Goal: Task Accomplishment & Management: Manage account settings

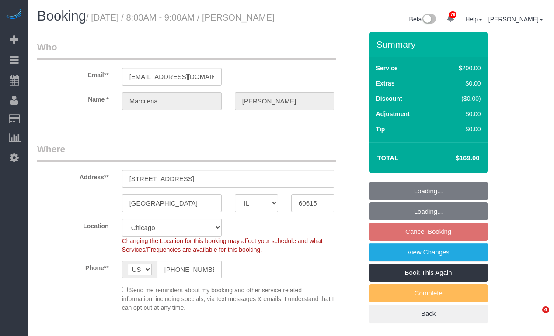
select select "IL"
select select "512"
select select "5"
select select "spot1"
select select "number:1"
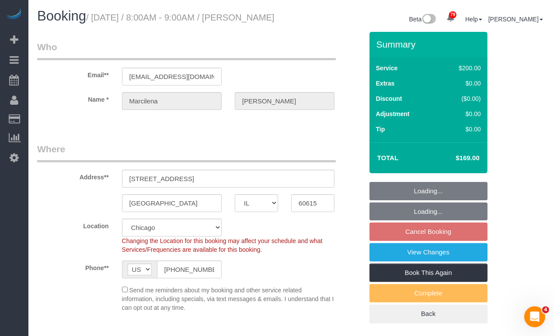
select select "number:58"
select select "number:139"
select select "number:106"
select select "object:1269"
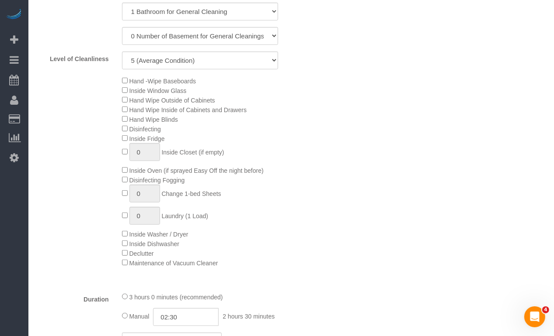
select select "5"
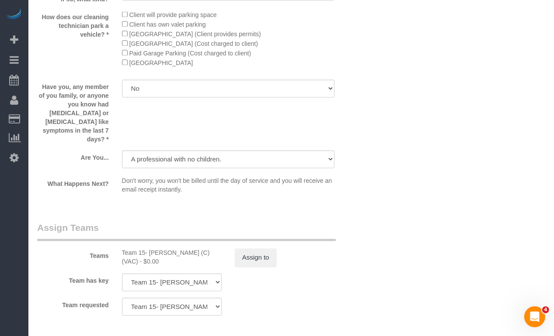
scroll to position [1398, 0]
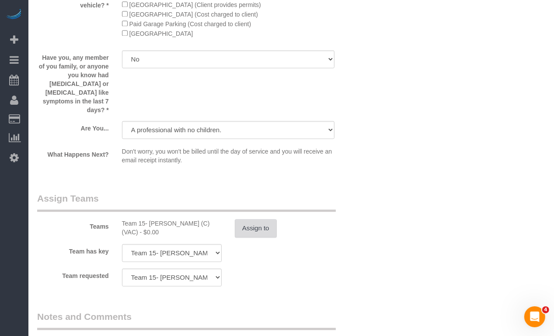
click at [263, 222] on button "Assign to" at bounding box center [256, 228] width 42 height 18
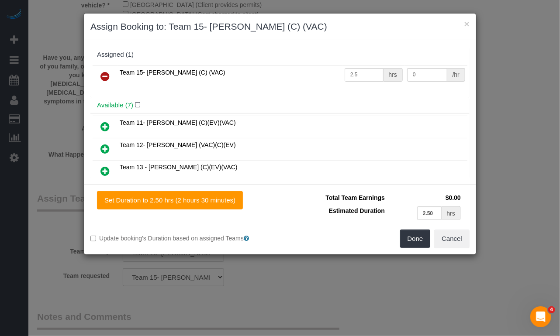
click at [106, 75] on icon at bounding box center [104, 76] width 9 height 10
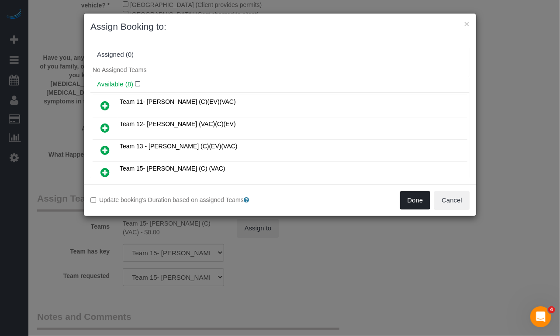
click at [409, 200] on button "Done" at bounding box center [415, 200] width 31 height 18
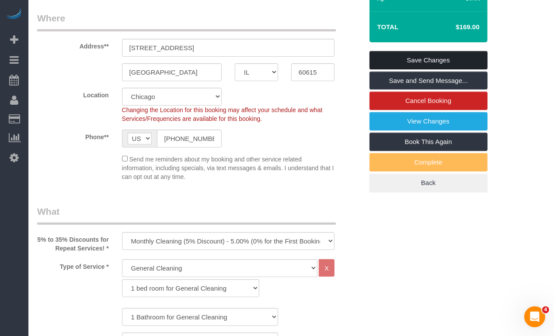
scroll to position [0, 0]
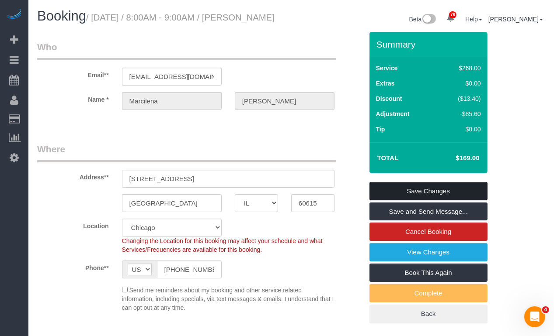
click at [409, 198] on link "Save Changes" at bounding box center [428, 191] width 118 height 18
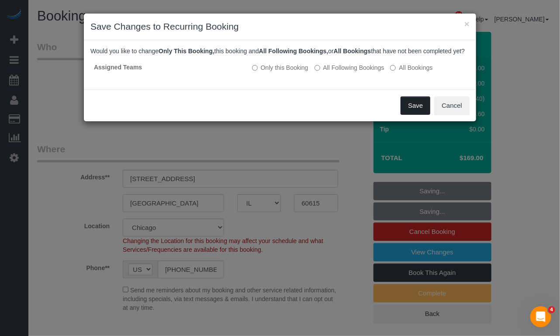
click at [412, 110] on button "Save" at bounding box center [416, 106] width 30 height 18
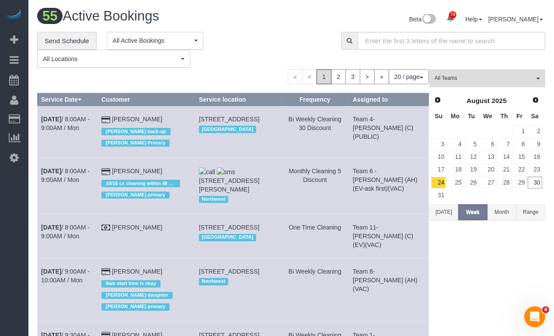
click at [297, 19] on div "Beta 79 Your Notifications You have 0 alerts × You have 1 to charge for 08/26/2…" at bounding box center [421, 20] width 260 height 23
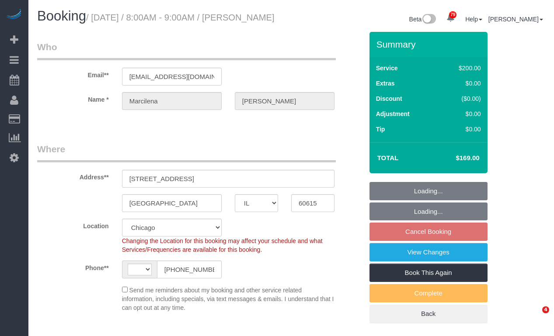
select select "IL"
select select "number:1"
select select "number:58"
select select "number:139"
select select "number:106"
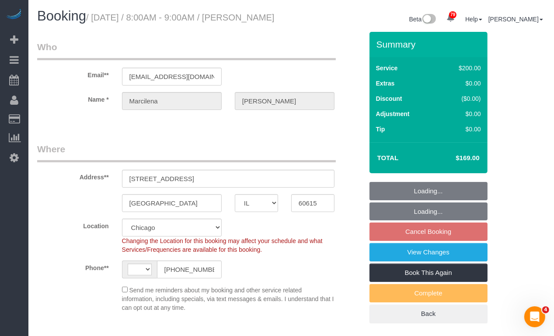
select select "string:US"
select select "object:1171"
select select "string:fspay-cda9405f-4050-488b-a598-e4330d1eaa90"
select select "512"
select select "5"
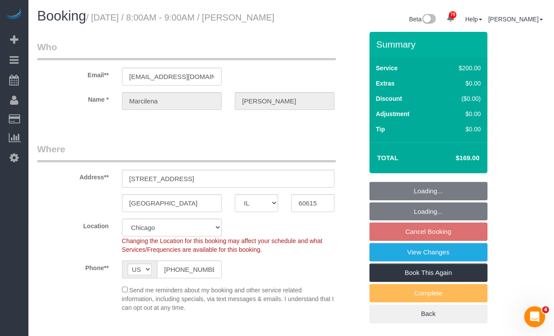
select select "spot1"
select select "5"
select select "object:1332"
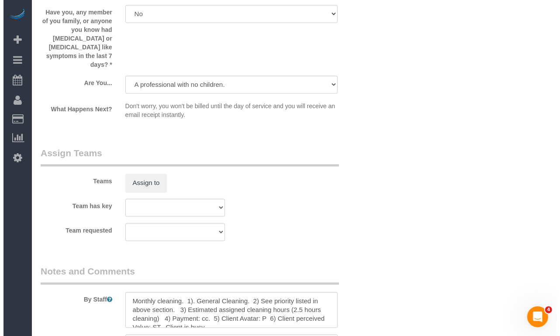
scroll to position [1529, 0]
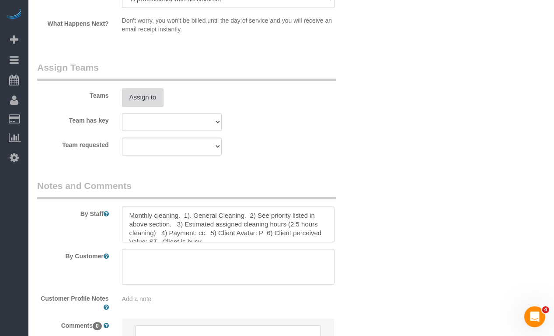
click at [153, 97] on button "Assign to" at bounding box center [143, 97] width 42 height 18
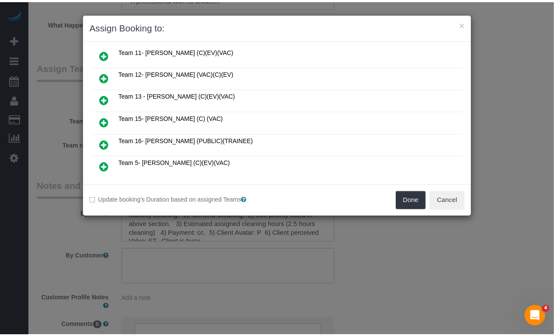
scroll to position [0, 0]
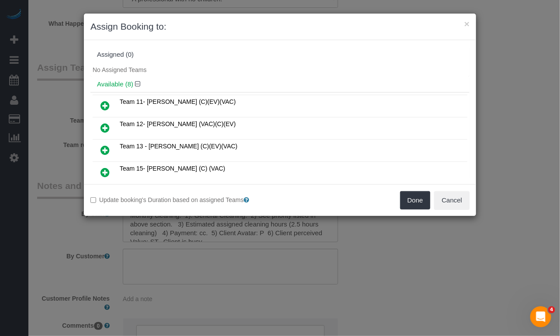
click at [104, 169] on icon at bounding box center [104, 172] width 9 height 10
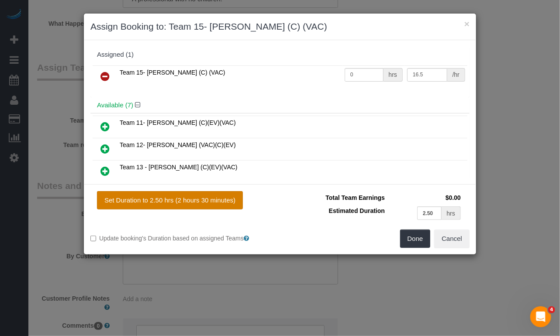
click at [217, 208] on button "Set Duration to 2.50 hrs (2 hours 30 minutes)" at bounding box center [170, 200] width 146 height 18
type input "2.50"
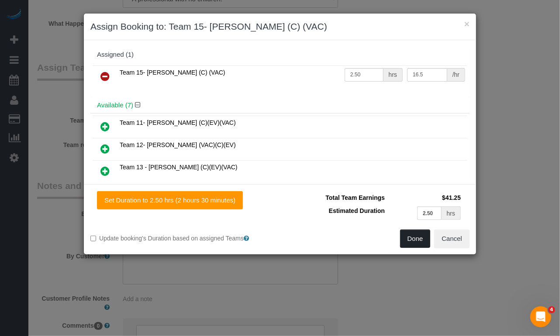
click at [419, 237] on button "Done" at bounding box center [415, 239] width 31 height 18
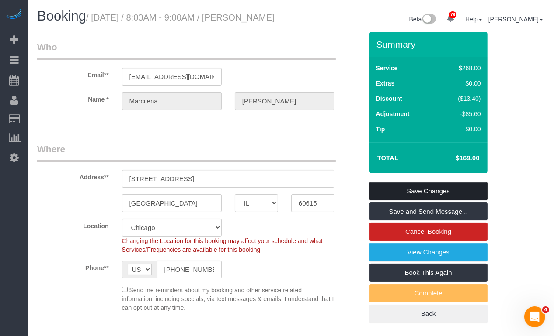
click at [444, 198] on link "Save Changes" at bounding box center [428, 191] width 118 height 18
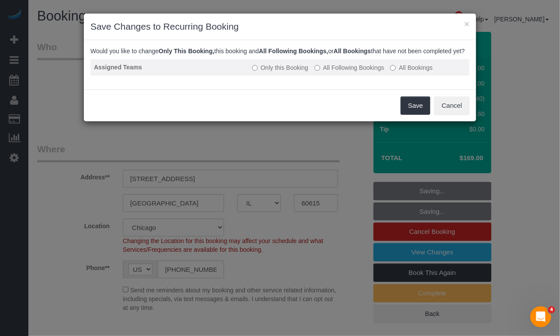
click at [344, 72] on label "All Following Bookings" at bounding box center [350, 67] width 70 height 9
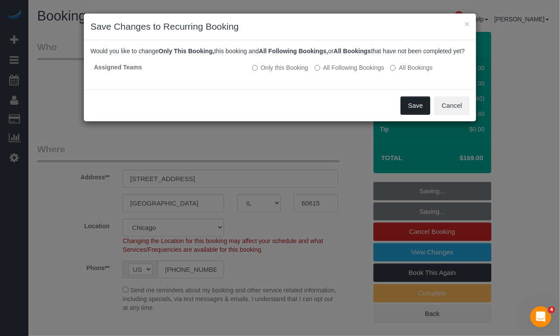
click at [418, 115] on button "Save" at bounding box center [416, 106] width 30 height 18
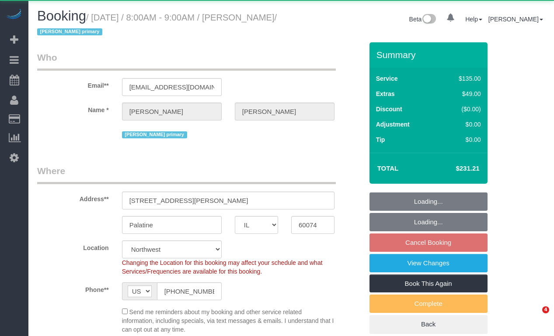
select select "IL"
select select "number:1"
select select "number:69"
select select "number:139"
select select "number:98"
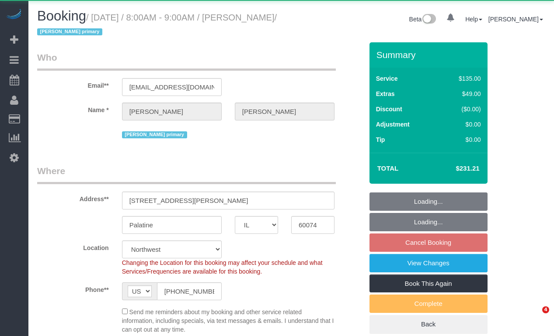
select select "number:141"
select select "number:143"
select select "object:1100"
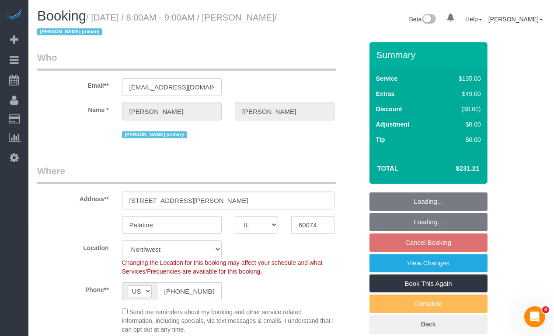
select select "4"
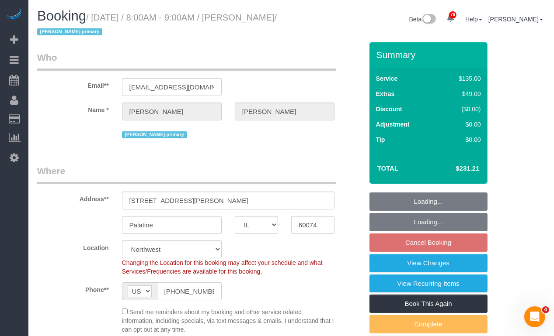
select select "4"
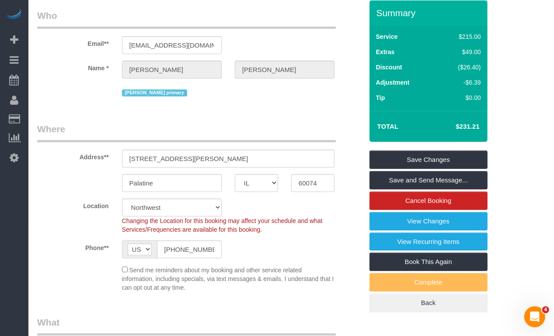
scroll to position [44, 0]
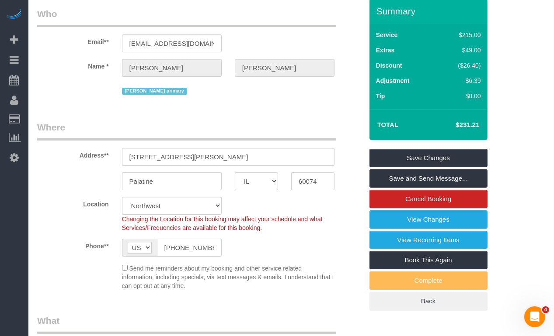
click at [199, 249] on input "(847) 977-5737" at bounding box center [189, 248] width 65 height 18
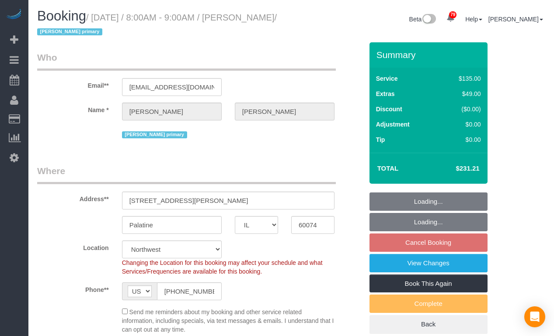
select select "IL"
select select "number:1"
select select "number:69"
select select "number:139"
select select "number:98"
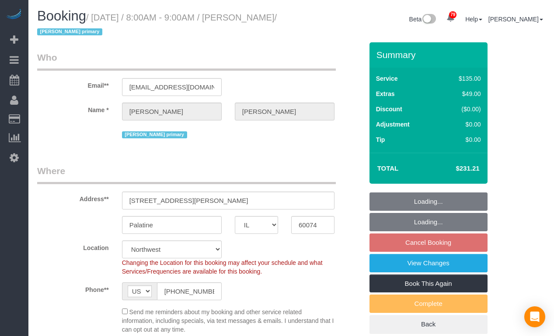
select select "number:141"
select select "number:143"
select select "object:1096"
select select "4"
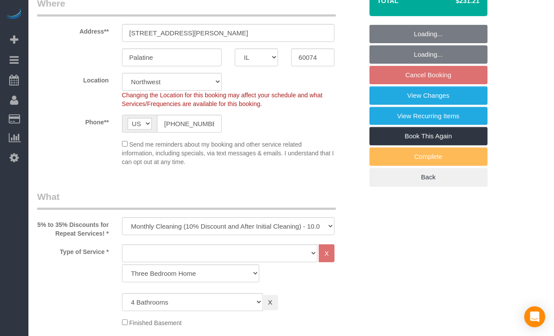
select select "4"
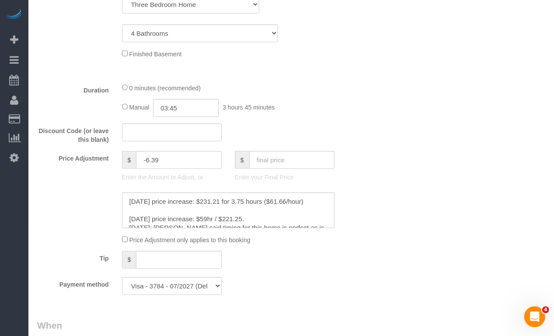
scroll to position [655, 0]
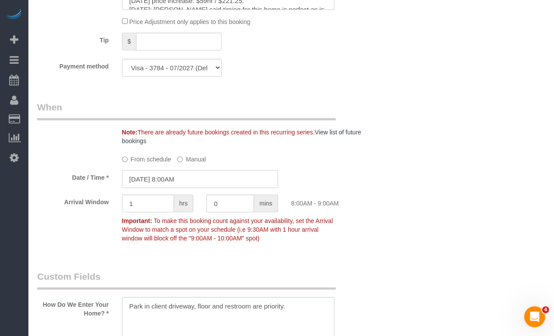
click at [206, 185] on input "09/02/2025 8:00AM" at bounding box center [200, 179] width 156 height 18
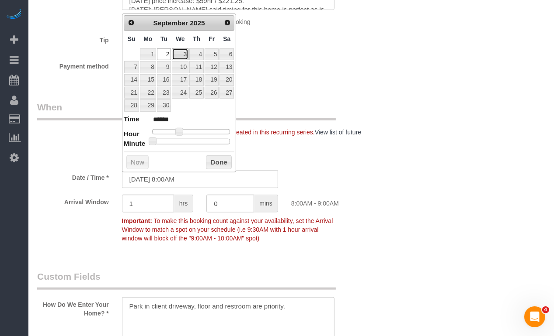
click at [177, 55] on link "3" at bounding box center [180, 55] width 17 height 12
type input "09/03/2025 8:00AM"
click at [220, 165] on button "Done" at bounding box center [219, 163] width 26 height 14
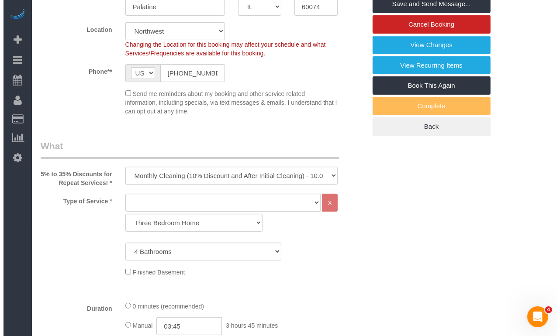
scroll to position [0, 0]
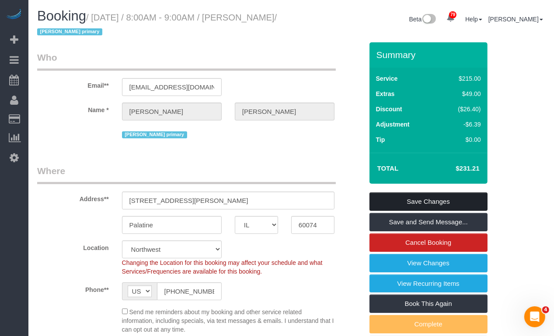
click at [438, 199] on link "Save Changes" at bounding box center [428, 202] width 118 height 18
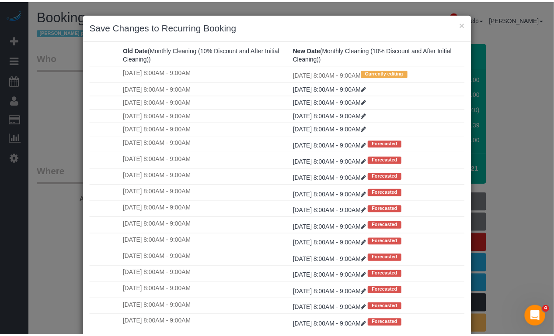
scroll to position [54, 0]
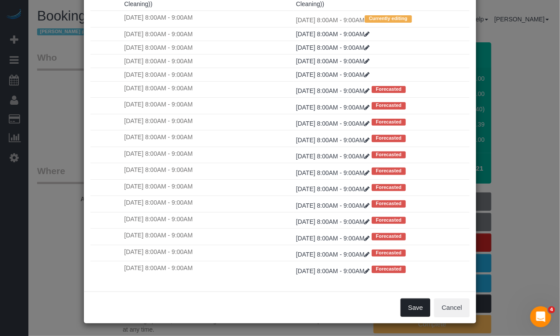
click at [418, 307] on button "Save" at bounding box center [416, 308] width 30 height 18
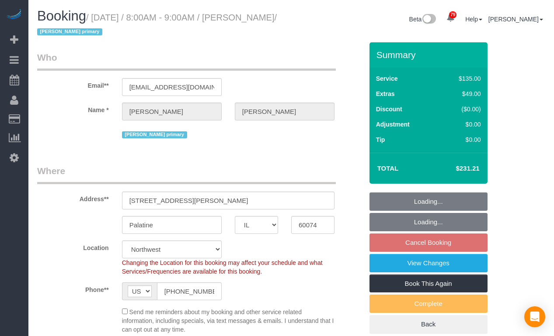
select select "IL"
select select "object:817"
select select "number:1"
select select "number:69"
select select "number:139"
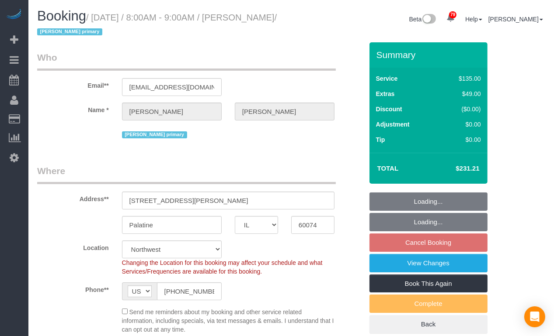
select select "number:98"
select select "number:141"
select select "number:143"
select select "object:1220"
select select "4"
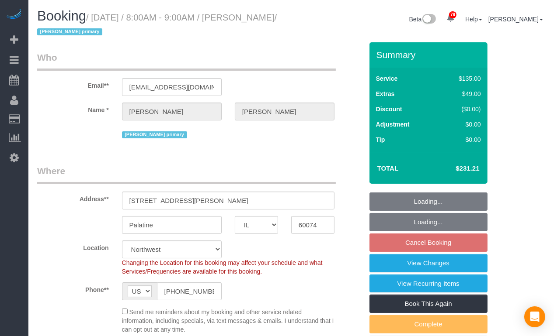
select select "4"
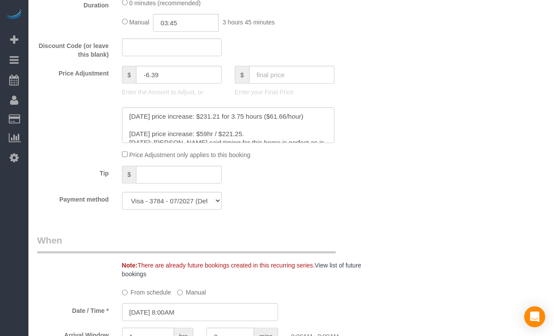
scroll to position [655, 0]
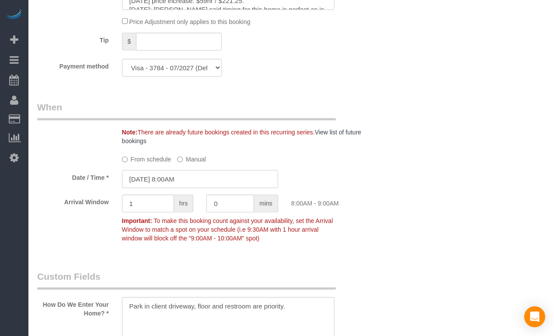
click at [194, 180] on input "[DATE] 8:00AM" at bounding box center [200, 179] width 156 height 18
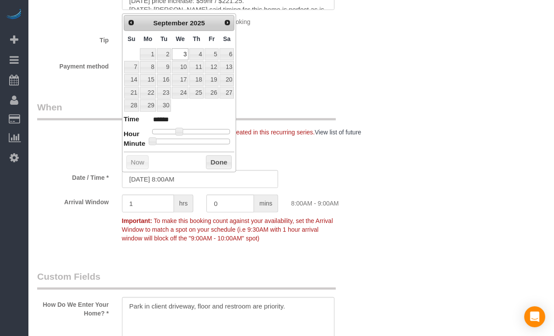
click at [183, 134] on dl "Time ****** Hour Minute Second Millisecond Microsecond Time Zone ***** ***** **…" at bounding box center [179, 129] width 111 height 30
type input "[DATE] 9:00AM"
type input "******"
type input "09/03/2025 10:00AM"
type input "*******"
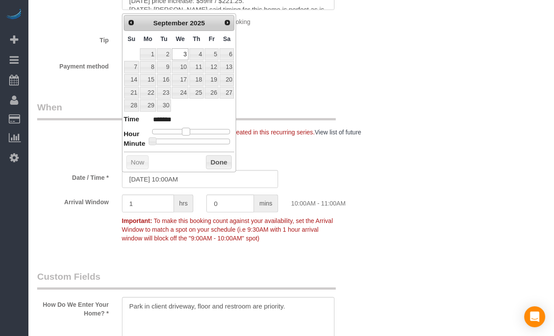
type input "09/03/2025 11:00AM"
type input "*******"
type input "09/03/2025 12:00PM"
type input "*******"
type input "09/03/2025 11:00AM"
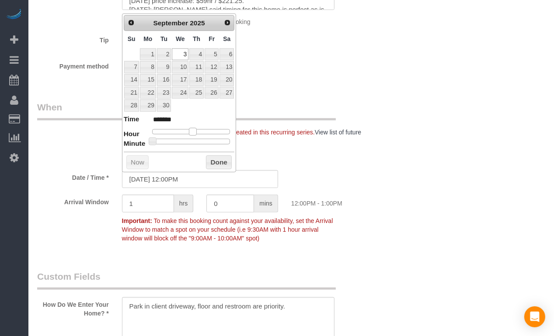
type input "*******"
type input "09/03/2025 10:00AM"
type input "*******"
type input "09/03/2025 9:00AM"
type input "******"
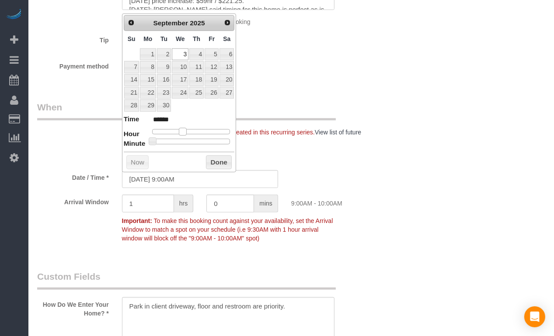
click at [185, 135] on dl "Time ****** Hour Minute Second Millisecond Microsecond Time Zone ***** ***** **…" at bounding box center [179, 129] width 111 height 30
click at [211, 166] on button "Done" at bounding box center [219, 163] width 26 height 14
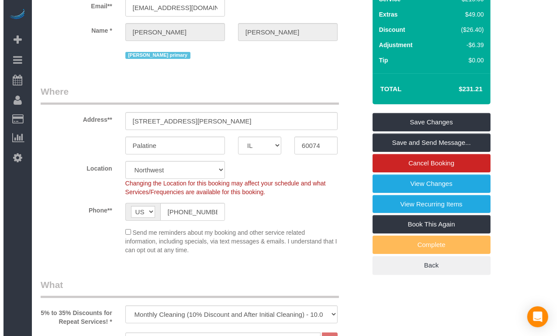
scroll to position [0, 0]
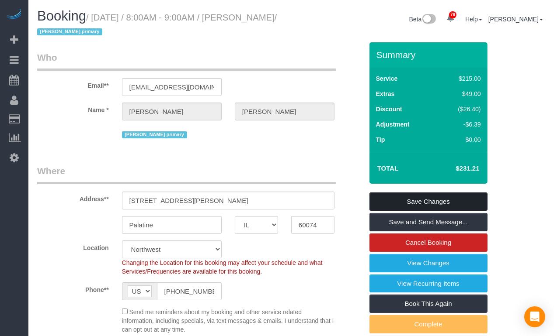
click at [452, 204] on link "Save Changes" at bounding box center [428, 202] width 118 height 18
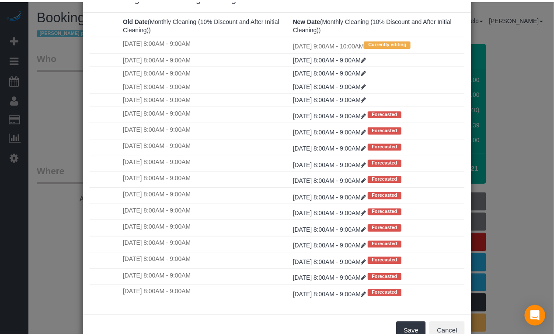
scroll to position [54, 0]
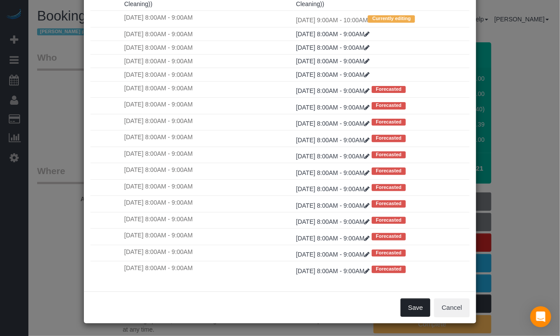
click at [413, 302] on button "Save" at bounding box center [416, 308] width 30 height 18
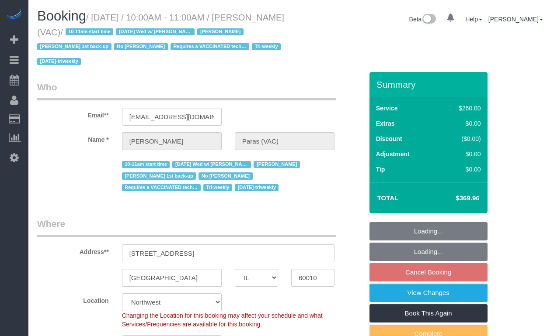
select select "IL"
select select "number:64"
select select "number:139"
select select "number:104"
select select "string:US"
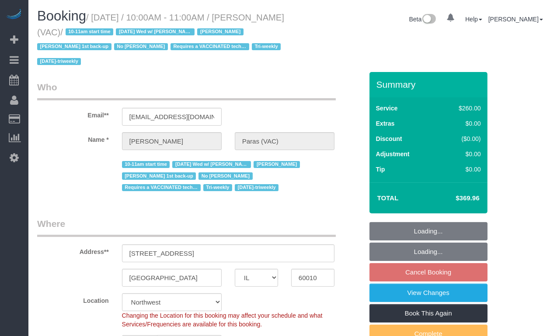
select select "object:1077"
select select "3"
select select "2"
select select "1"
select select "object:1262"
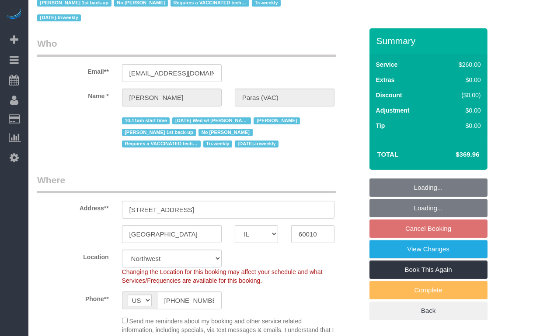
select select "3"
select select "2"
select select "1"
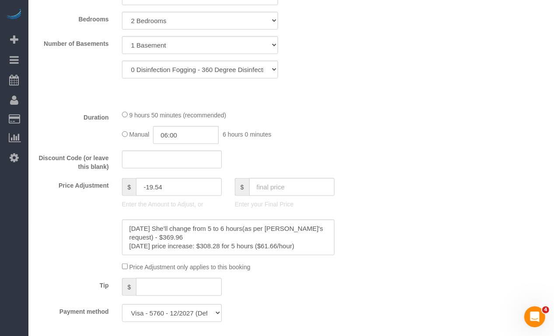
scroll to position [830, 0]
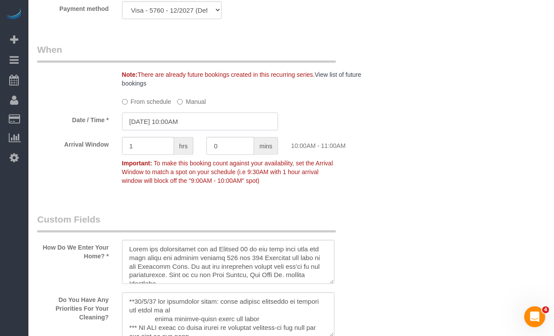
click at [189, 115] on input "09/03/2025 10:00AM" at bounding box center [200, 122] width 156 height 18
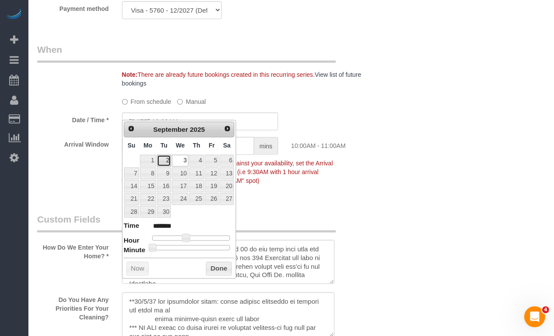
click at [169, 162] on link "2" at bounding box center [164, 161] width 14 height 12
type input "09/02/2025 10:00AM"
click at [502, 145] on div "Who Email** janetparas@icloud.com Name * Janet Paras (VAC) 10-11am start time 3…" at bounding box center [291, 162] width 508 height 1841
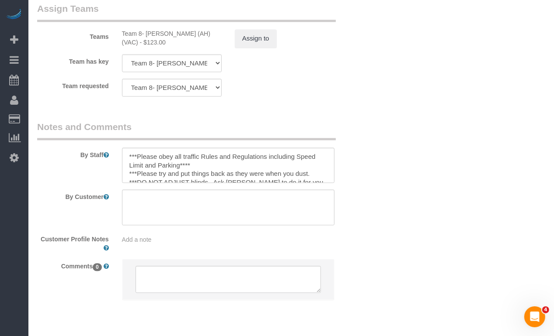
scroll to position [1493, 0]
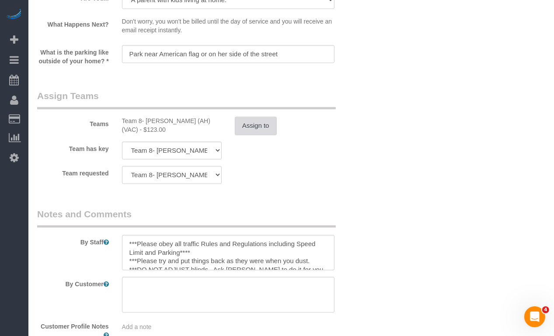
click at [262, 117] on button "Assign to" at bounding box center [256, 126] width 42 height 18
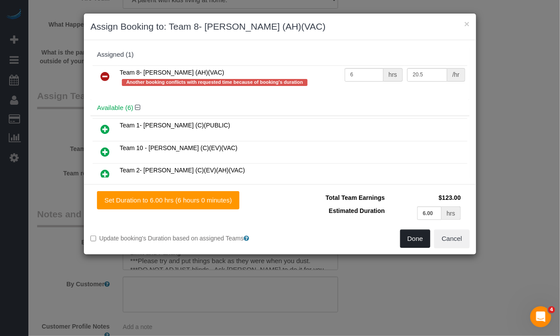
click at [428, 238] on button "Done" at bounding box center [415, 239] width 31 height 18
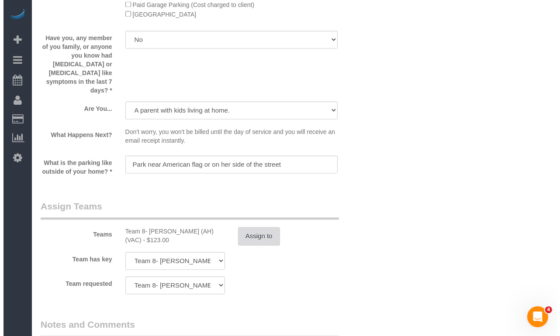
scroll to position [1449, 0]
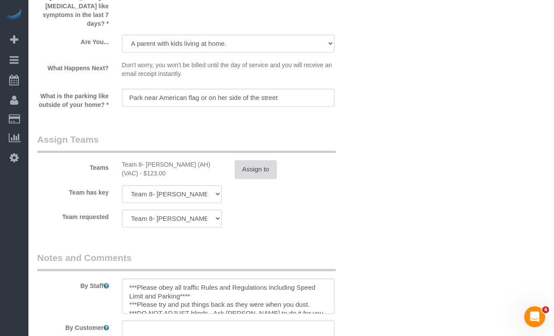
click at [257, 160] on button "Assign to" at bounding box center [256, 169] width 42 height 18
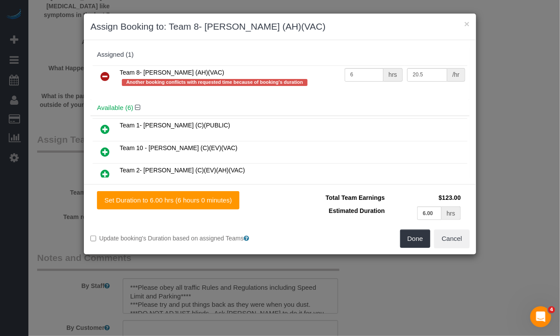
click at [103, 69] on link at bounding box center [105, 76] width 21 height 17
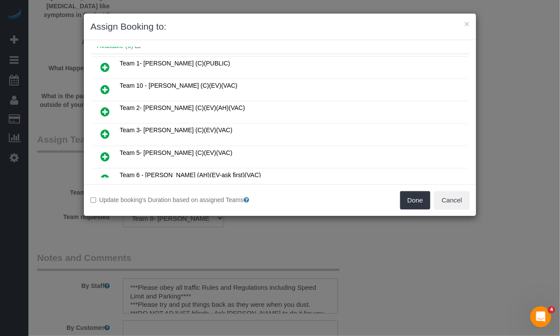
scroll to position [84, 0]
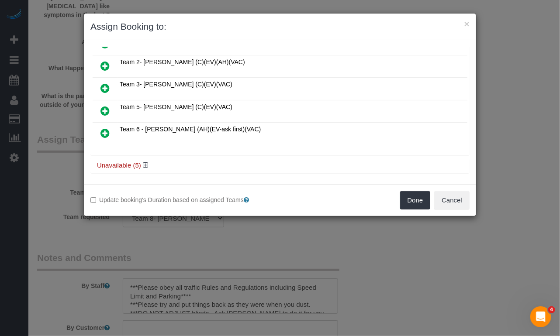
click at [104, 128] on icon at bounding box center [104, 133] width 9 height 10
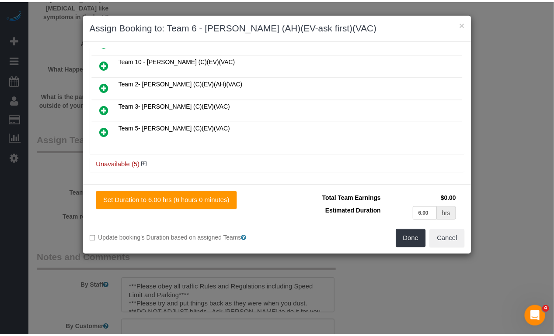
scroll to position [83, 0]
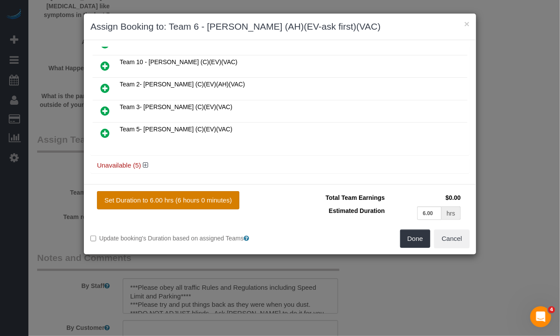
click at [160, 202] on button "Set Duration to 6.00 hrs (6 hours 0 minutes)" at bounding box center [168, 200] width 142 height 18
type input "6.00"
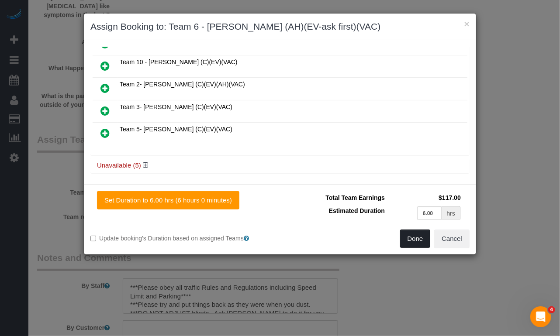
click at [419, 240] on button "Done" at bounding box center [415, 239] width 31 height 18
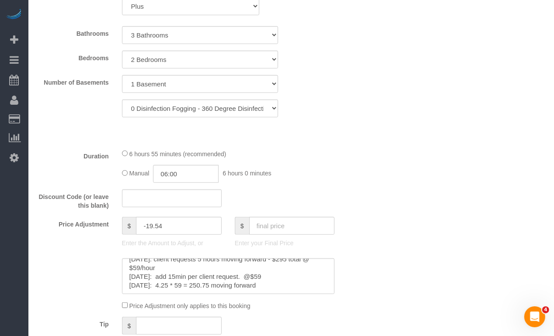
scroll to position [95, 0]
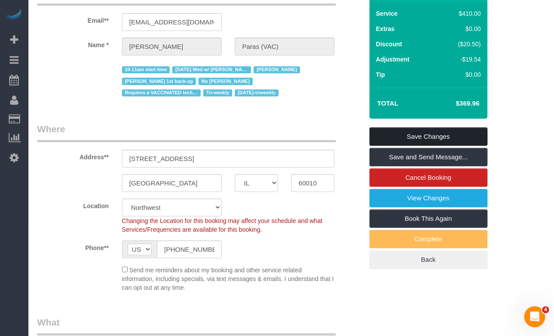
click at [444, 136] on link "Save Changes" at bounding box center [428, 137] width 118 height 18
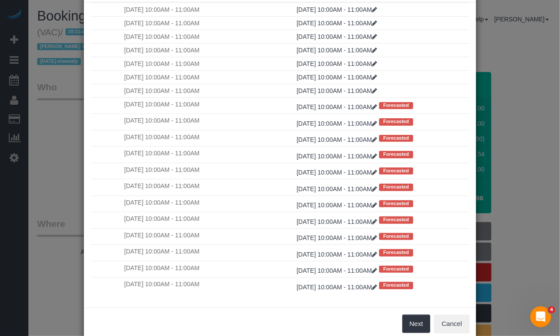
scroll to position [54, 0]
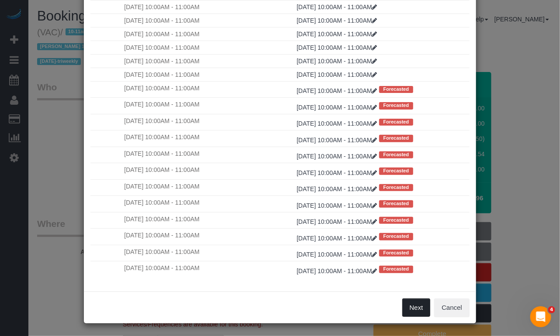
click at [410, 310] on button "Next" at bounding box center [416, 308] width 28 height 18
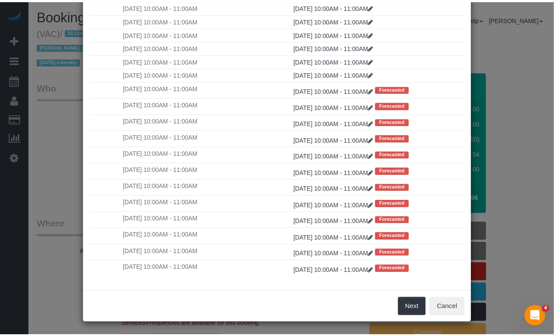
scroll to position [0, 0]
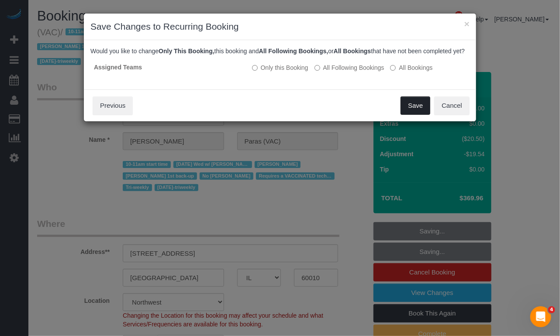
click at [407, 108] on button "Save" at bounding box center [416, 106] width 30 height 18
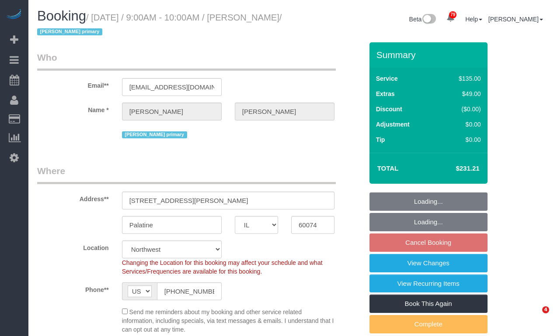
select select "IL"
select select "4"
select select "number:1"
select select "number:69"
select select "number:139"
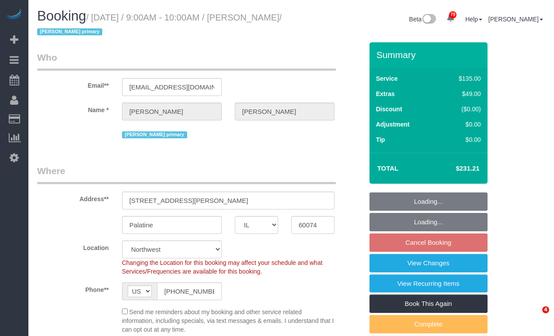
select select "number:98"
select select "number:141"
select select "number:143"
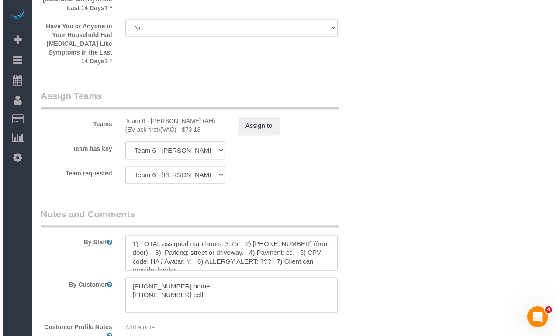
scroll to position [1539, 0]
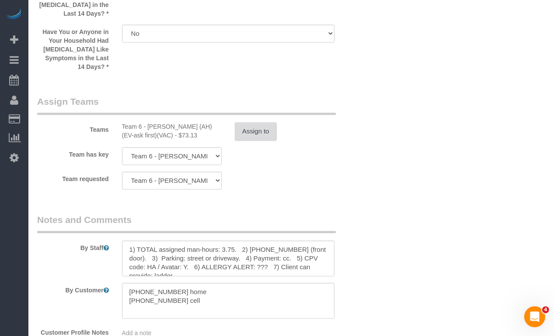
click at [253, 122] on button "Assign to" at bounding box center [256, 131] width 42 height 18
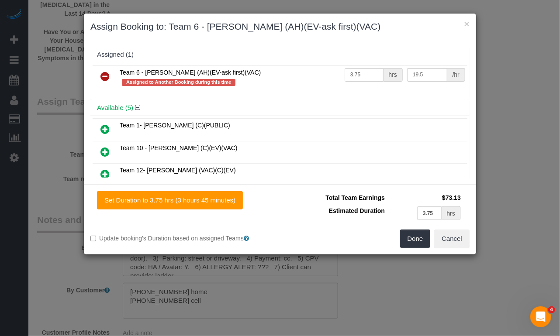
click at [101, 74] on icon at bounding box center [104, 76] width 9 height 10
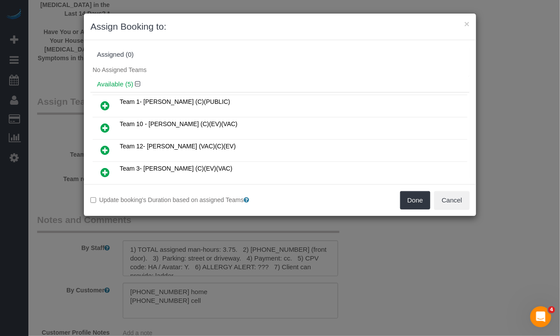
scroll to position [44, 0]
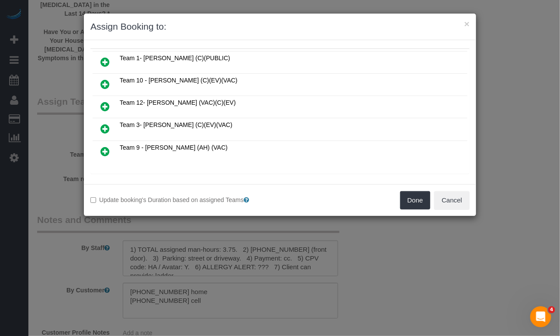
click at [101, 148] on icon at bounding box center [104, 151] width 9 height 10
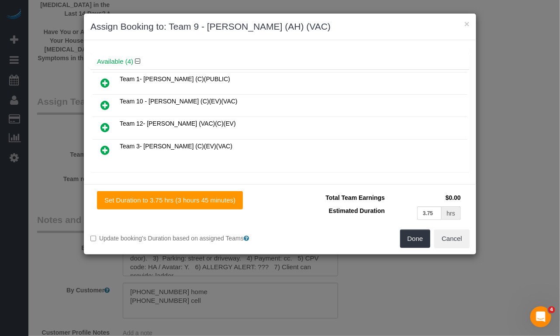
scroll to position [61, 0]
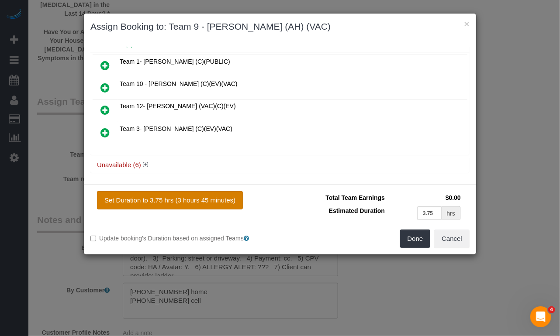
click at [212, 205] on button "Set Duration to 3.75 hrs (3 hours 45 minutes)" at bounding box center [170, 200] width 146 height 18
type input "3.75"
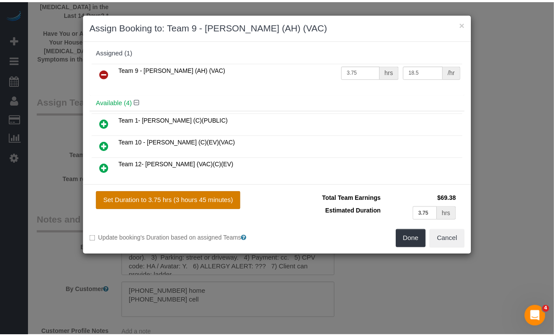
scroll to position [0, 0]
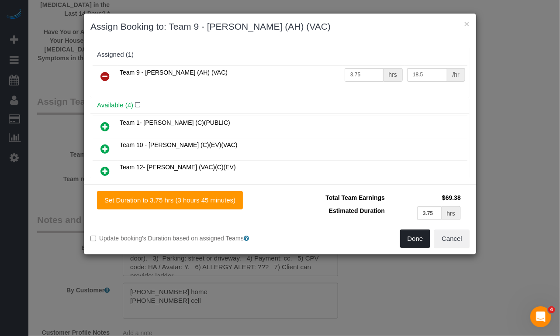
click at [419, 237] on button "Done" at bounding box center [415, 239] width 31 height 18
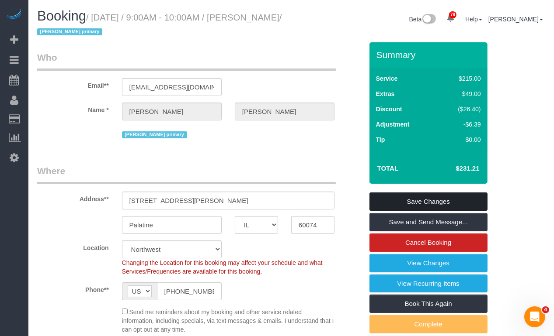
click at [440, 199] on link "Save Changes" at bounding box center [428, 202] width 118 height 18
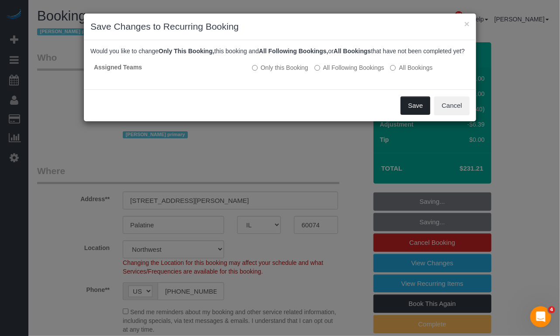
click at [411, 113] on button "Save" at bounding box center [416, 106] width 30 height 18
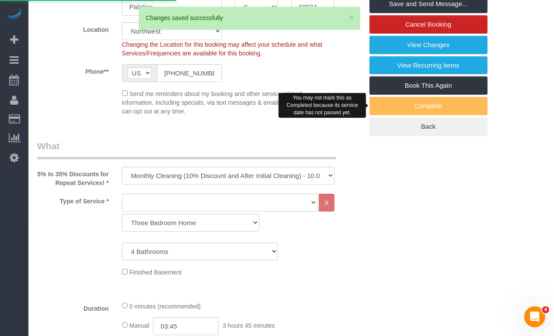
scroll to position [37, 0]
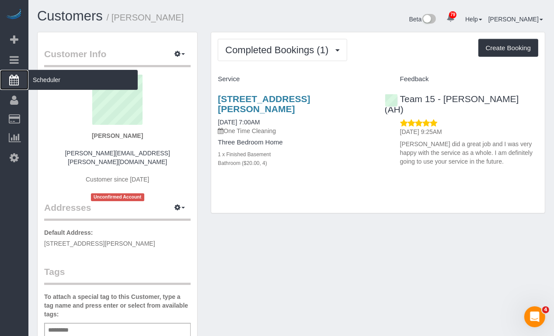
drag, startPoint x: 66, startPoint y: 119, endPoint x: 10, endPoint y: 79, distance: 68.3
click at [10, 79] on icon at bounding box center [15, 80] width 10 height 10
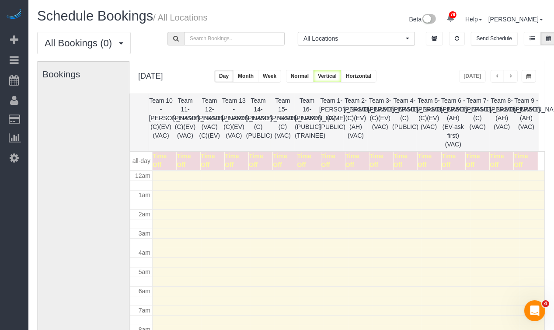
scroll to position [115, 0]
click at [368, 40] on span "All Locations" at bounding box center [353, 38] width 100 height 9
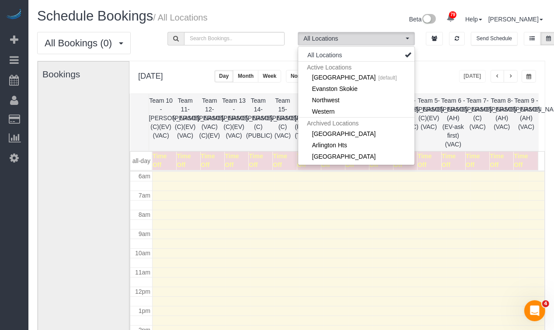
click at [530, 77] on span "button" at bounding box center [528, 76] width 5 height 5
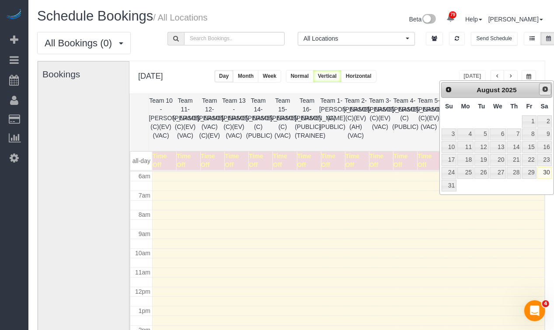
click at [545, 92] on span "Next" at bounding box center [544, 89] width 7 height 7
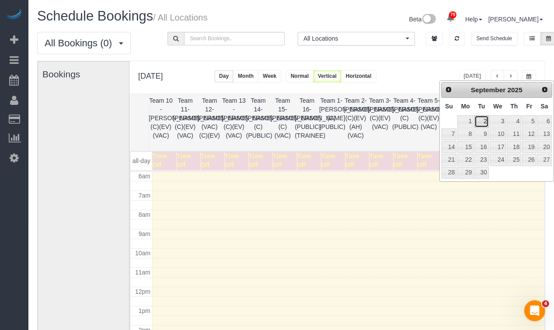
click at [482, 121] on link "2" at bounding box center [481, 121] width 14 height 12
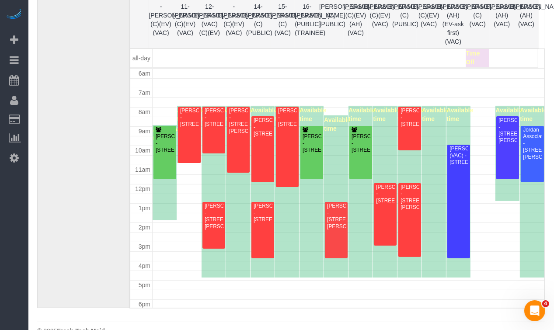
scroll to position [81, 0]
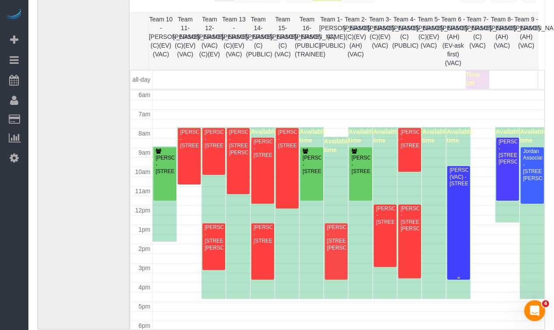
click at [448, 254] on div at bounding box center [458, 223] width 23 height 114
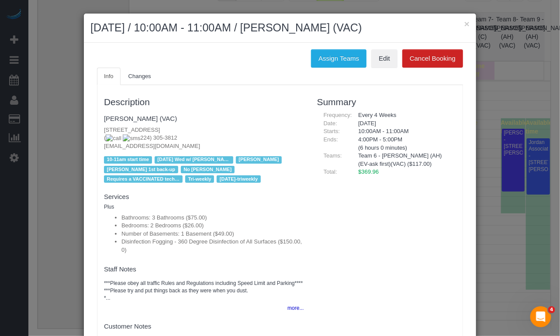
drag, startPoint x: 166, startPoint y: 136, endPoint x: 121, endPoint y: 136, distance: 45.0
click at [121, 136] on p "255 Shoreline Rd, Apt D, Lake Barrington, IL 60010 ( 224) 305-3812 janetparas@i…" at bounding box center [204, 138] width 200 height 24
copy span "224) 305-3812"
click at [464, 28] on button "×" at bounding box center [466, 23] width 5 height 9
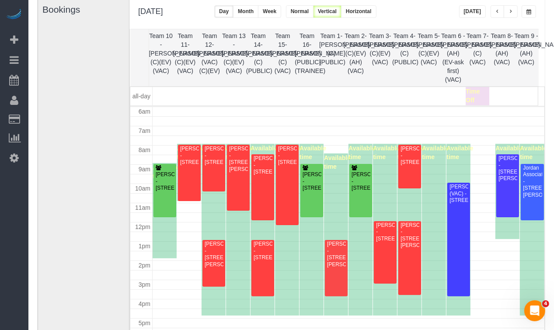
scroll to position [38, 0]
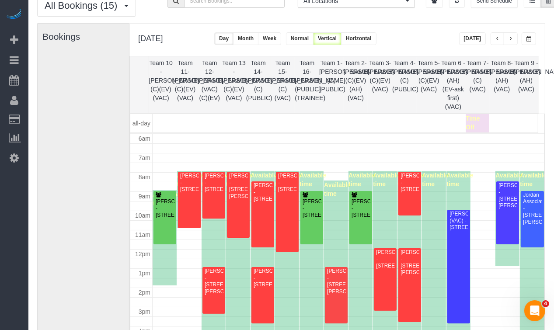
click at [528, 39] on span "button" at bounding box center [528, 38] width 5 height 5
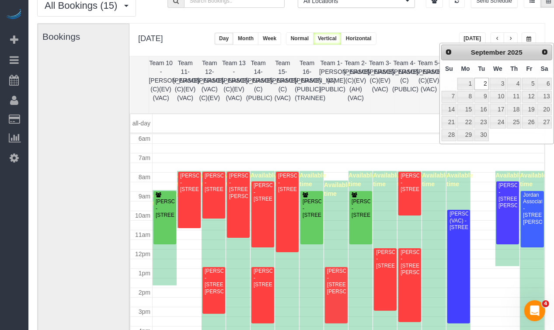
click at [419, 84] on th "Team 5- [PERSON_NAME] (C)(EV)(VAC)" at bounding box center [428, 84] width 24 height 57
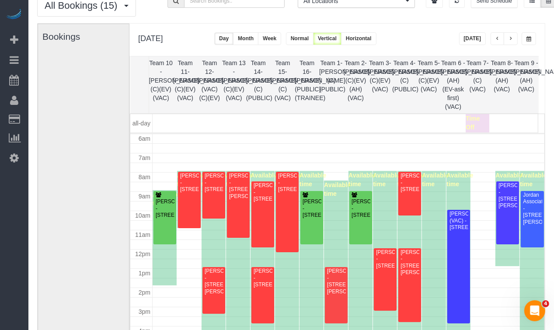
click at [529, 41] on span "button" at bounding box center [528, 38] width 5 height 5
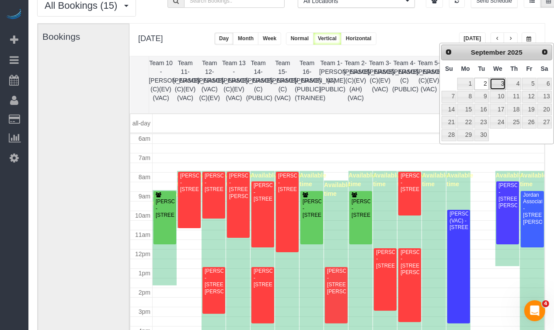
click at [496, 84] on link "3" at bounding box center [497, 84] width 17 height 12
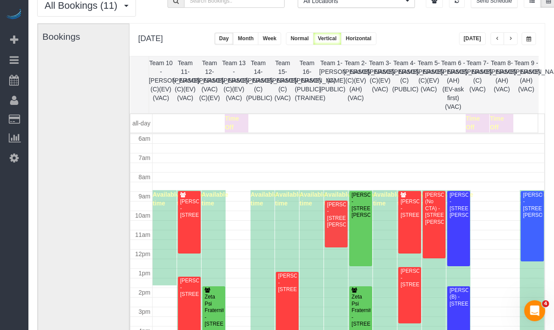
click at [531, 42] on button "button" at bounding box center [528, 38] width 14 height 13
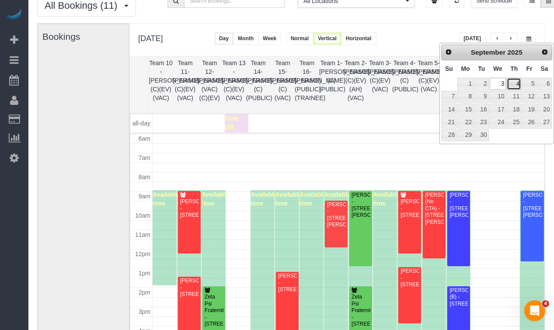
click at [516, 88] on link "4" at bounding box center [513, 84] width 14 height 12
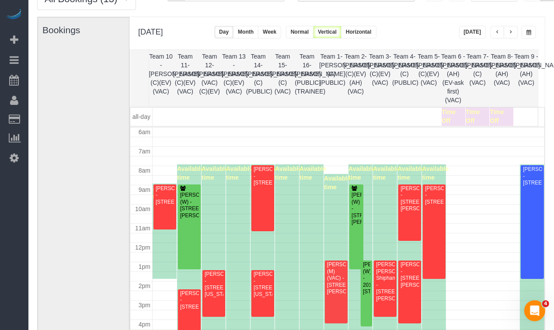
scroll to position [0, 0]
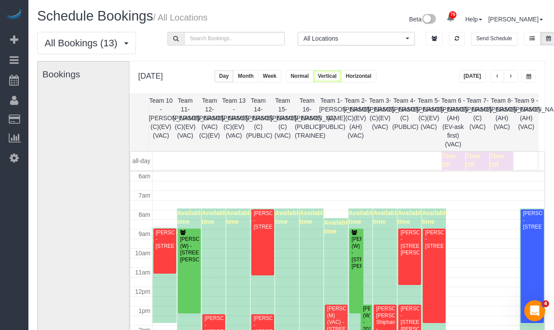
click at [530, 78] on span "button" at bounding box center [528, 76] width 5 height 5
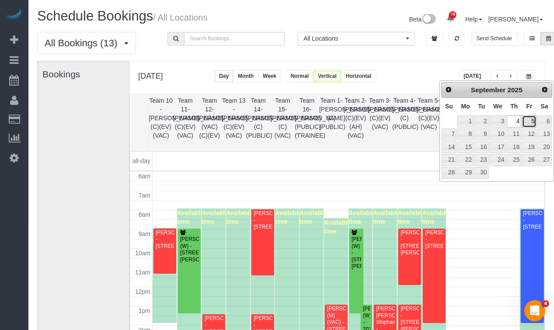
click at [533, 121] on link "5" at bounding box center [529, 121] width 14 height 12
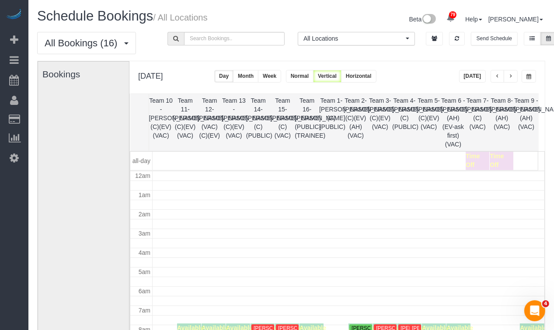
click at [527, 80] on button "button" at bounding box center [528, 76] width 14 height 13
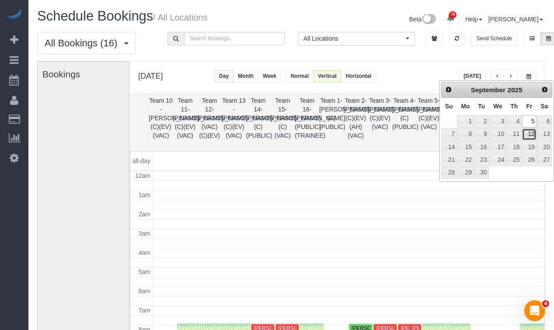
click at [529, 129] on link "12" at bounding box center [529, 134] width 14 height 12
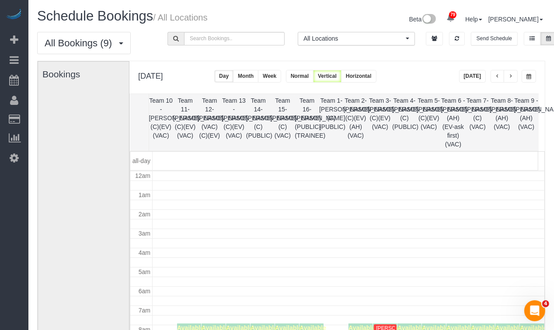
click at [529, 76] on span "button" at bounding box center [528, 76] width 5 height 5
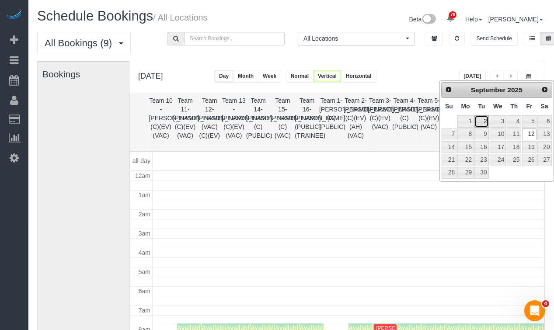
click at [480, 120] on link "2" at bounding box center [481, 121] width 14 height 12
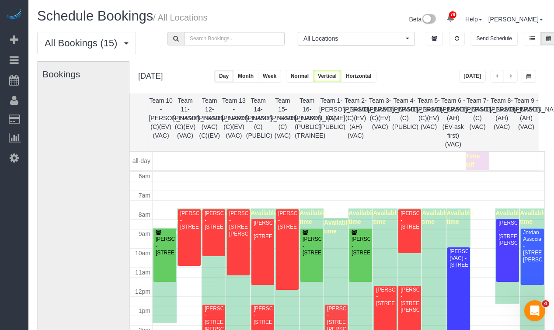
click at [536, 75] on div "**********" at bounding box center [336, 77] width 415 height 32
click at [531, 77] on span "button" at bounding box center [528, 76] width 5 height 5
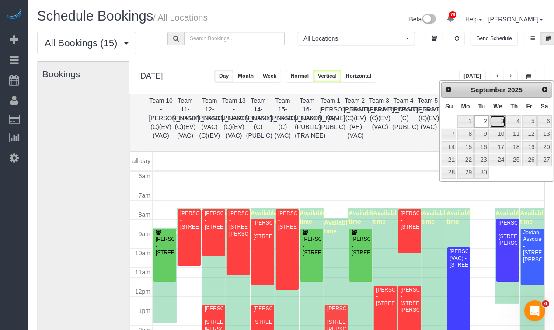
click at [493, 122] on link "3" at bounding box center [497, 121] width 17 height 12
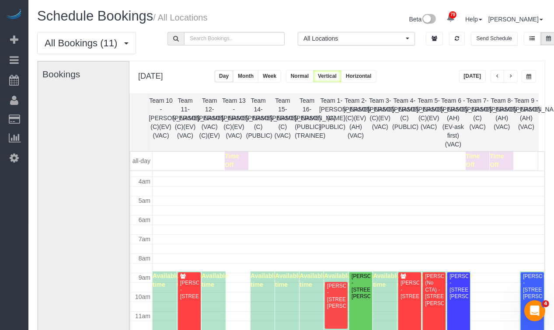
click at [530, 77] on span "button" at bounding box center [528, 76] width 5 height 5
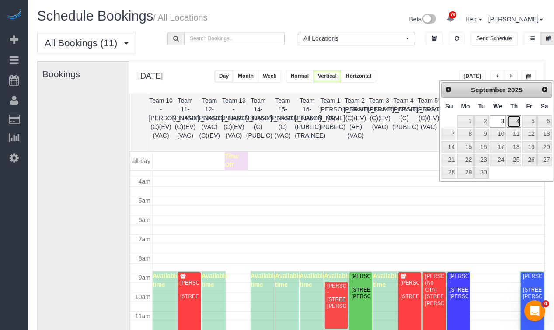
click at [517, 121] on link "4" at bounding box center [513, 121] width 14 height 12
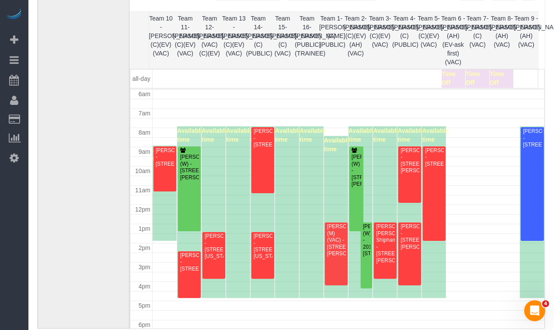
scroll to position [87, 0]
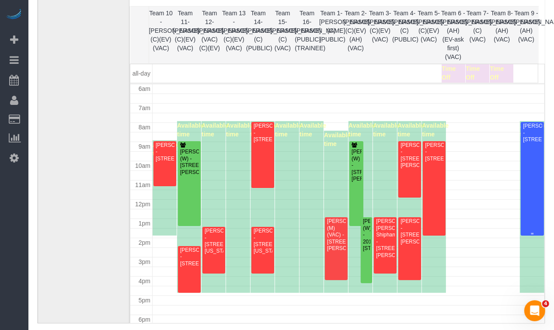
click at [529, 189] on div at bounding box center [531, 179] width 23 height 114
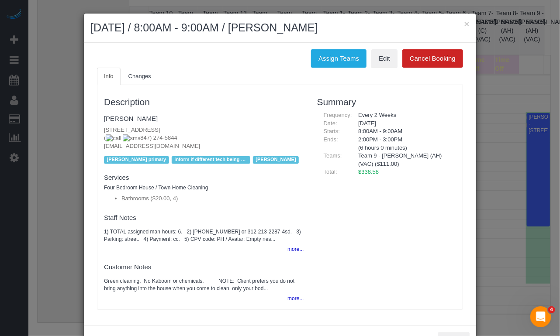
click at [460, 25] on h2 "September 04, 2025 / 8:00AM - 9:00AM / Kathy Houriet" at bounding box center [279, 28] width 379 height 16
click at [464, 25] on button "×" at bounding box center [466, 23] width 5 height 9
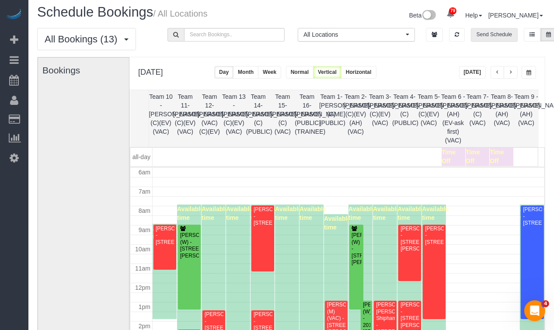
scroll to position [0, 0]
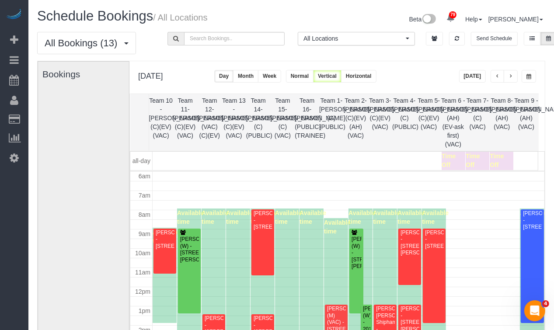
click at [531, 76] on button "button" at bounding box center [528, 76] width 14 height 13
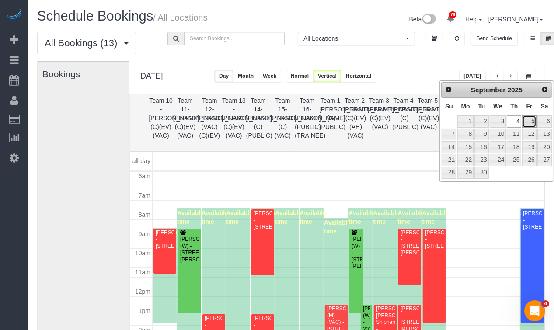
click at [525, 125] on link "5" at bounding box center [529, 121] width 14 height 12
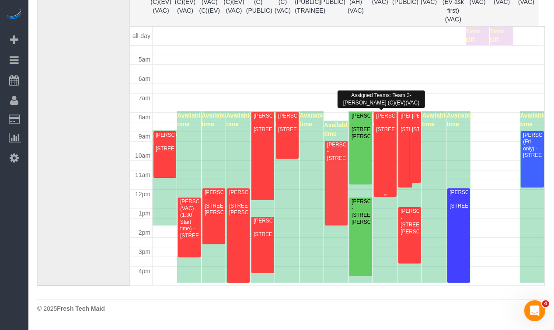
scroll to position [44, 0]
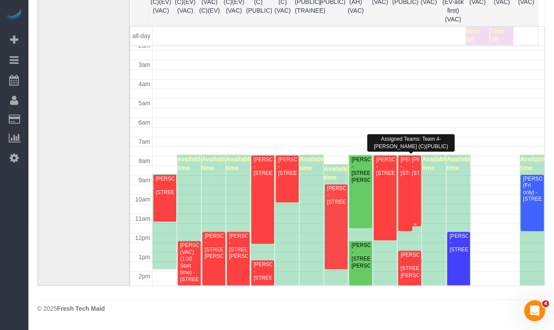
click at [411, 177] on div "Bryan McCreery - 716 W Junior Ter, Unit A, Chicago, IL 60613" at bounding box center [415, 166] width 8 height 20
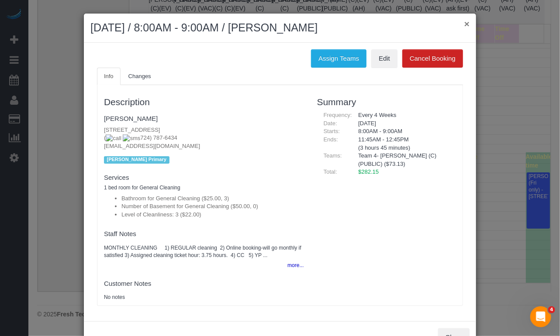
click at [464, 22] on button "×" at bounding box center [466, 23] width 5 height 9
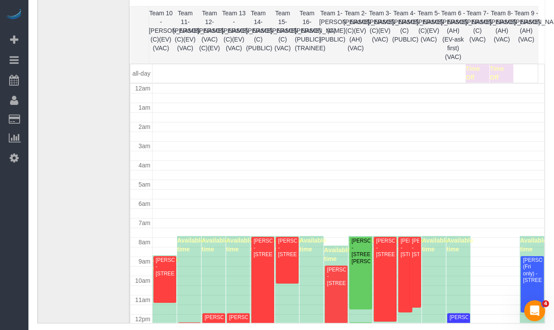
scroll to position [38, 0]
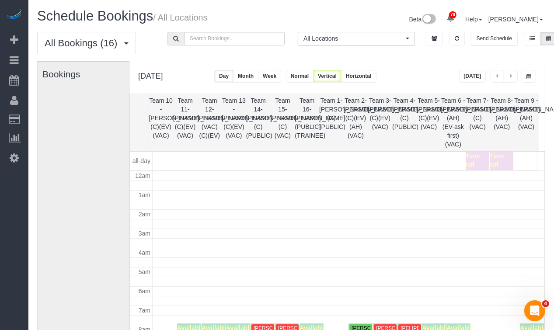
click at [531, 75] on button "button" at bounding box center [528, 76] width 14 height 13
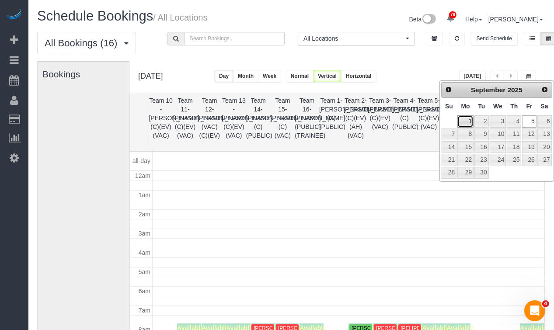
click at [467, 122] on link "1" at bounding box center [465, 121] width 16 height 12
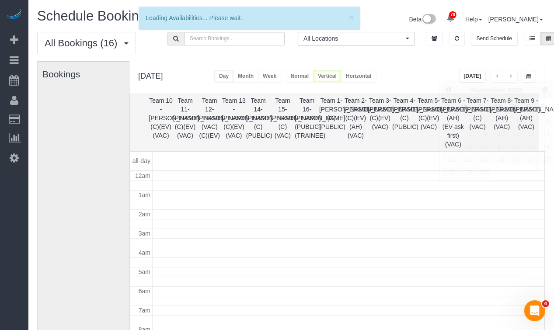
scroll to position [115, 0]
click at [520, 77] on div "**********" at bounding box center [497, 76] width 77 height 13
click at [522, 75] on button "button" at bounding box center [528, 76] width 14 height 13
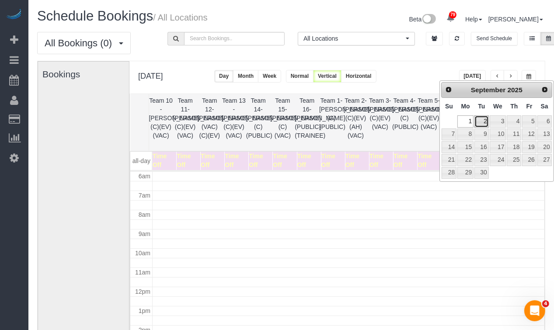
click at [488, 119] on link "2" at bounding box center [481, 121] width 14 height 12
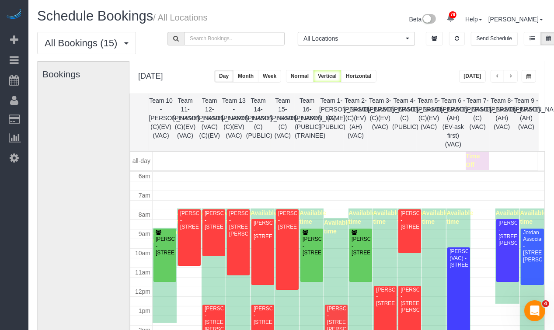
click at [527, 76] on span "button" at bounding box center [528, 76] width 5 height 5
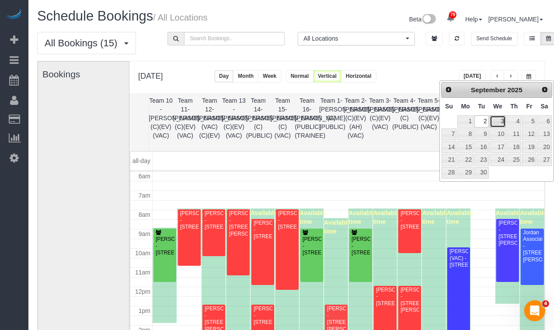
click at [494, 122] on link "3" at bounding box center [497, 121] width 17 height 12
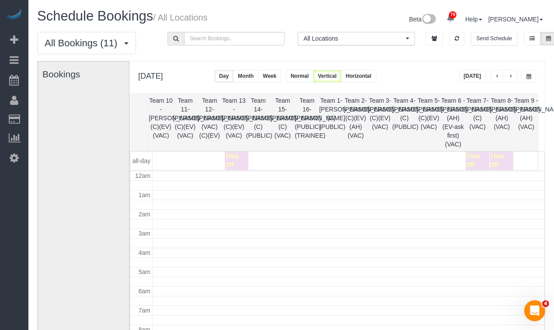
click at [531, 72] on button "button" at bounding box center [528, 76] width 14 height 13
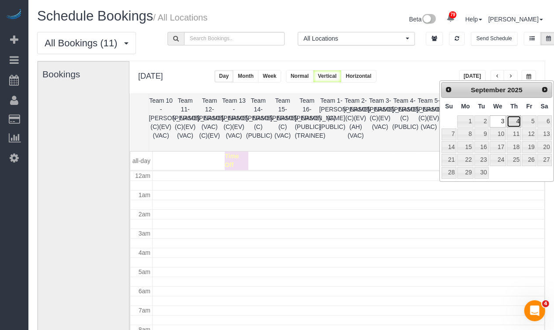
click at [516, 121] on link "4" at bounding box center [513, 121] width 14 height 12
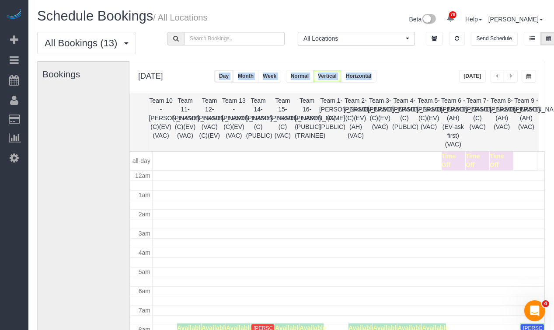
click at [535, 74] on div "**********" at bounding box center [336, 77] width 415 height 32
click at [529, 76] on span "button" at bounding box center [528, 76] width 5 height 5
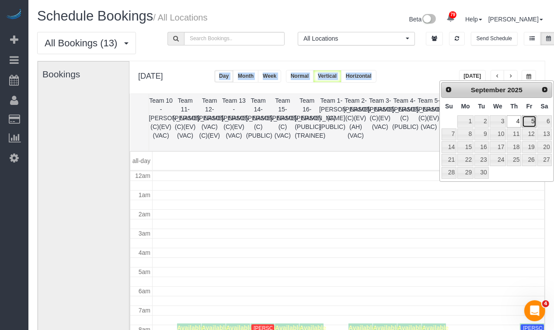
click at [528, 122] on link "5" at bounding box center [529, 121] width 14 height 12
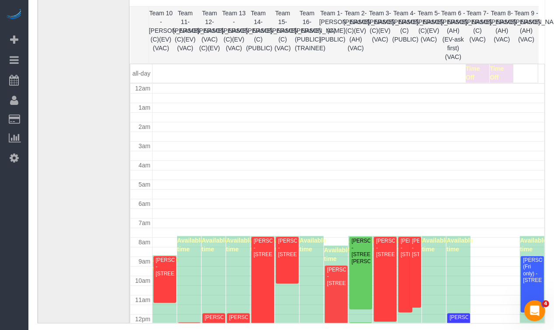
click at [500, 40] on th "Team 8- [PERSON_NAME] (AH)(VAC)" at bounding box center [501, 35] width 24 height 57
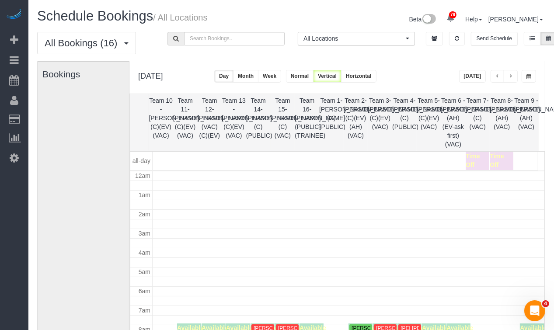
click at [522, 76] on button "button" at bounding box center [528, 76] width 14 height 13
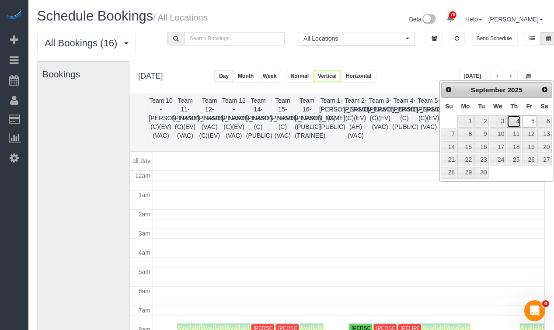
click at [515, 121] on link "4" at bounding box center [513, 121] width 14 height 12
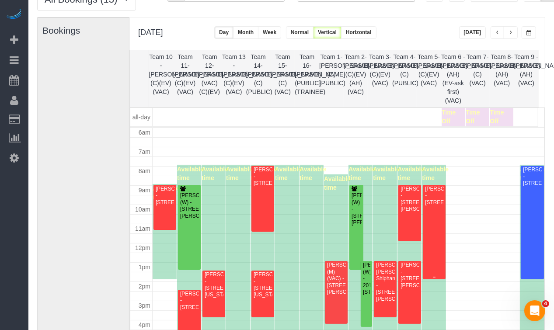
click at [437, 191] on div "Ted Hardin - 6435 N Fairfield Av, Chicago, IL 60645" at bounding box center [433, 196] width 19 height 20
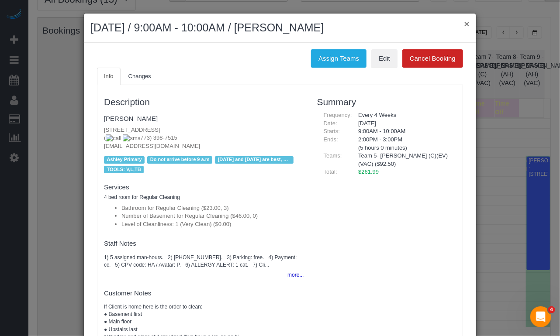
click at [464, 24] on button "×" at bounding box center [466, 23] width 5 height 9
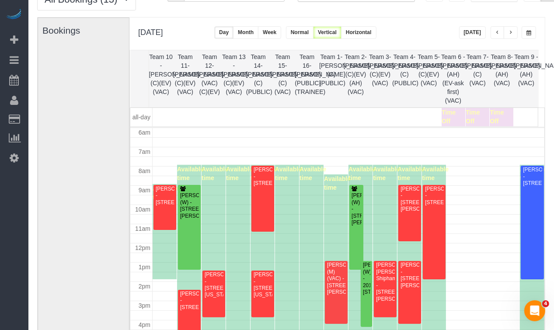
click at [455, 62] on th "Team 6 - [PERSON_NAME] (AH)(EV-ask first)(VAC)" at bounding box center [453, 78] width 24 height 57
drag, startPoint x: 448, startPoint y: 64, endPoint x: 459, endPoint y: 65, distance: 11.4
click at [459, 65] on th "Team 6 - [PERSON_NAME] (AH)(EV-ask first)(VAC)" at bounding box center [453, 78] width 24 height 57
click at [410, 72] on th "Team 4- [PERSON_NAME] (C)(PUBLIC)" at bounding box center [404, 78] width 24 height 57
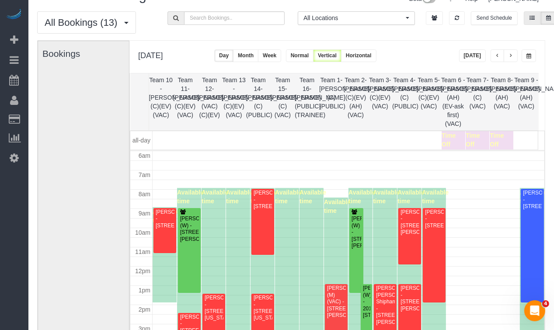
scroll to position [0, 0]
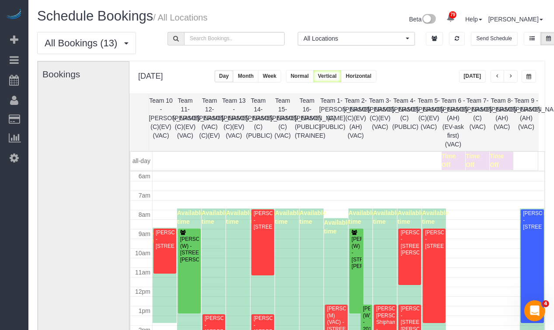
click at [530, 78] on span "button" at bounding box center [528, 76] width 5 height 5
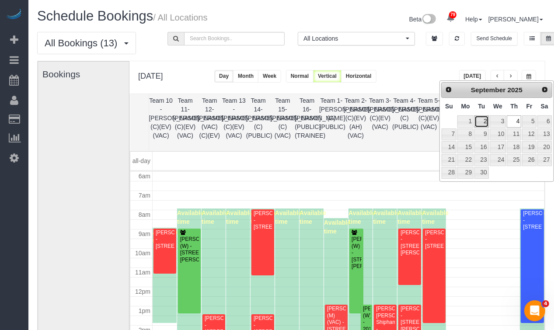
click at [480, 120] on link "2" at bounding box center [481, 121] width 14 height 12
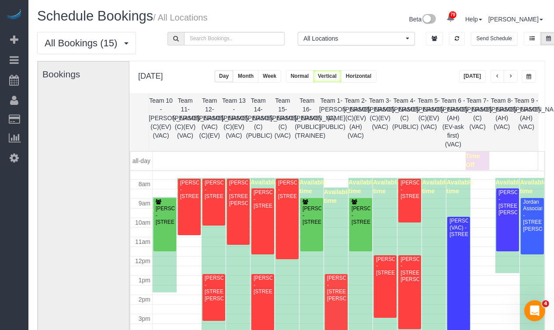
scroll to position [159, 0]
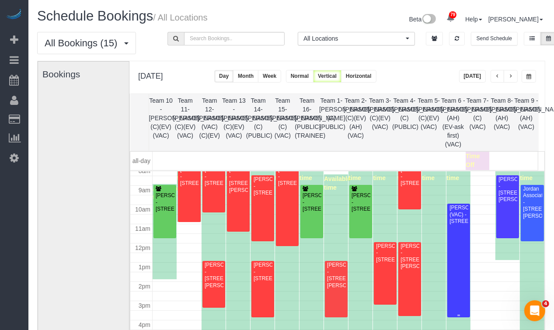
click at [459, 222] on div "Janet Paras (VAC) - 255 Shoreline Rd, Apt D, Lake Barrington, IL 60010" at bounding box center [458, 214] width 19 height 20
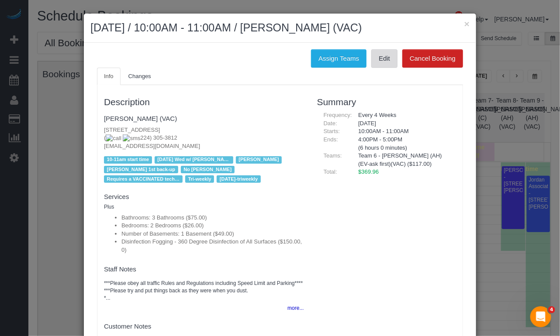
click at [371, 58] on link "Edit" at bounding box center [384, 58] width 26 height 18
click at [465, 21] on button "×" at bounding box center [466, 23] width 5 height 9
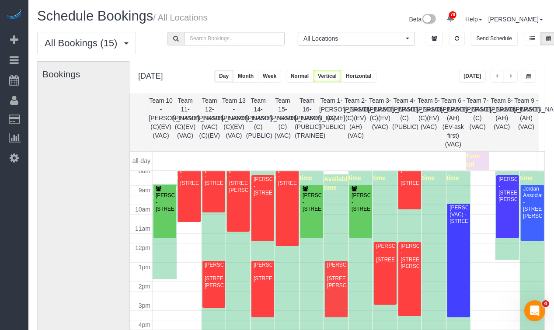
click at [353, 143] on th "Team 2- [PERSON_NAME] (C)(EV)(AH)(VAC)" at bounding box center [355, 122] width 24 height 57
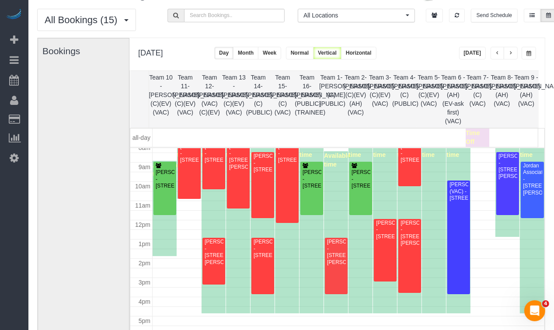
scroll to position [44, 0]
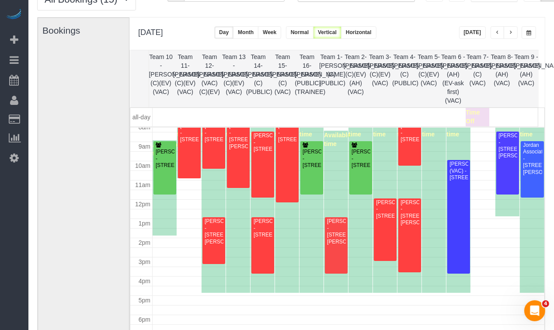
click at [374, 88] on th "Team 3- [PERSON_NAME] (C)(EV)(VAC)" at bounding box center [379, 78] width 24 height 57
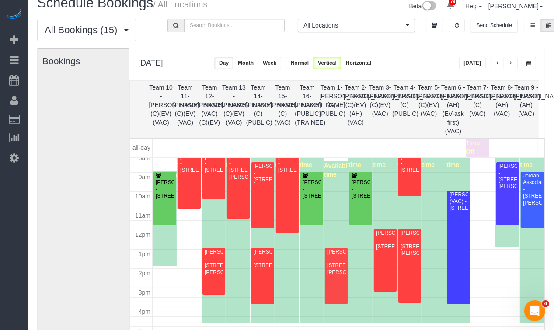
scroll to position [0, 0]
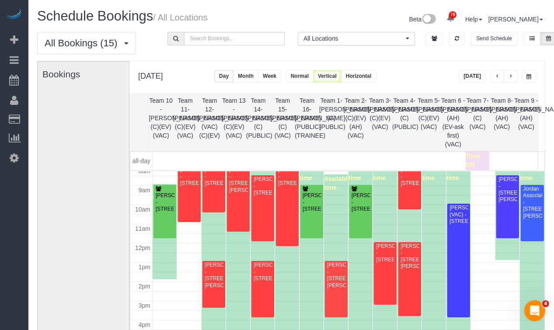
click at [525, 77] on button "button" at bounding box center [528, 76] width 14 height 13
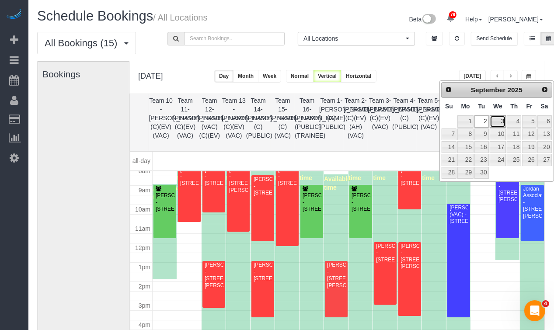
click at [506, 122] on link "3" at bounding box center [497, 121] width 17 height 12
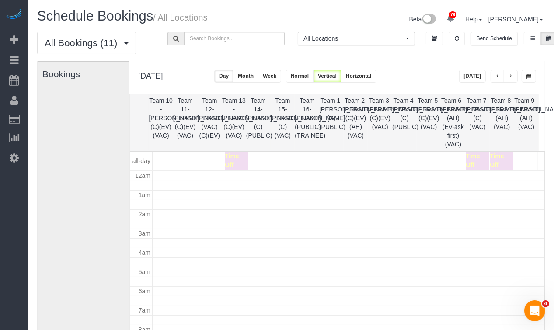
click at [533, 79] on button "button" at bounding box center [528, 76] width 14 height 13
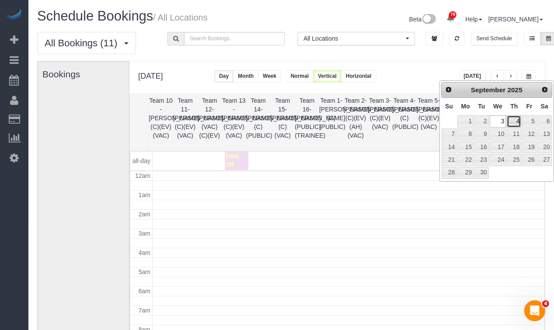
click at [521, 120] on link "4" at bounding box center [513, 121] width 14 height 12
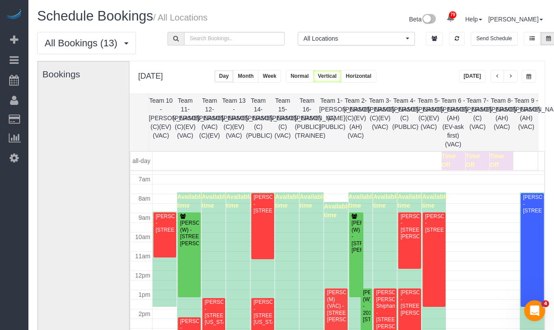
click at [531, 82] on button "button" at bounding box center [528, 76] width 14 height 13
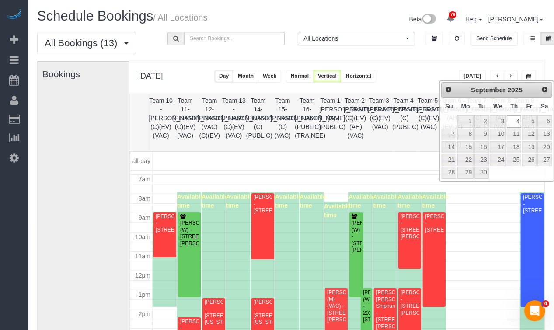
click at [402, 131] on th "Team 4- [PERSON_NAME] (C)(PUBLIC)" at bounding box center [404, 122] width 24 height 57
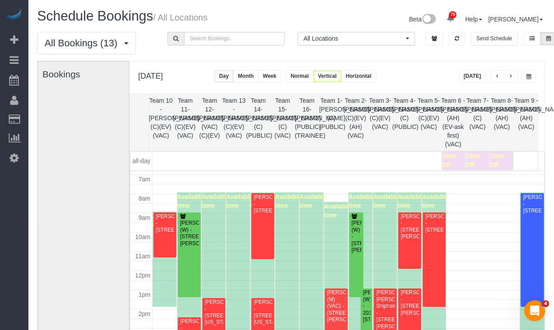
click at [529, 76] on span "button" at bounding box center [528, 76] width 5 height 5
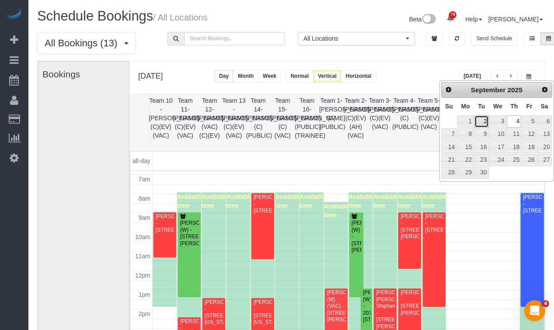
click at [482, 121] on link "2" at bounding box center [481, 121] width 14 height 12
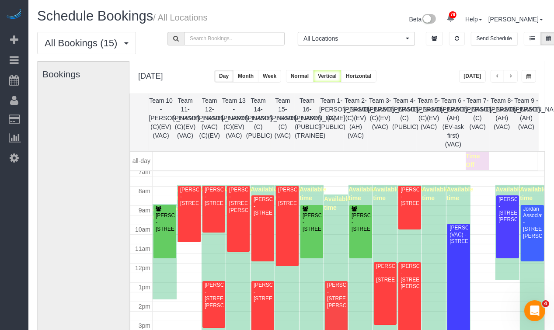
scroll to position [159, 0]
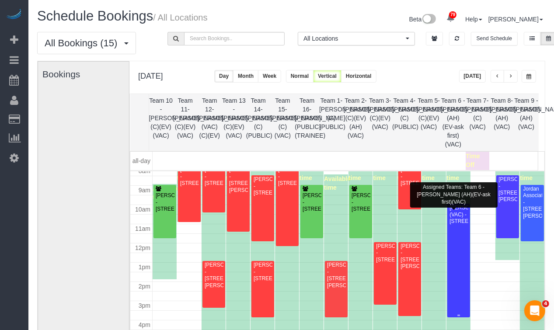
click at [454, 281] on div at bounding box center [458, 261] width 23 height 114
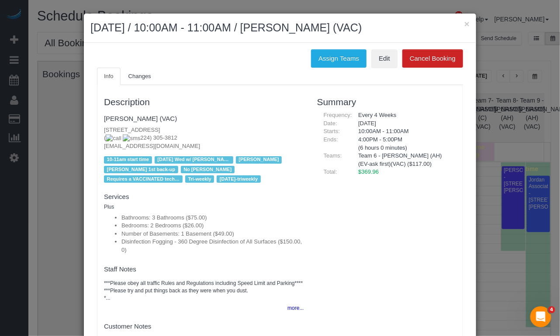
drag, startPoint x: 378, startPoint y: 170, endPoint x: 347, endPoint y: 171, distance: 30.2
click at [352, 171] on div "$369.96" at bounding box center [404, 172] width 104 height 8
copy span "$369.96"
click at [464, 21] on button "×" at bounding box center [466, 23] width 5 height 9
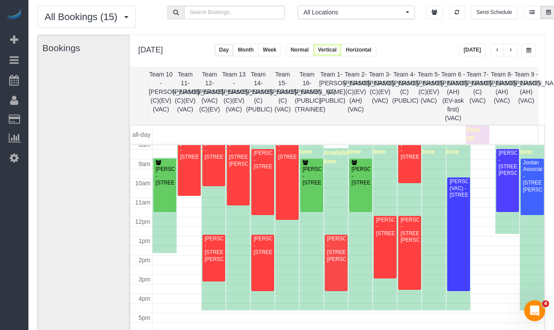
scroll to position [0, 0]
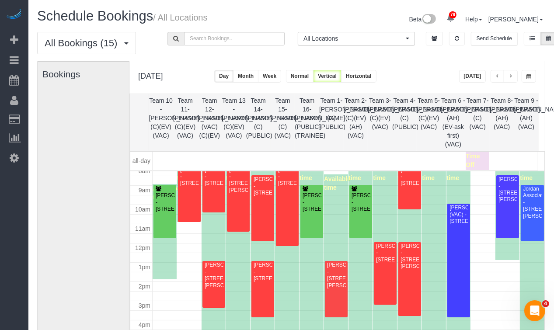
click at [527, 76] on span "button" at bounding box center [528, 76] width 5 height 5
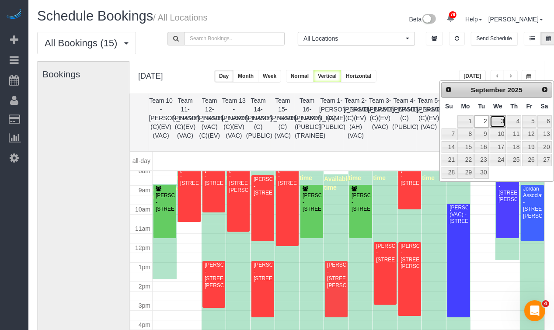
click at [498, 117] on link "3" at bounding box center [497, 121] width 17 height 12
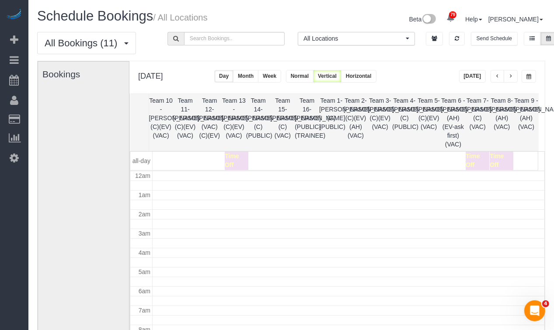
click at [530, 76] on span "button" at bounding box center [528, 76] width 5 height 5
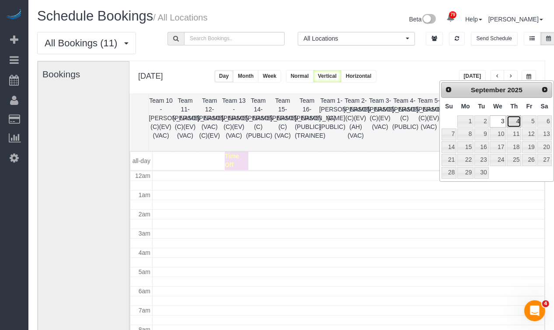
click at [509, 122] on link "4" at bounding box center [513, 121] width 14 height 12
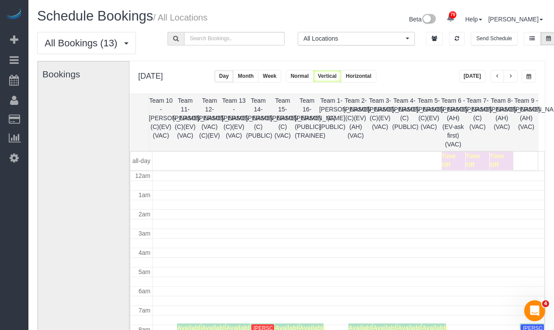
click at [528, 77] on span "button" at bounding box center [528, 76] width 5 height 5
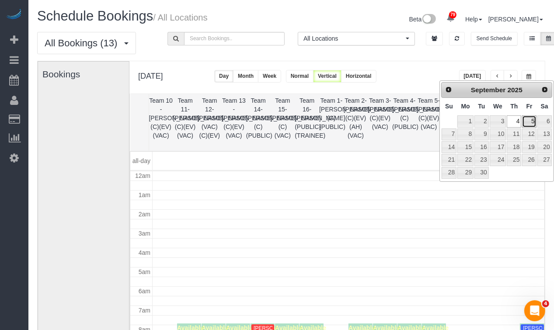
click at [535, 123] on link "5" at bounding box center [529, 121] width 14 height 12
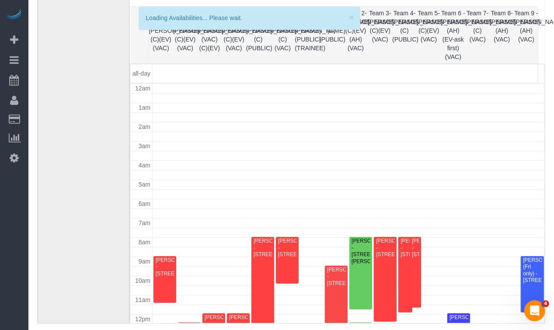
scroll to position [115, 0]
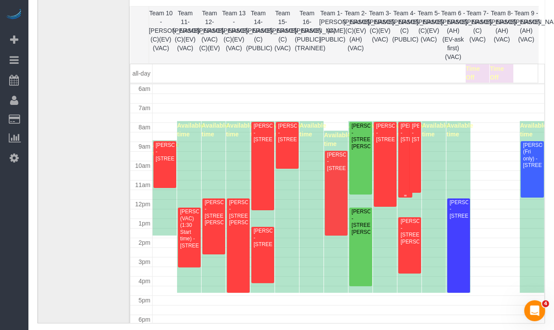
click at [400, 143] on div "Earl Shraiberg - 2515 N Bosworth Ave, Chicago, IL 60614" at bounding box center [405, 133] width 10 height 20
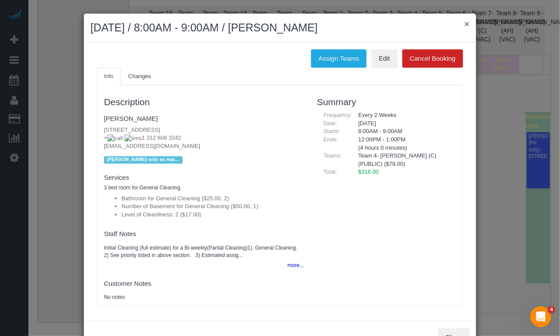
click at [464, 24] on button "×" at bounding box center [466, 23] width 5 height 9
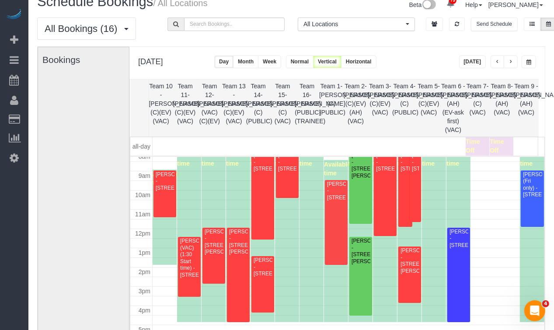
scroll to position [0, 0]
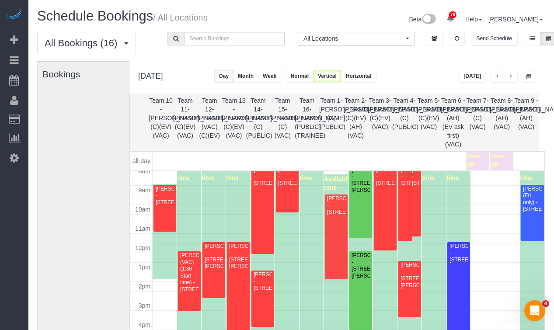
click at [527, 76] on span "button" at bounding box center [528, 76] width 5 height 5
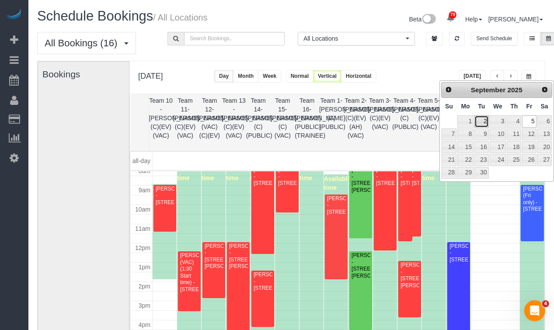
click at [482, 124] on link "2" at bounding box center [481, 121] width 14 height 12
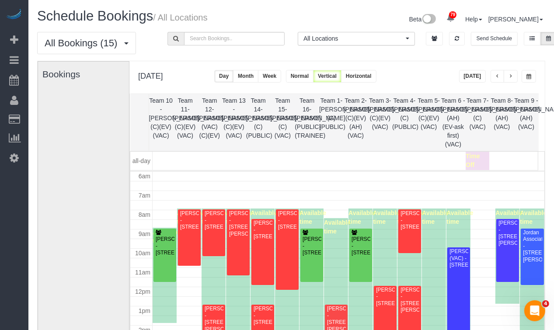
scroll to position [159, 0]
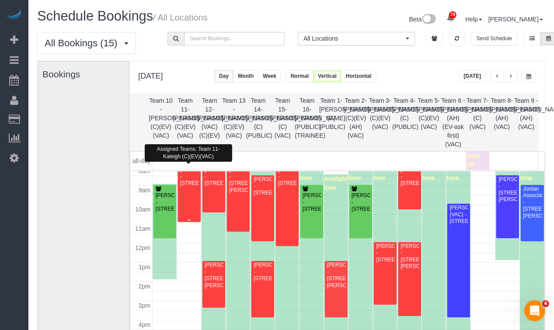
click at [187, 187] on div "Kevin Riefke - 3116 Central Street, Unit 1, Evanston, IL 60201" at bounding box center [189, 176] width 19 height 20
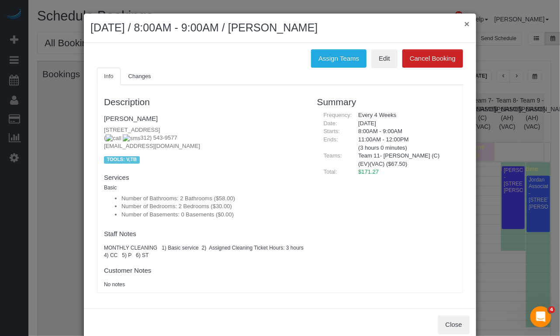
click at [464, 24] on button "×" at bounding box center [466, 23] width 5 height 9
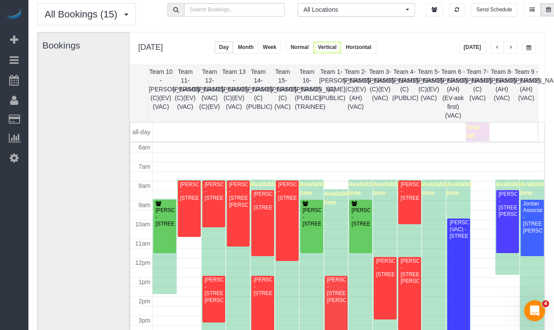
scroll to position [44, 0]
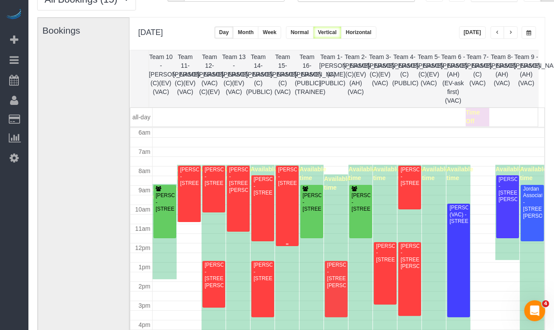
click at [291, 187] on div "Andrew Wickman - 2030 N Lincoln Ave, #G, Chicago, IL 60614" at bounding box center [286, 176] width 19 height 20
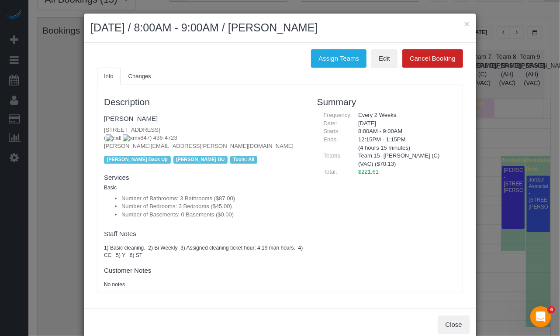
drag, startPoint x: 363, startPoint y: 33, endPoint x: 290, endPoint y: 35, distance: 73.0
click at [290, 35] on h2 "September 02, 2025 / 8:00AM - 9:00AM / Andrew Wickman" at bounding box center [279, 28] width 379 height 16
copy h2 "Andrew Wickman"
drag, startPoint x: 380, startPoint y: 174, endPoint x: 338, endPoint y: 174, distance: 41.9
click at [338, 111] on li "Total: $221.61" at bounding box center [386, 111] width 139 height 0
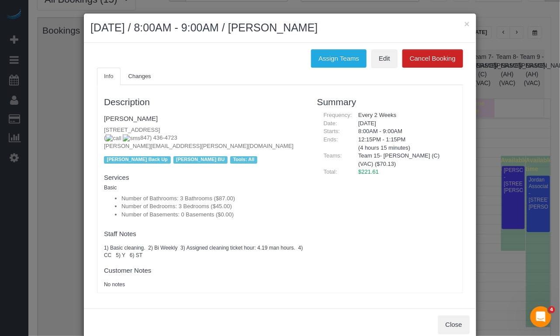
copy li "$221.61"
drag, startPoint x: 463, startPoint y: 23, endPoint x: 428, endPoint y: 25, distance: 34.6
click at [458, 24] on div "× September 02, 2025 / 8:00AM - 9:00AM / Andrew Wickman" at bounding box center [280, 28] width 392 height 29
drag, startPoint x: 200, startPoint y: 149, endPoint x: 185, endPoint y: 131, distance: 22.9
click at [200, 149] on p "2030 N Lincoln Ave, #G, Chicago, IL 60614 ( 847) 436-4723 andrew.wickman@gmail.…" at bounding box center [204, 138] width 200 height 24
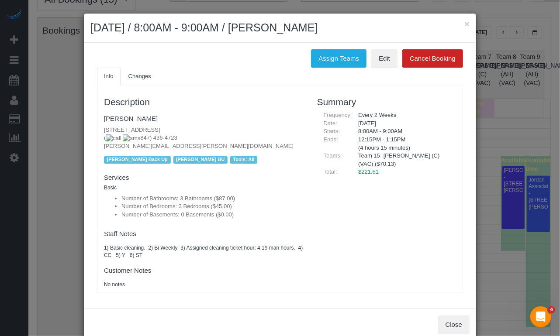
drag, startPoint x: 176, startPoint y: 134, endPoint x: 121, endPoint y: 135, distance: 54.6
click at [121, 135] on p "2030 N Lincoln Ave, #G, Chicago, IL 60614 ( 847) 436-4723 andrew.wickman@gmail.…" at bounding box center [204, 138] width 200 height 24
copy span "847) 436-4723"
click at [464, 26] on button "×" at bounding box center [466, 23] width 5 height 9
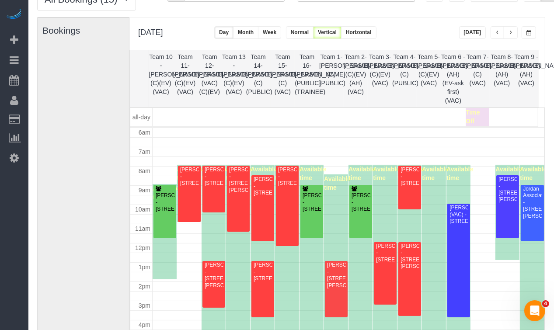
click at [531, 30] on button "button" at bounding box center [528, 32] width 14 height 13
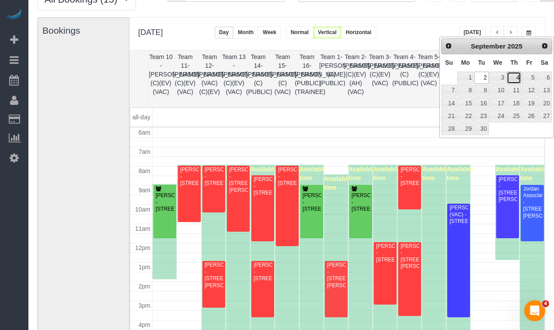
click at [512, 76] on link "4" at bounding box center [513, 78] width 14 height 12
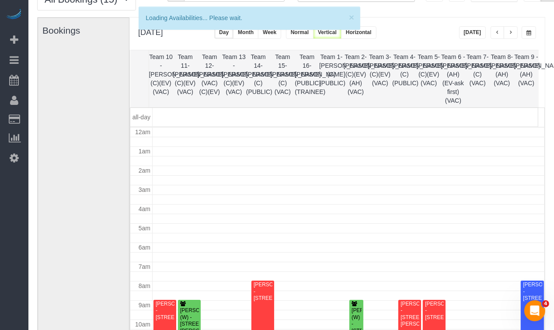
scroll to position [115, 0]
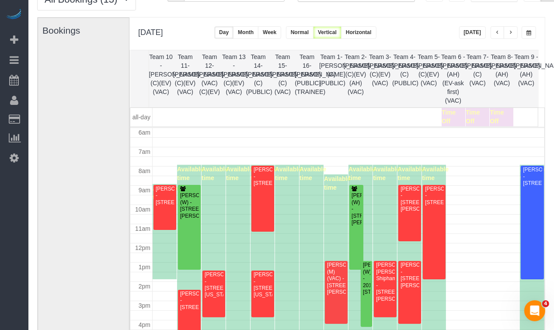
click at [527, 34] on span "button" at bounding box center [528, 32] width 5 height 5
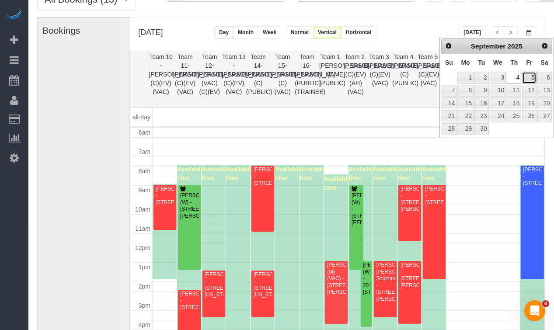
click at [525, 76] on link "5" at bounding box center [529, 78] width 14 height 12
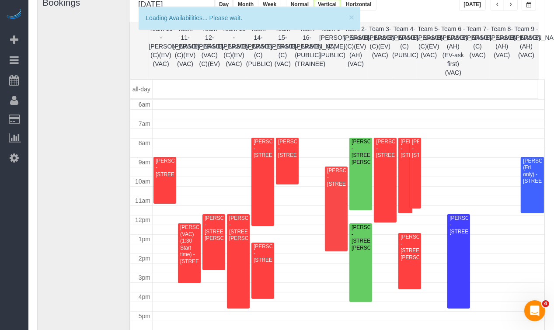
scroll to position [87, 0]
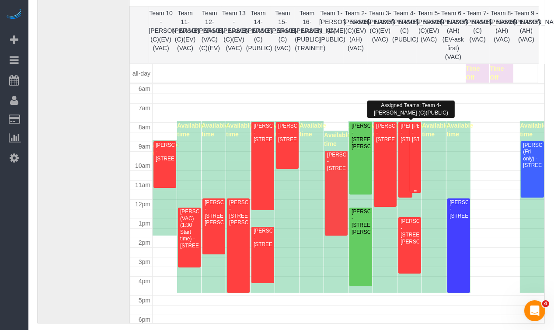
click at [414, 131] on div "Bryan McCreery - 716 W Junior Ter, Unit A, Chicago, IL 60613" at bounding box center [415, 133] width 8 height 20
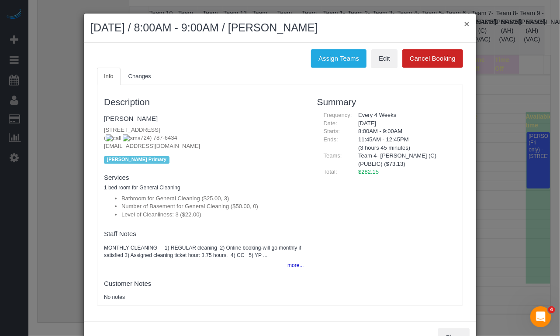
click at [464, 22] on button "×" at bounding box center [466, 23] width 5 height 9
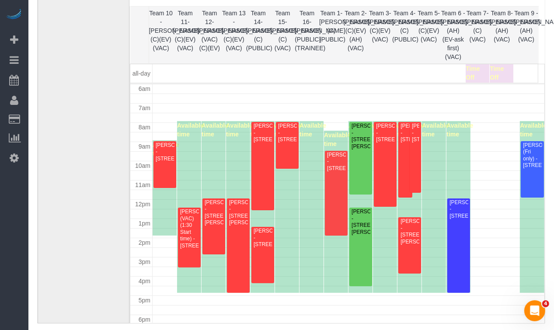
scroll to position [44, 0]
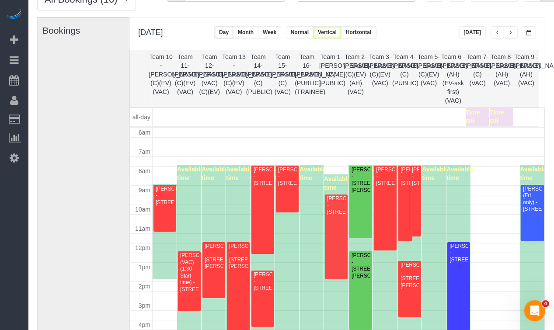
click at [531, 33] on button "button" at bounding box center [528, 32] width 14 height 13
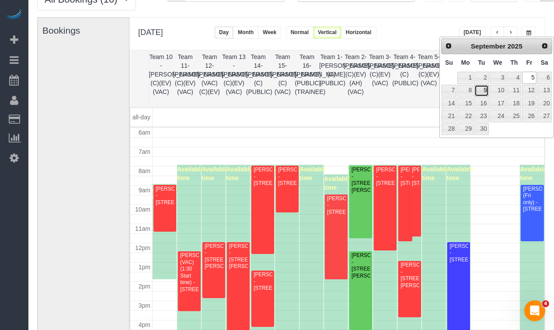
click at [482, 89] on link "9" at bounding box center [481, 91] width 14 height 12
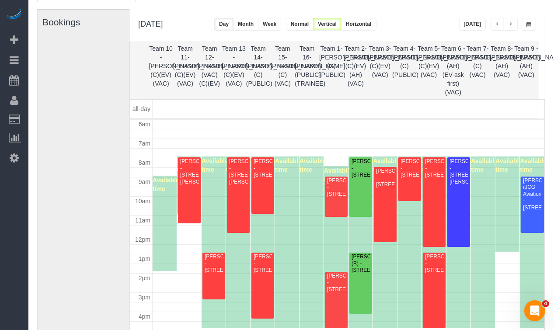
scroll to position [0, 0]
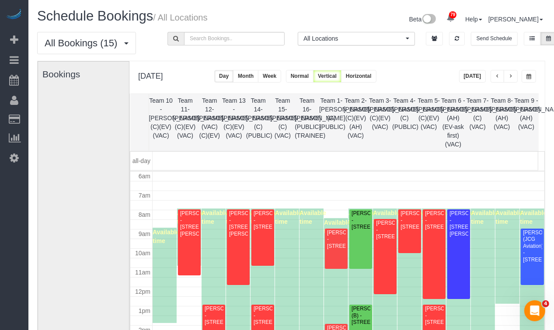
click at [527, 75] on span "button" at bounding box center [528, 76] width 5 height 5
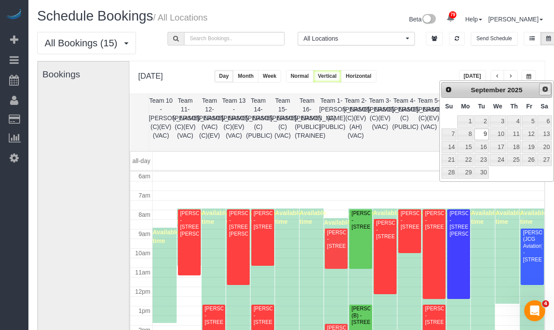
click at [542, 90] on span "Next" at bounding box center [544, 89] width 7 height 7
click at [447, 91] on span "Prev" at bounding box center [447, 89] width 7 height 7
click at [543, 90] on span "Next" at bounding box center [544, 89] width 7 height 7
click at [478, 132] on link "7" at bounding box center [481, 134] width 14 height 12
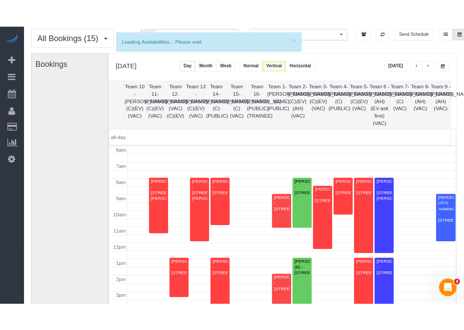
scroll to position [87, 0]
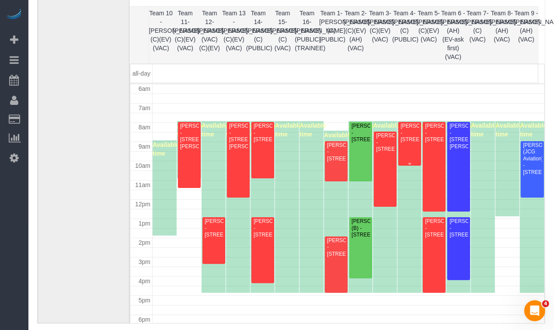
click at [412, 143] on div "Rebecca Dewane - 2848 W Shakespeare Chicago, Chicago, IL 60647" at bounding box center [409, 133] width 19 height 20
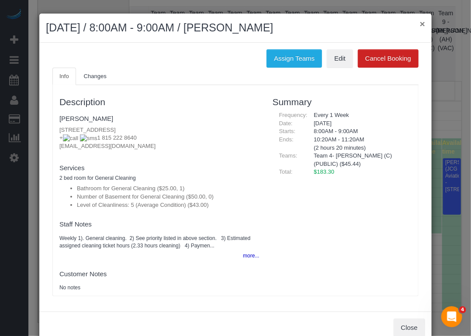
click at [420, 21] on button "×" at bounding box center [422, 23] width 5 height 9
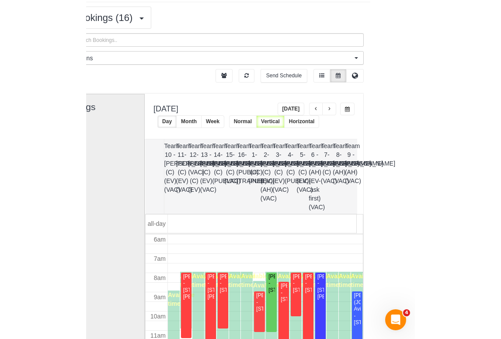
scroll to position [0, 57]
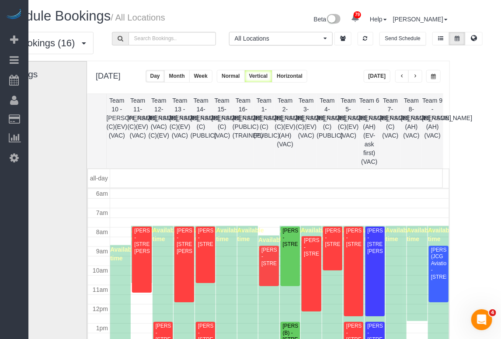
click at [431, 76] on span "button" at bounding box center [433, 76] width 5 height 5
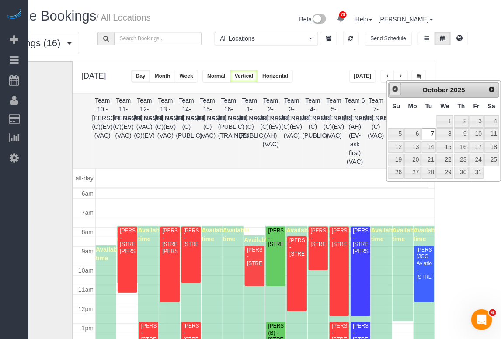
click at [392, 91] on span "Prev" at bounding box center [395, 89] width 7 height 7
click at [415, 132] on link "8" at bounding box center [412, 134] width 16 height 12
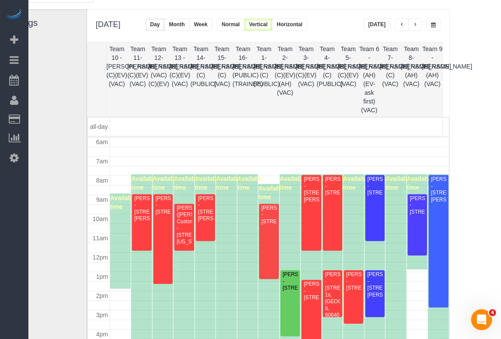
scroll to position [87, 57]
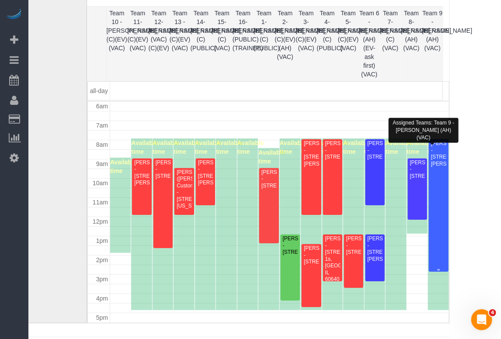
click at [429, 240] on div at bounding box center [439, 205] width 20 height 132
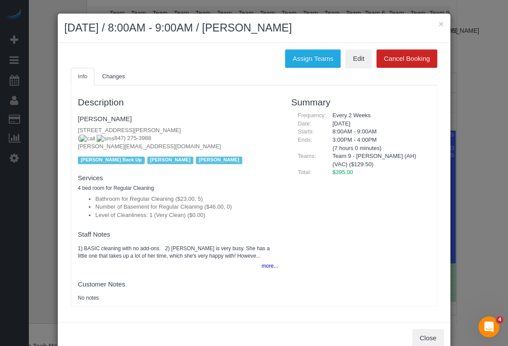
drag, startPoint x: 291, startPoint y: 28, endPoint x: 264, endPoint y: 29, distance: 26.3
click at [264, 29] on h2 "September 08, 2025 / 8:00AM - 9:00AM / Juliet Kopulos" at bounding box center [253, 28] width 379 height 16
copy h2 "Juliet Kopulos"
click at [66, 177] on div "Info Changes Description Juliet Kopulos 304 E Thomas Street, Arlington Heights,…" at bounding box center [253, 192] width 379 height 248
click at [37, 196] on div "× September 08, 2025 / 8:00AM - 9:00AM / Juliet Kopulos Assign Teams Edit Cance…" at bounding box center [254, 173] width 508 height 346
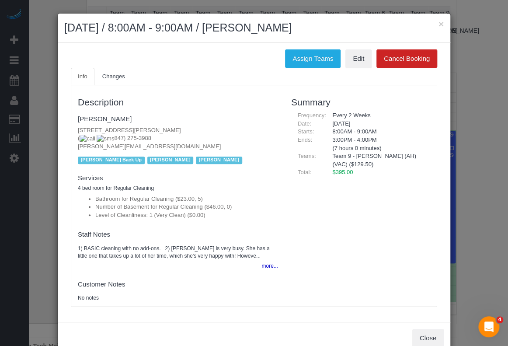
click at [475, 56] on div "× September 08, 2025 / 8:00AM - 9:00AM / Juliet Kopulos Assign Teams Edit Cance…" at bounding box center [254, 173] width 508 height 346
click at [44, 152] on div "× September 08, 2025 / 8:00AM - 9:00AM / Juliet Kopulos Assign Teams Edit Cance…" at bounding box center [254, 173] width 508 height 346
click at [438, 24] on button "×" at bounding box center [440, 23] width 5 height 9
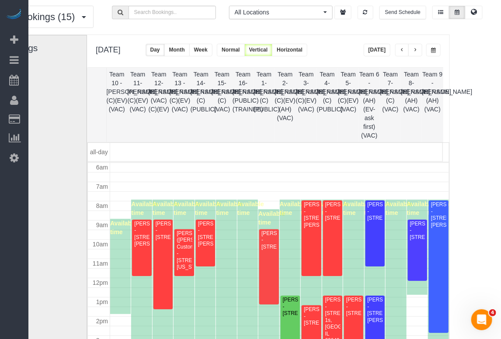
scroll to position [0, 57]
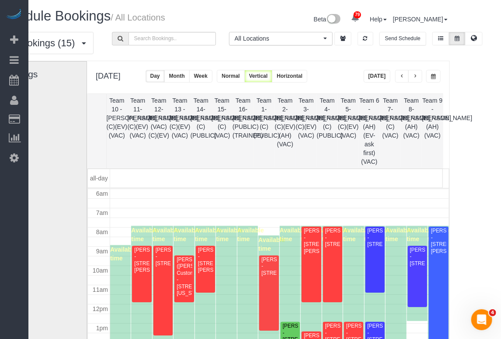
click at [431, 77] on span "button" at bounding box center [433, 76] width 5 height 5
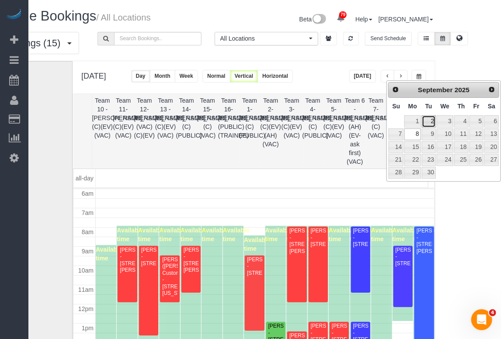
click at [423, 120] on link "2" at bounding box center [429, 121] width 14 height 12
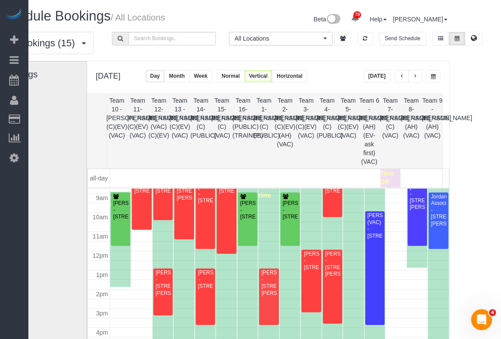
scroll to position [202, 0]
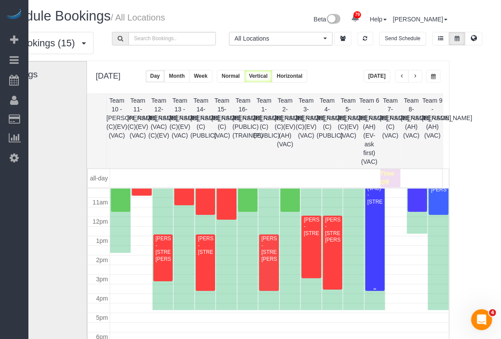
click at [365, 256] on div at bounding box center [374, 234] width 19 height 114
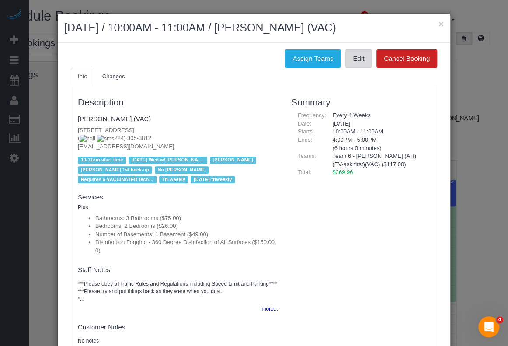
click at [345, 64] on link "Edit" at bounding box center [358, 58] width 26 height 18
drag, startPoint x: 376, startPoint y: 28, endPoint x: 274, endPoint y: 29, distance: 101.8
click at [274, 29] on h2 "September 02, 2025 / 10:00AM - 11:00AM / Janet Paras (VAC)" at bounding box center [253, 28] width 379 height 16
copy h2 "Janet Paras (VAC)"
click at [73, 53] on div "Assign Teams Edit Cancel Booking" at bounding box center [253, 58] width 379 height 18
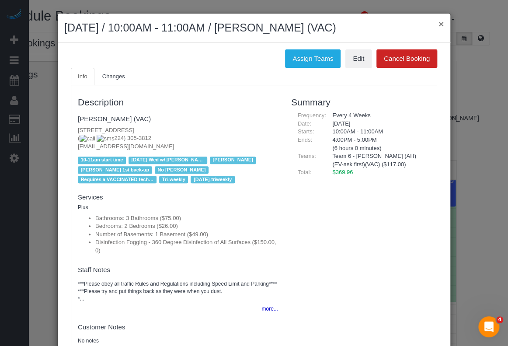
click at [438, 24] on button "×" at bounding box center [440, 23] width 5 height 9
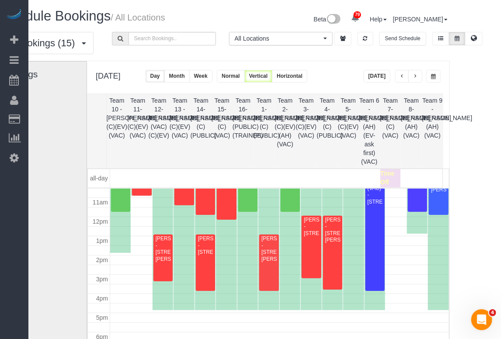
click at [431, 77] on span "button" at bounding box center [433, 76] width 5 height 5
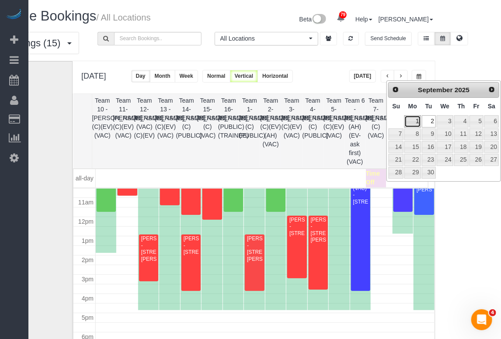
click at [412, 120] on link "1" at bounding box center [412, 121] width 16 height 12
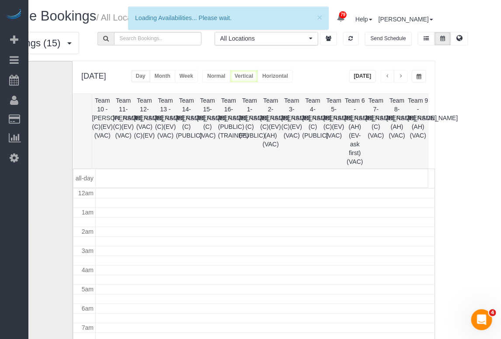
scroll to position [115, 0]
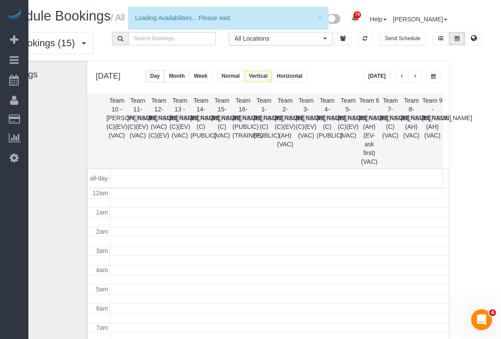
click at [426, 81] on button "button" at bounding box center [433, 76] width 14 height 13
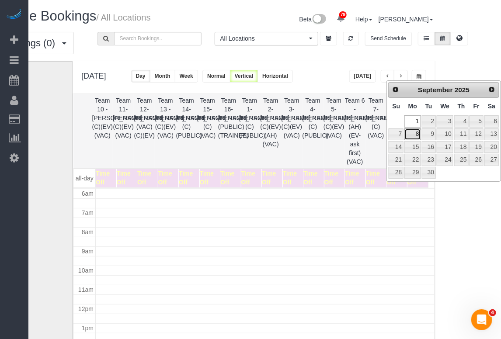
click at [415, 133] on link "8" at bounding box center [412, 134] width 16 height 12
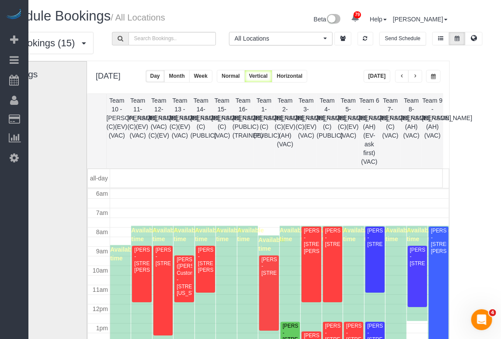
click at [426, 72] on button "button" at bounding box center [433, 76] width 14 height 13
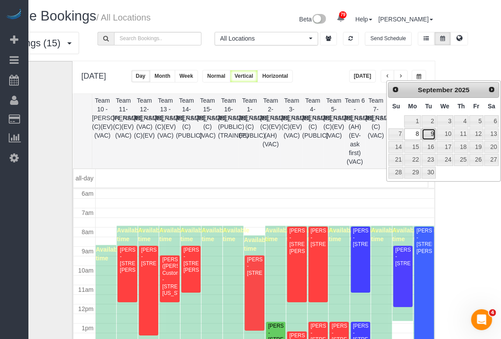
click at [430, 133] on link "9" at bounding box center [429, 134] width 14 height 12
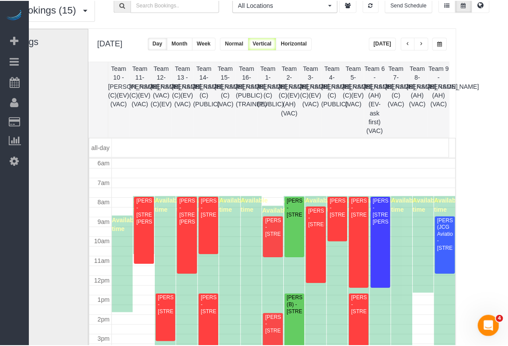
scroll to position [44, 57]
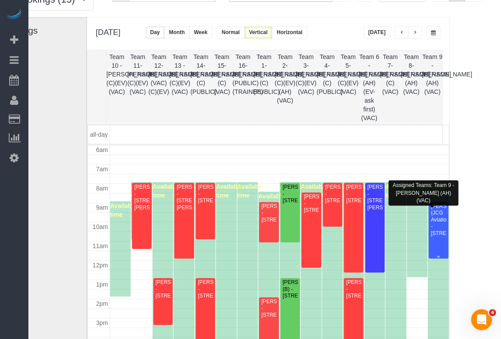
click at [430, 219] on div "Steve Cloyd (JCG Aviation) - 355 Sumac, Wheeling, IL 60090" at bounding box center [438, 220] width 16 height 34
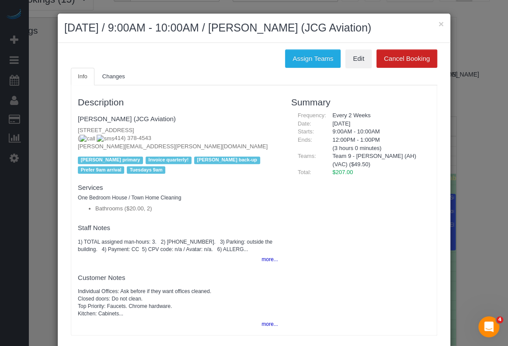
drag, startPoint x: 394, startPoint y: 28, endPoint x: 272, endPoint y: 38, distance: 122.4
click at [272, 38] on div "× September 09, 2025 / 9:00AM - 10:00AM / Steve Cloyd (JCG Aviation)" at bounding box center [254, 28] width 392 height 29
copy h2 "Steve Cloyd (JCG Aviation)"
click at [438, 22] on button "×" at bounding box center [440, 23] width 5 height 9
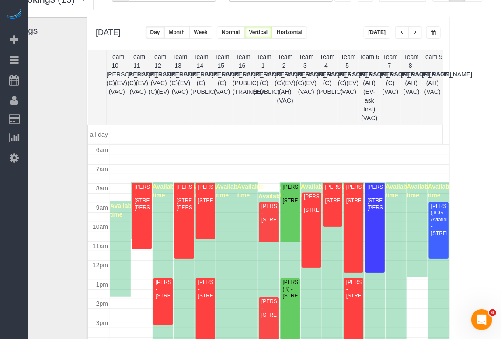
click at [56, 184] on div "Bookings" at bounding box center [44, 192] width 89 height 349
click at [430, 224] on div "Steve Cloyd (JCG Aviation) - 355 Sumac, Wheeling, IL 60090" at bounding box center [438, 220] width 16 height 34
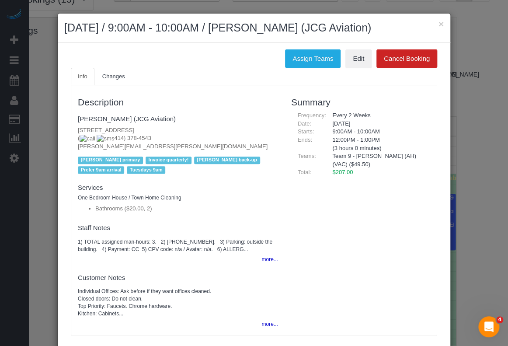
drag, startPoint x: 399, startPoint y: 27, endPoint x: 269, endPoint y: 32, distance: 130.3
click at [269, 32] on h2 "September 09, 2025 / 9:00AM - 10:00AM / Steve Cloyd (JCG Aviation)" at bounding box center [253, 28] width 379 height 16
copy h2 "Steve Cloyd (JCG Aviation)"
click at [38, 139] on div "× September 09, 2025 / 9:00AM - 10:00AM / Steve Cloyd (JCG Aviation) Assign Tea…" at bounding box center [254, 173] width 508 height 346
click at [75, 177] on div "Description Steve Cloyd (JCG Aviation) 355 Sumac, Wheeling, IL 60090 ( 414) 378…" at bounding box center [177, 210] width 213 height 241
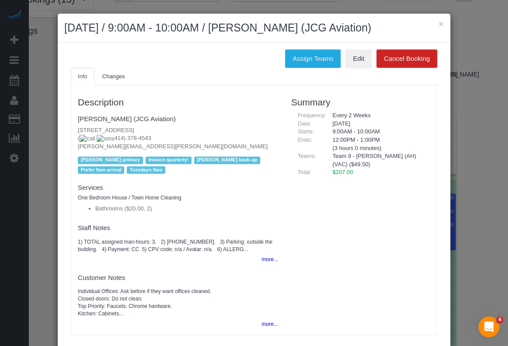
click at [58, 191] on div "Assign Teams Edit Cancel Booking Info Changes Description Steve Cloyd (JCG Avia…" at bounding box center [254, 196] width 392 height 306
click at [438, 22] on button "×" at bounding box center [440, 23] width 5 height 9
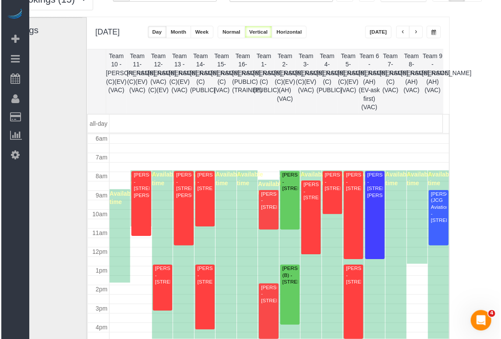
scroll to position [61, 57]
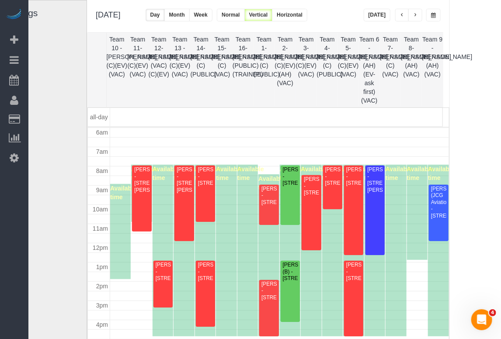
click at [426, 17] on button "button" at bounding box center [433, 15] width 14 height 13
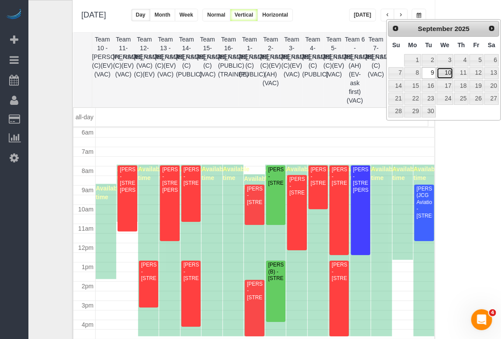
click at [449, 75] on link "10" at bounding box center [445, 73] width 17 height 12
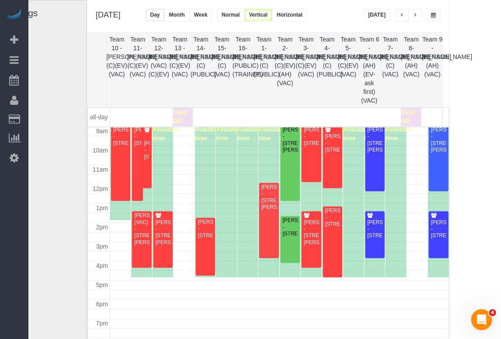
scroll to position [159, 0]
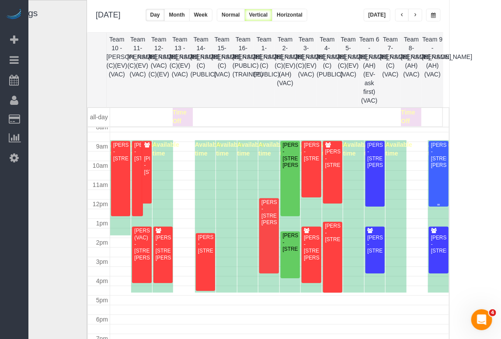
click at [430, 169] on div "Jennifer Sipiera - 12 West Hintz Road, Arlington Heights, IL 60004" at bounding box center [438, 155] width 16 height 27
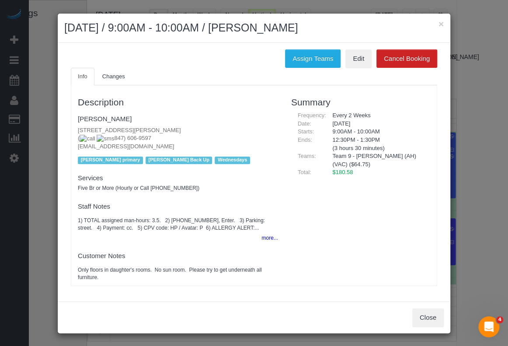
drag, startPoint x: 356, startPoint y: 19, endPoint x: 273, endPoint y: 33, distance: 84.7
click at [273, 33] on div "× September 10, 2025 / 9:00AM - 10:00AM / Jennifer Sipiera" at bounding box center [254, 28] width 392 height 29
click at [84, 41] on div "× September 10, 2025 / 9:00AM - 10:00AM / Jennifer Sipiera" at bounding box center [254, 28] width 392 height 29
drag, startPoint x: 353, startPoint y: 36, endPoint x: 272, endPoint y: 30, distance: 81.1
click at [272, 30] on div "× September 10, 2025 / 9:00AM - 10:00AM / Jennifer Sipiera" at bounding box center [254, 28] width 392 height 29
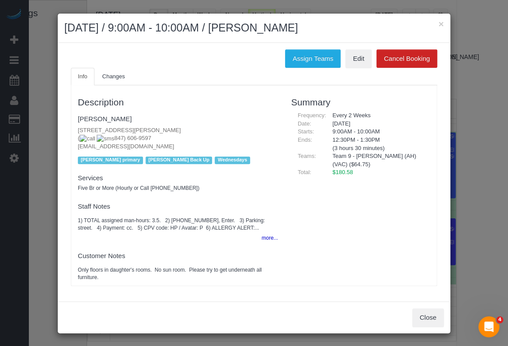
click at [79, 51] on div "Assign Teams Edit Cancel Booking" at bounding box center [253, 58] width 379 height 18
click at [441, 23] on button "×" at bounding box center [440, 23] width 5 height 9
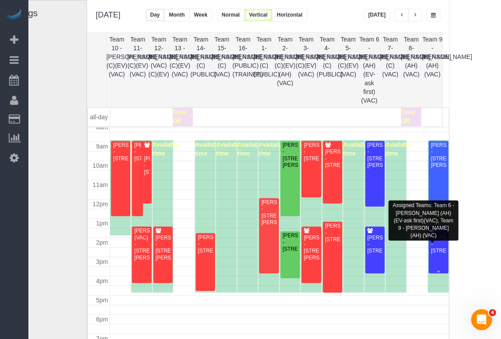
click at [430, 247] on div "Nick Jones - 1006 Brittany Drive, Arlington Heights, IL 60004" at bounding box center [438, 245] width 16 height 20
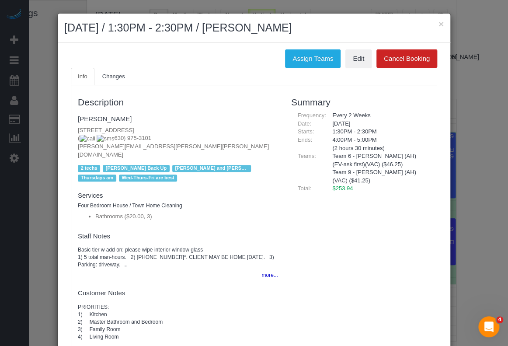
drag, startPoint x: 328, startPoint y: 25, endPoint x: 264, endPoint y: 29, distance: 64.4
click at [264, 29] on h2 "September 10, 2025 / 1:30PM - 2:30PM / Nick Jones" at bounding box center [253, 28] width 379 height 16
click at [89, 127] on p "1006 Brittany Drive, Arlington Heights, IL 60004 ( 630) 975-3101 nicholas.andre…" at bounding box center [178, 142] width 200 height 33
drag, startPoint x: 332, startPoint y: 30, endPoint x: 263, endPoint y: 27, distance: 68.7
click at [263, 27] on h2 "September 10, 2025 / 1:30PM - 2:30PM / Nick Jones" at bounding box center [253, 28] width 379 height 16
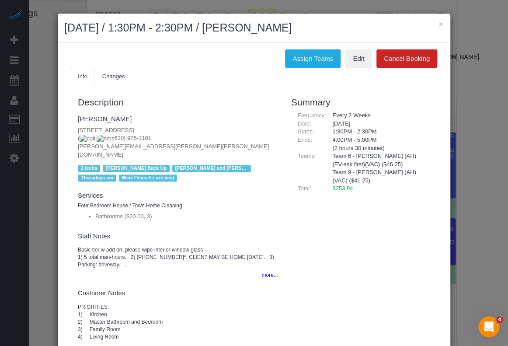
click at [190, 59] on div "Assign Teams Edit Cancel Booking" at bounding box center [253, 58] width 379 height 18
click at [218, 106] on h3 "Description" at bounding box center [178, 102] width 200 height 10
click at [439, 24] on button "×" at bounding box center [440, 23] width 5 height 9
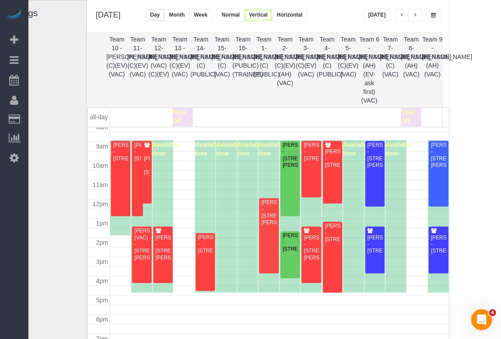
click at [422, 5] on div "**********" at bounding box center [268, 16] width 362 height 32
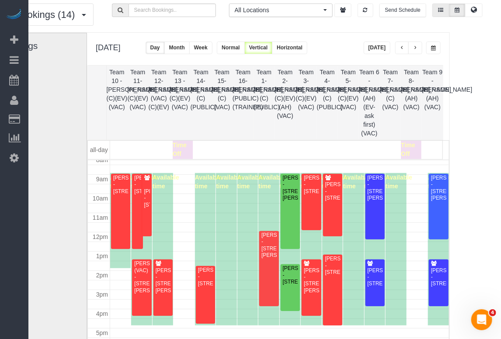
scroll to position [0, 57]
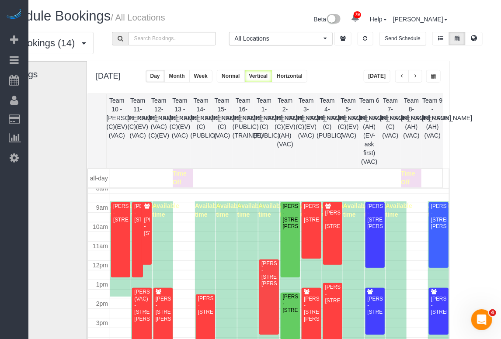
click at [426, 78] on div "**********" at bounding box center [268, 77] width 362 height 32
click at [426, 78] on button "button" at bounding box center [433, 76] width 14 height 13
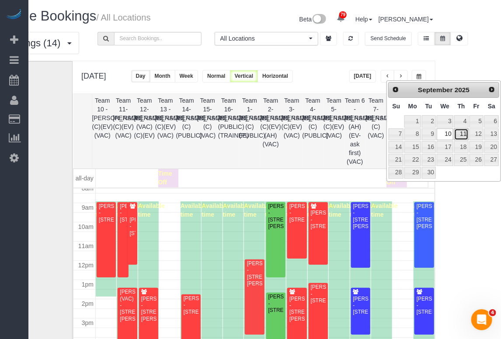
click at [464, 137] on link "11" at bounding box center [461, 134] width 14 height 12
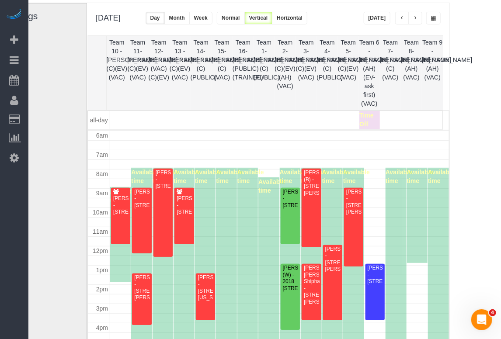
scroll to position [44, 57]
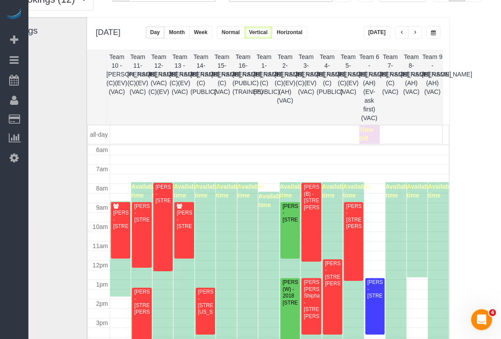
click at [132, 117] on th "Team 11- [PERSON_NAME] (C)(EV)(VAC)" at bounding box center [137, 87] width 21 height 74
click at [426, 36] on button "button" at bounding box center [433, 32] width 14 height 13
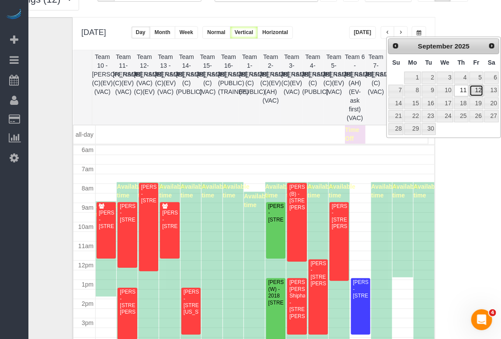
click at [476, 92] on link "12" at bounding box center [476, 91] width 14 height 12
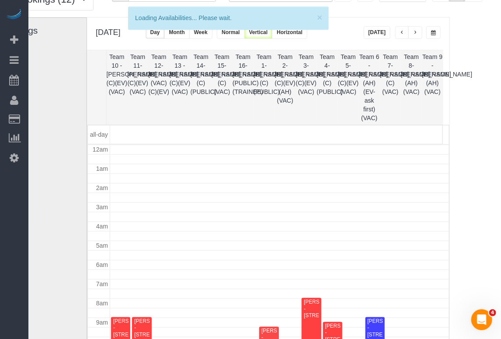
scroll to position [115, 0]
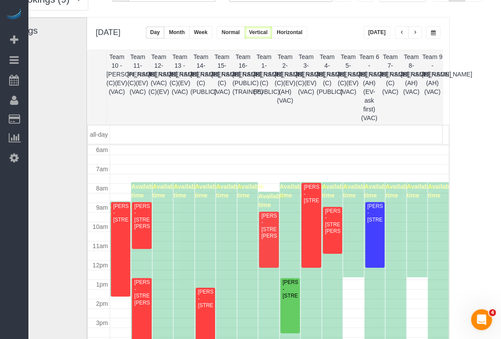
click at [169, 114] on th "Team 13 - [PERSON_NAME] (C)(EV)(VAC)" at bounding box center [179, 87] width 21 height 74
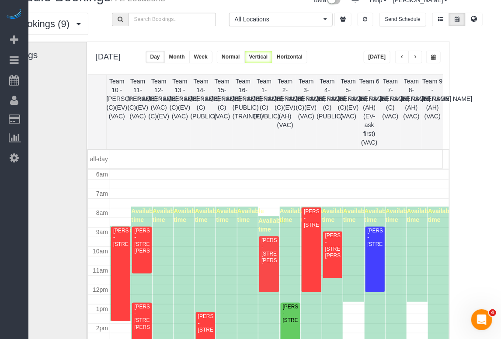
scroll to position [0, 57]
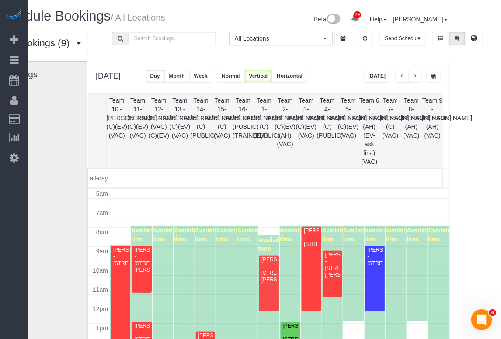
click at [426, 75] on button "button" at bounding box center [433, 76] width 14 height 13
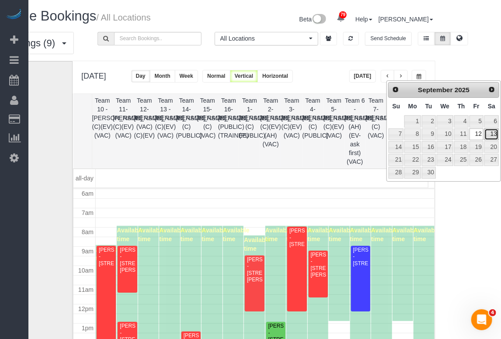
click at [489, 132] on link "13" at bounding box center [491, 134] width 14 height 12
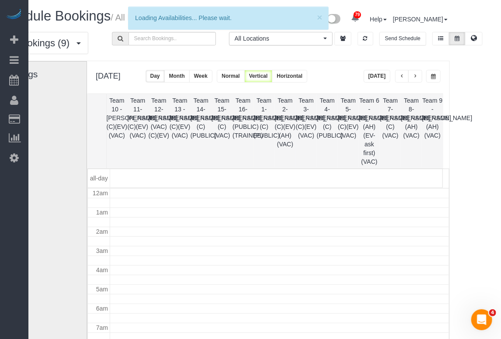
scroll to position [115, 0]
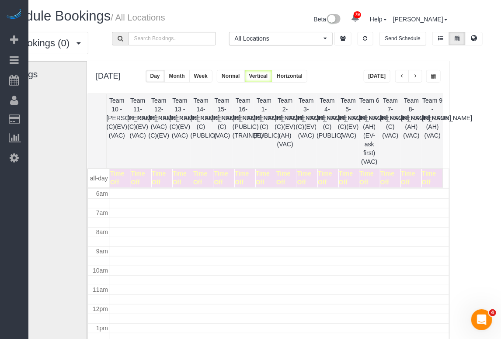
click at [426, 74] on button "button" at bounding box center [433, 76] width 14 height 13
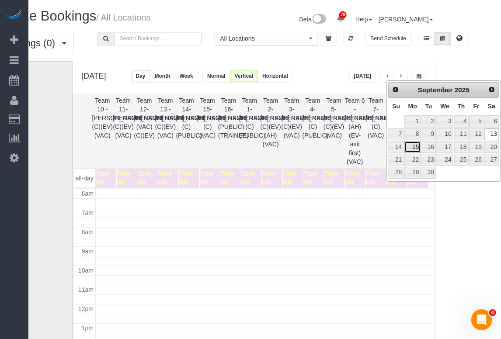
click at [407, 146] on link "15" at bounding box center [412, 147] width 16 height 12
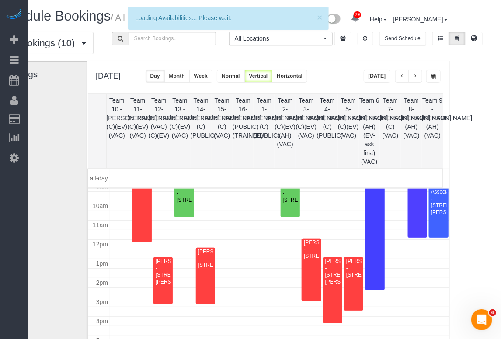
scroll to position [159, 0]
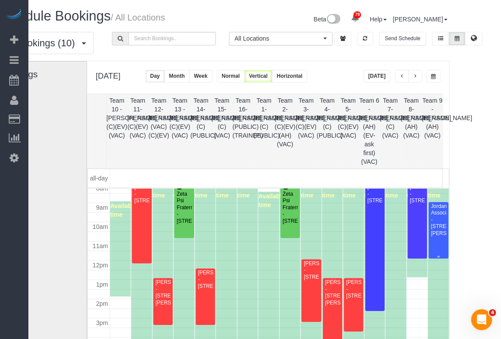
click at [430, 224] on div "Jordan Associates - 1618 E. Rand Road, Arlington Heights, IL 60004" at bounding box center [438, 220] width 16 height 34
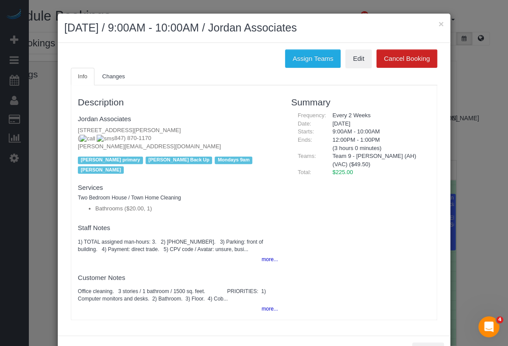
drag, startPoint x: 386, startPoint y: 18, endPoint x: 269, endPoint y: 16, distance: 117.6
click at [269, 16] on div "× September 15, 2025 / 9:00AM - 10:00AM / Jordan Associates" at bounding box center [254, 28] width 392 height 29
click at [161, 111] on fieldset "Jordan Associates 1618 E. Rand Road, Arlington Heights, IL 60004 ( 847) 870-117…" at bounding box center [178, 143] width 200 height 64
click at [438, 24] on button "×" at bounding box center [440, 23] width 5 height 9
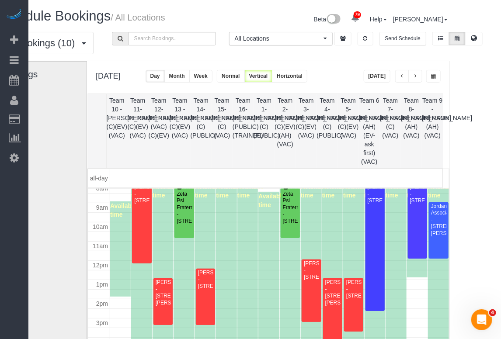
click at [169, 163] on th "Team 13 - [PERSON_NAME] (C)(EV)(VAC)" at bounding box center [179, 131] width 21 height 74
click at [430, 214] on div "Jordan Associates - 1618 E. Rand Road, Arlington Heights, IL 60004" at bounding box center [438, 220] width 16 height 34
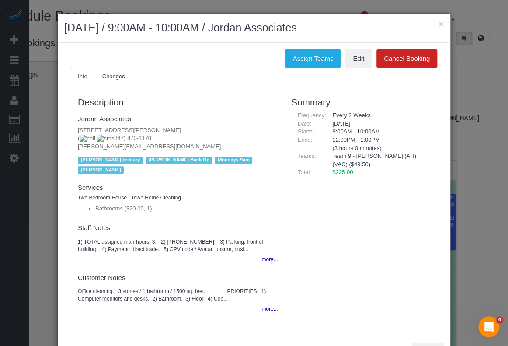
drag, startPoint x: 377, startPoint y: 26, endPoint x: 270, endPoint y: 28, distance: 107.1
click at [270, 28] on h2 "September 15, 2025 / 9:00AM - 10:00AM / Jordan Associates" at bounding box center [253, 28] width 379 height 16
click at [155, 59] on div "Assign Teams Edit Cancel Booking" at bounding box center [253, 58] width 379 height 18
click at [439, 22] on button "×" at bounding box center [440, 23] width 5 height 9
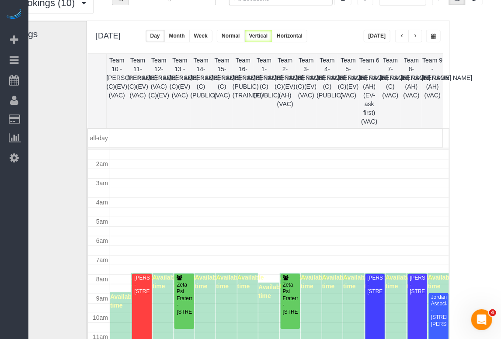
scroll to position [0, 57]
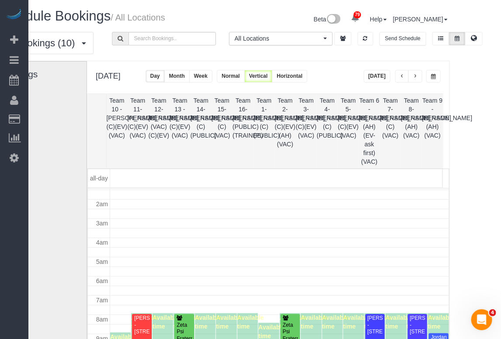
click at [431, 76] on span "button" at bounding box center [433, 76] width 5 height 5
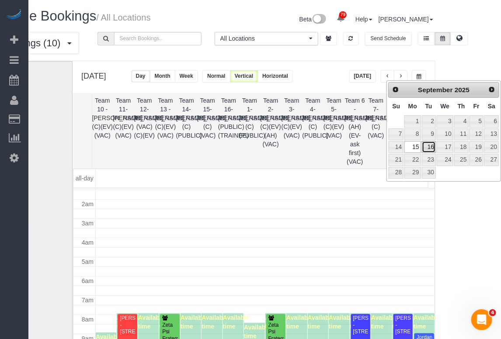
click at [430, 143] on link "16" at bounding box center [429, 147] width 14 height 12
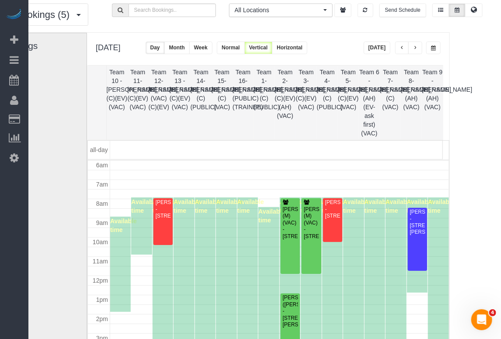
scroll to position [87, 57]
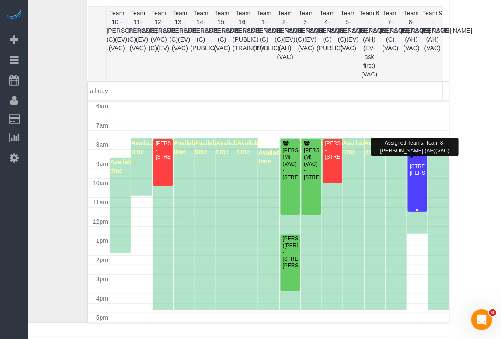
click at [409, 176] on div "Amy Geary - 15 Kenneth Ave, Prospect Heights, IL 60070" at bounding box center [417, 163] width 16 height 27
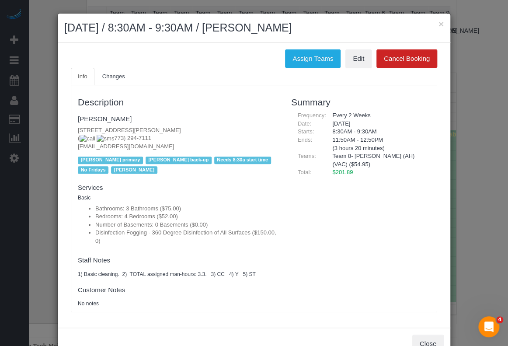
drag, startPoint x: 319, startPoint y: 33, endPoint x: 263, endPoint y: 29, distance: 55.6
click at [263, 29] on h2 "September 16, 2025 / 8:30AM - 9:30AM / Amy Geary" at bounding box center [253, 28] width 379 height 16
click at [161, 72] on ul "Info Changes" at bounding box center [254, 77] width 366 height 18
drag, startPoint x: 327, startPoint y: 27, endPoint x: 261, endPoint y: 25, distance: 66.0
click at [261, 25] on h2 "September 16, 2025 / 8:30AM - 9:30AM / Amy Geary" at bounding box center [253, 28] width 379 height 16
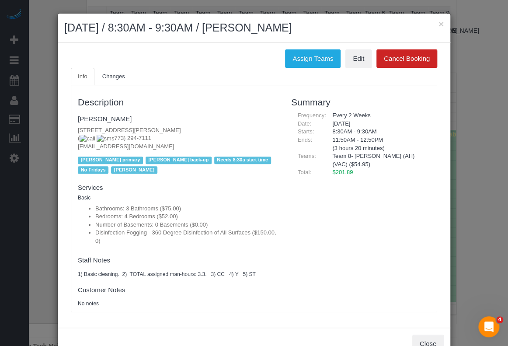
click at [129, 87] on div "Description Amy Geary 15 Kenneth Ave, Prospect Heights, IL 60070 ( 773) 294-711…" at bounding box center [254, 198] width 366 height 227
click at [165, 65] on div "Assign Teams Edit Cancel Booking" at bounding box center [253, 58] width 379 height 18
click at [438, 23] on button "×" at bounding box center [440, 23] width 5 height 9
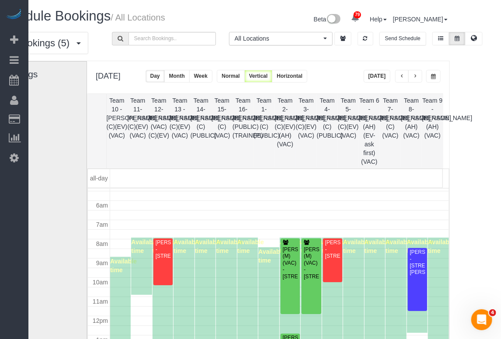
scroll to position [28, 0]
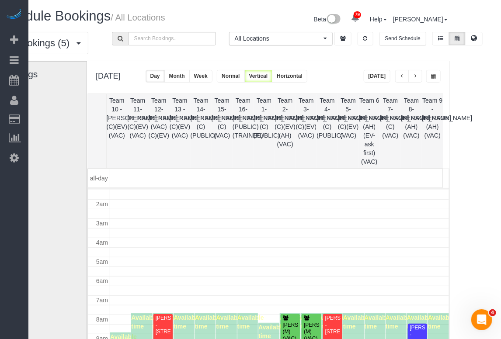
click at [169, 151] on th "Team 13 - [PERSON_NAME] (C)(EV)(VAC)" at bounding box center [179, 131] width 21 height 74
click at [431, 78] on span "button" at bounding box center [433, 76] width 5 height 5
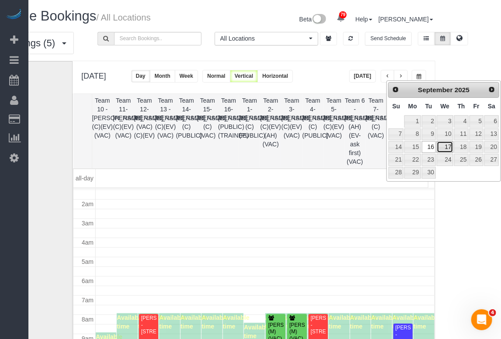
click at [445, 149] on link "17" at bounding box center [445, 147] width 17 height 12
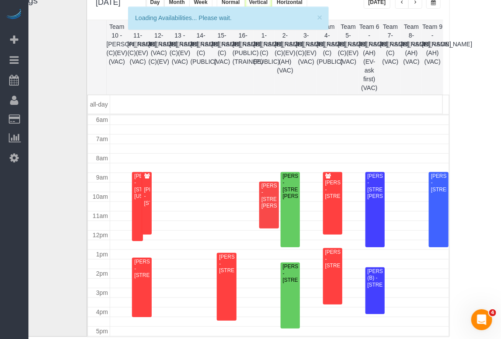
scroll to position [87, 57]
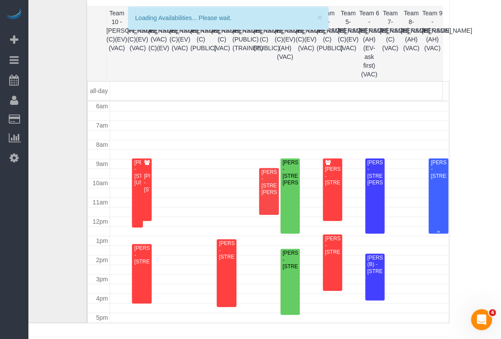
click at [430, 180] on div "Dan Manis - 836 N Salem Ave, Arlington Heights, IL 60004" at bounding box center [438, 169] width 16 height 20
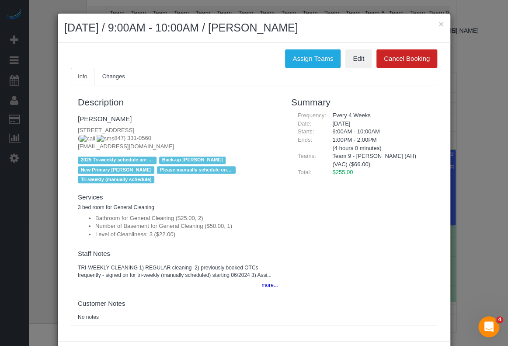
drag, startPoint x: 332, startPoint y: 31, endPoint x: 271, endPoint y: 29, distance: 61.2
click at [271, 29] on h2 "September 17, 2025 / 9:00AM - 10:00AM / Dan Manis" at bounding box center [253, 28] width 379 height 16
click at [177, 68] on ul "Info Changes" at bounding box center [254, 77] width 366 height 18
click at [311, 132] on div "Starts:" at bounding box center [308, 132] width 35 height 8
click at [159, 75] on ul "Info Changes" at bounding box center [254, 77] width 366 height 18
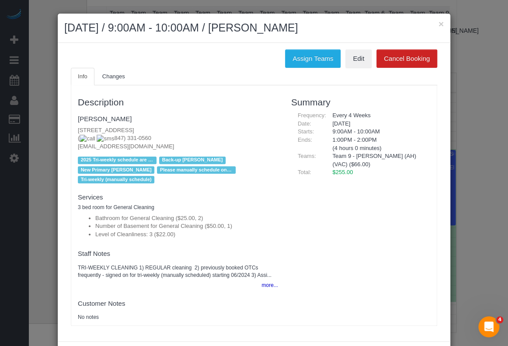
drag, startPoint x: 336, startPoint y: 34, endPoint x: 267, endPoint y: 27, distance: 68.5
click at [267, 27] on h2 "September 17, 2025 / 9:00AM - 10:00AM / Dan Manis" at bounding box center [253, 28] width 379 height 16
click at [156, 66] on div "Assign Teams Edit Cancel Booking" at bounding box center [253, 58] width 379 height 18
click at [179, 82] on ul "Info Changes" at bounding box center [254, 77] width 366 height 18
click at [439, 22] on button "×" at bounding box center [440, 23] width 5 height 9
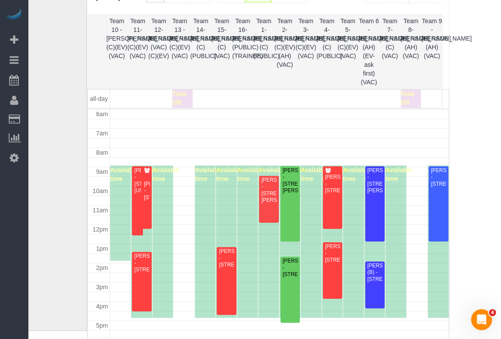
scroll to position [44, 57]
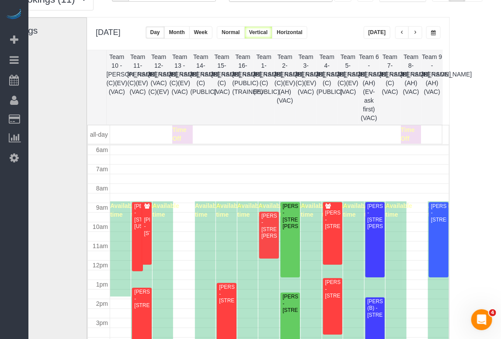
click at [148, 99] on th "Team 12- [PERSON_NAME] (VAC)(C)(EV)" at bounding box center [158, 87] width 21 height 74
click at [431, 34] on span "button" at bounding box center [433, 32] width 5 height 5
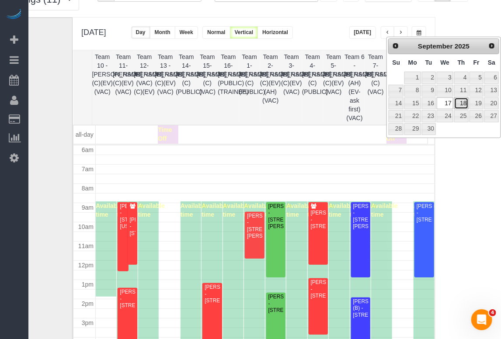
click at [461, 104] on link "18" at bounding box center [461, 103] width 14 height 12
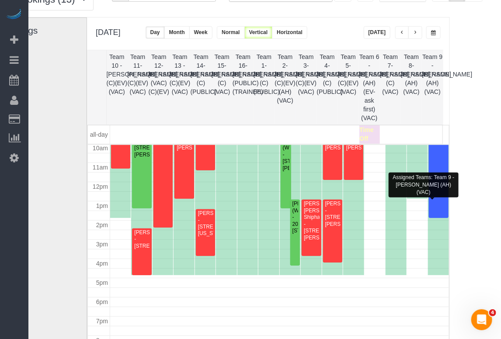
scroll to position [202, 0]
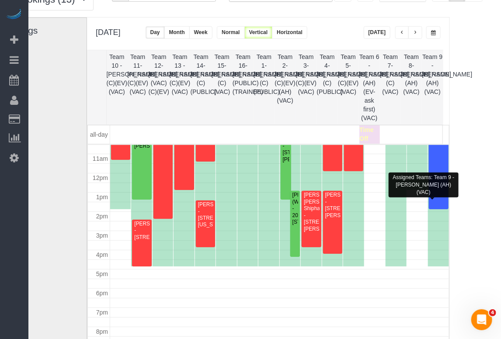
click at [428, 256] on div "Available time" at bounding box center [438, 180] width 21 height 171
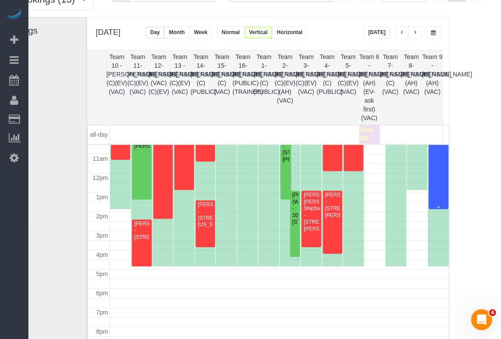
click at [429, 187] on div at bounding box center [439, 153] width 20 height 114
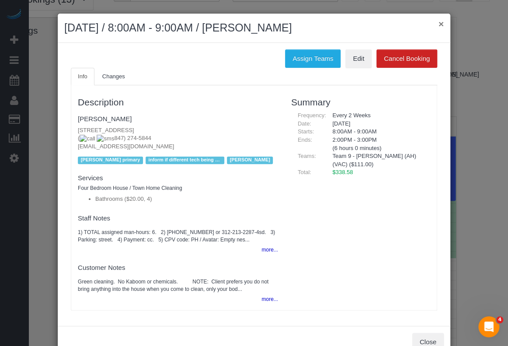
click at [438, 24] on button "×" at bounding box center [440, 23] width 5 height 9
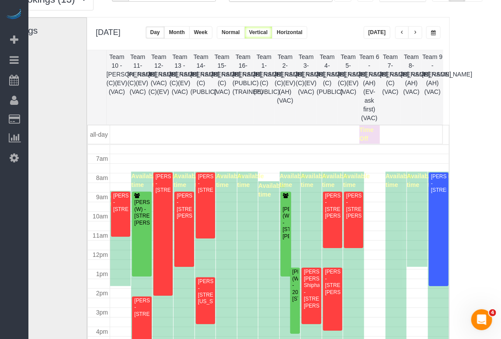
scroll to position [115, 0]
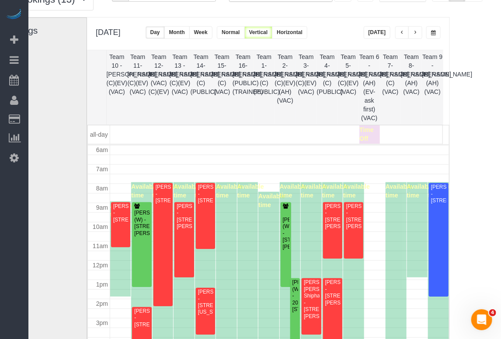
click at [148, 86] on th "Team 12- [PERSON_NAME] (VAC)(C)(EV)" at bounding box center [158, 87] width 21 height 74
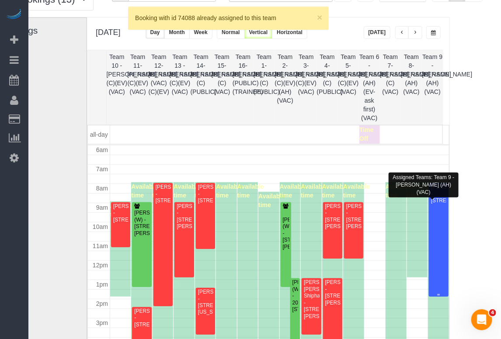
click at [429, 268] on div at bounding box center [439, 240] width 20 height 114
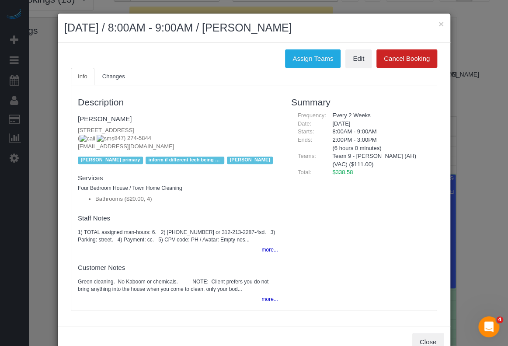
drag, startPoint x: 326, startPoint y: 21, endPoint x: 261, endPoint y: 23, distance: 65.1
click at [261, 23] on h2 "September 18, 2025 / 8:00AM - 9:00AM / Kathy Houriet" at bounding box center [253, 28] width 379 height 16
click at [157, 24] on h2 "September 18, 2025 / 8:00AM - 9:00AM / Kathy Houriet" at bounding box center [253, 28] width 379 height 16
click at [438, 21] on button "×" at bounding box center [440, 23] width 5 height 9
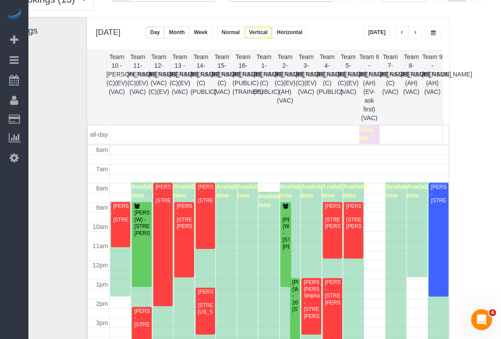
click at [169, 76] on th "Team 13 - [PERSON_NAME] (C)(EV)(VAC)" at bounding box center [179, 87] width 21 height 74
click at [429, 262] on div at bounding box center [439, 240] width 20 height 114
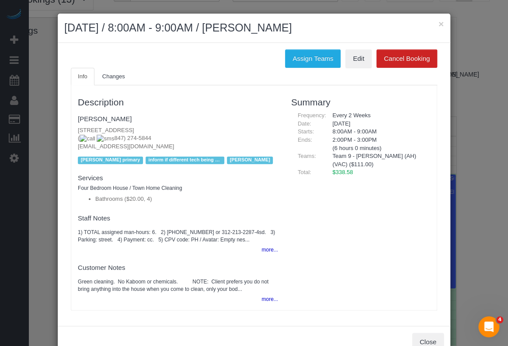
drag, startPoint x: 353, startPoint y: 24, endPoint x: 264, endPoint y: 30, distance: 89.3
click at [264, 30] on h2 "September 18, 2025 / 8:00AM - 9:00AM / Kathy Houriet" at bounding box center [253, 28] width 379 height 16
click at [155, 52] on div "Assign Teams Edit Cancel Booking" at bounding box center [253, 58] width 379 height 18
click at [438, 22] on button "×" at bounding box center [440, 23] width 5 height 9
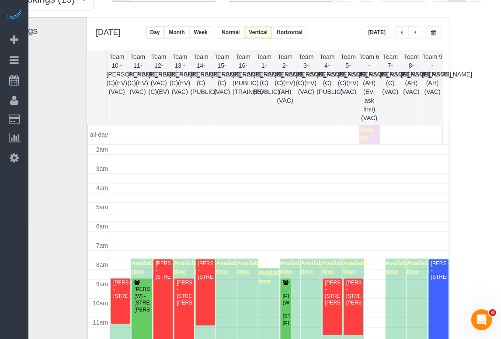
scroll to position [17, 0]
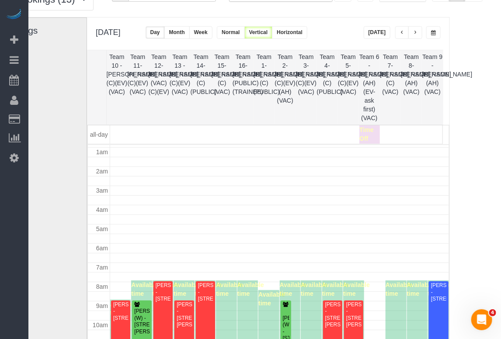
click at [426, 36] on button "button" at bounding box center [433, 32] width 14 height 13
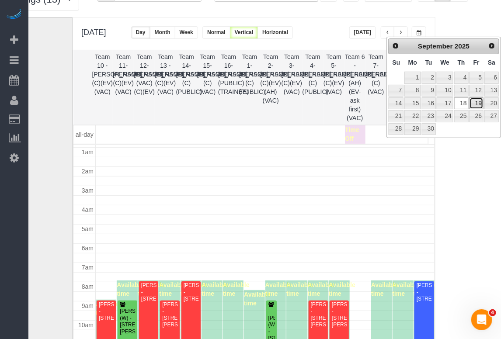
click at [477, 100] on link "19" at bounding box center [476, 103] width 14 height 12
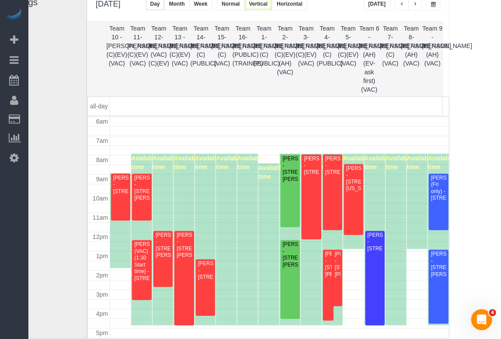
scroll to position [87, 57]
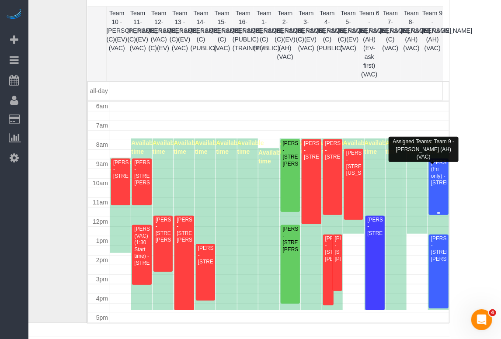
click at [430, 181] on div "Katie Sleigh (Fri only) - 3285 N Arlington Heights Rd, Suite 206, Arlington Hei…" at bounding box center [438, 172] width 16 height 27
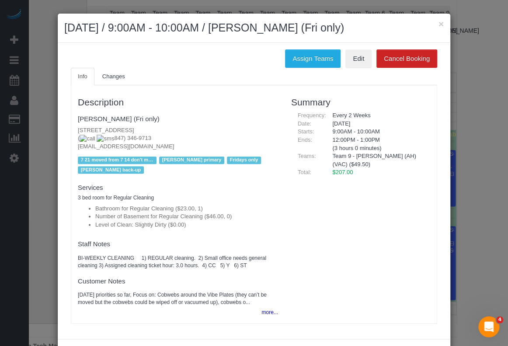
drag, startPoint x: 271, startPoint y: 28, endPoint x: 326, endPoint y: 28, distance: 54.6
click at [326, 28] on h2 "September 19, 2025 / 9:00AM - 10:00AM / Katie Sleigh (Fri only)" at bounding box center [253, 28] width 379 height 16
click at [184, 83] on ul "Info Changes" at bounding box center [254, 77] width 366 height 18
click at [439, 22] on button "×" at bounding box center [440, 23] width 5 height 9
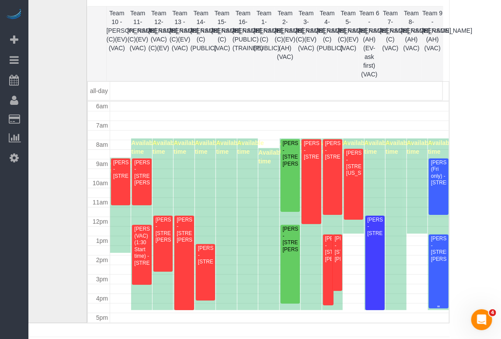
click at [430, 263] on div "Terry Guzowski - 4126 Jody Ct, Rolling Meadows, IL 60008" at bounding box center [438, 249] width 16 height 27
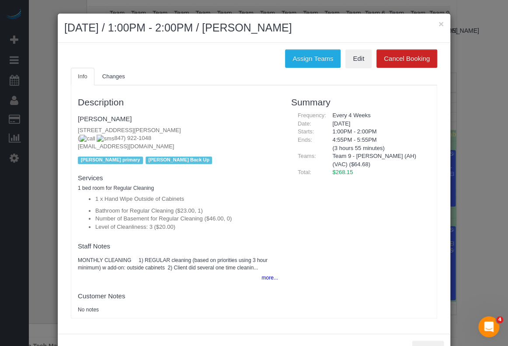
drag, startPoint x: 372, startPoint y: 21, endPoint x: 263, endPoint y: 30, distance: 110.1
click at [263, 30] on h2 "September 19, 2025 / 1:00PM - 2:00PM / Terry Guzowski" at bounding box center [253, 28] width 379 height 16
click at [231, 80] on ul "Info Changes" at bounding box center [254, 77] width 366 height 18
click at [434, 24] on h2 "September 19, 2025 / 1:00PM - 2:00PM / Terry Guzowski" at bounding box center [253, 28] width 379 height 16
click at [438, 22] on button "×" at bounding box center [440, 23] width 5 height 9
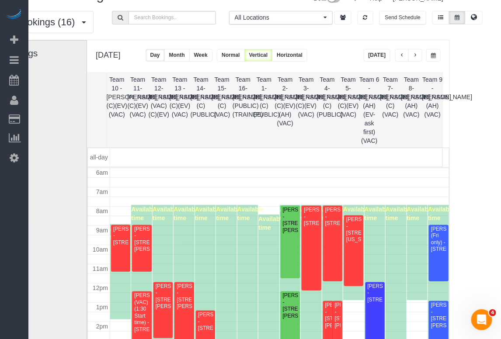
scroll to position [0, 57]
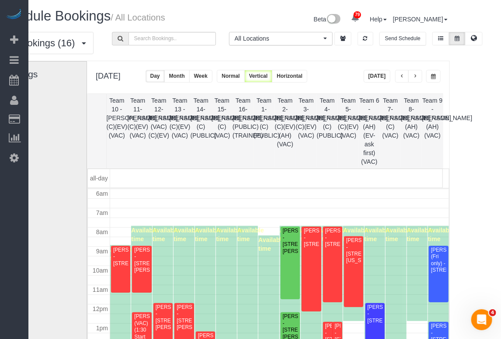
click at [431, 79] on span "button" at bounding box center [433, 76] width 5 height 5
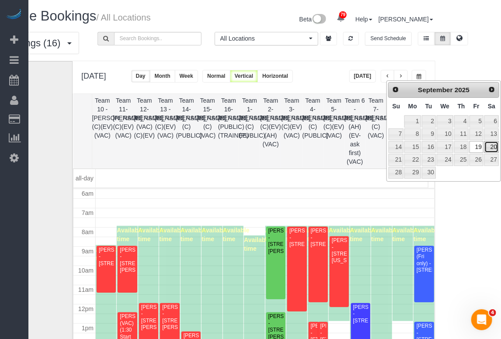
click at [488, 147] on link "20" at bounding box center [491, 147] width 14 height 12
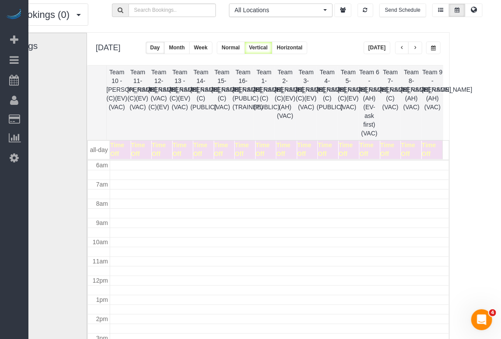
scroll to position [44, 57]
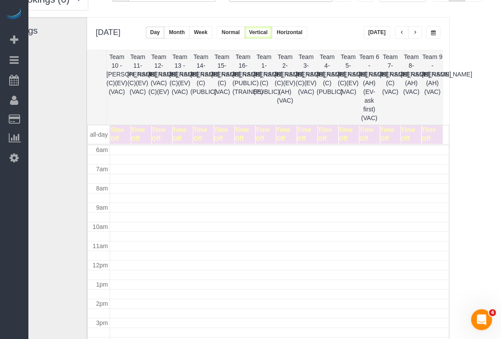
click at [431, 32] on span "button" at bounding box center [433, 32] width 5 height 5
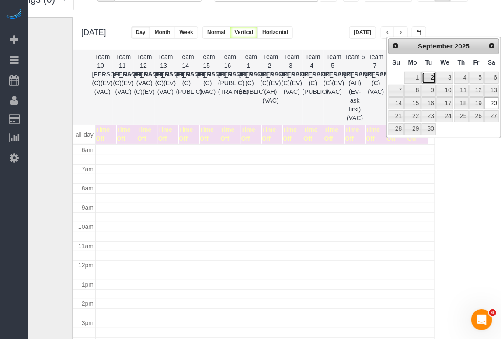
click at [430, 78] on link "2" at bounding box center [429, 78] width 14 height 12
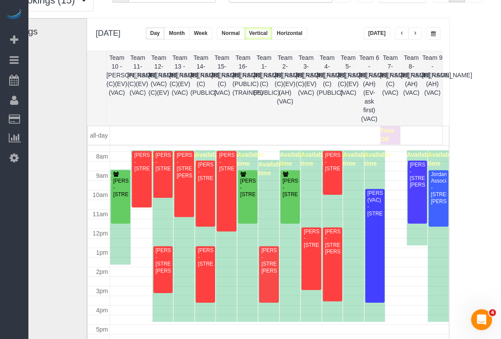
scroll to position [0, 57]
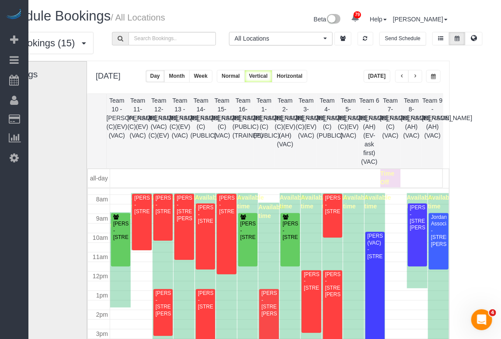
click at [426, 79] on button "button" at bounding box center [433, 76] width 14 height 13
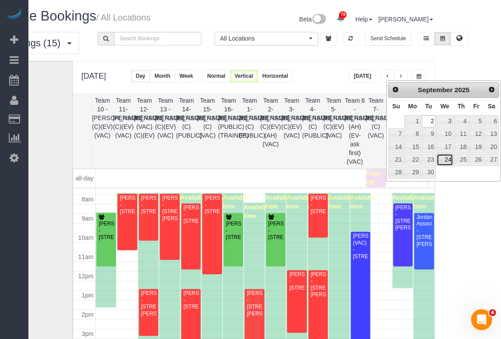
click at [453, 158] on link "24" at bounding box center [445, 160] width 17 height 12
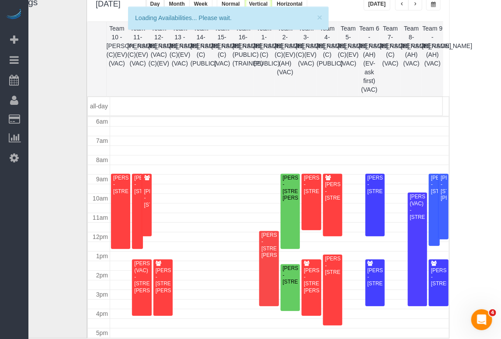
scroll to position [87, 57]
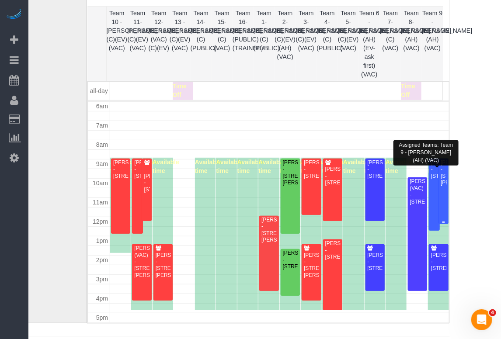
click at [440, 187] on div "Jennifer Sipiera - 12 West Hintz Road, Arlington Heights, IL 60004" at bounding box center [443, 172] width 6 height 27
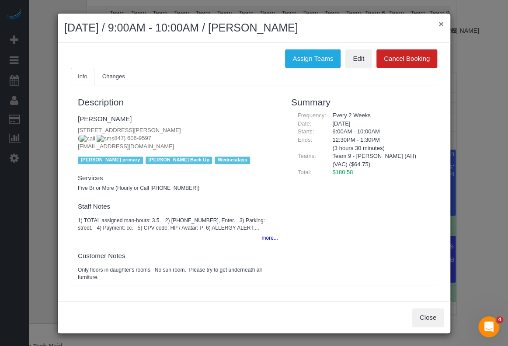
click at [442, 25] on button "×" at bounding box center [440, 23] width 5 height 9
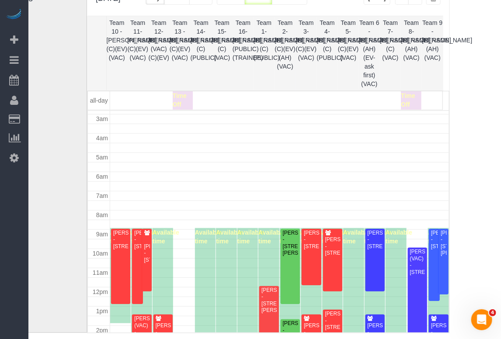
scroll to position [44, 0]
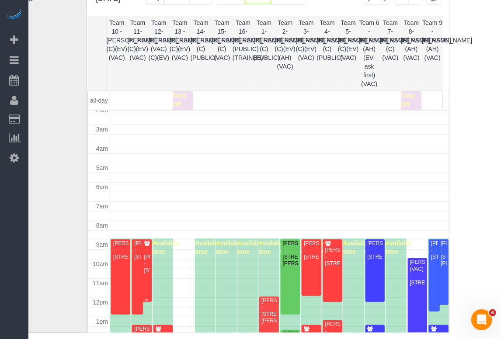
click at [144, 271] on div "Meagan LeGear - 3122 N Paulina, Chicago, IL 60657" at bounding box center [147, 264] width 6 height 20
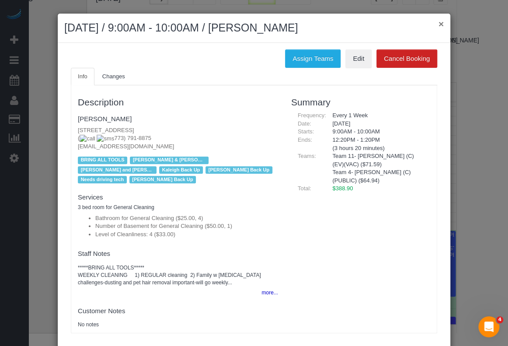
click at [438, 22] on button "×" at bounding box center [440, 23] width 5 height 9
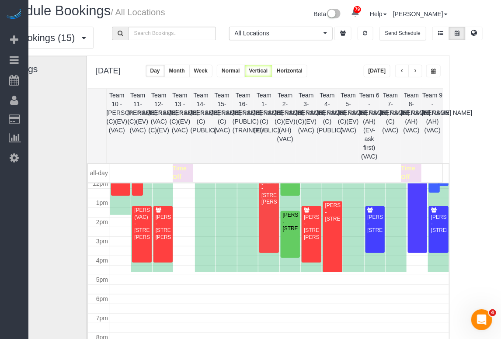
scroll to position [0, 57]
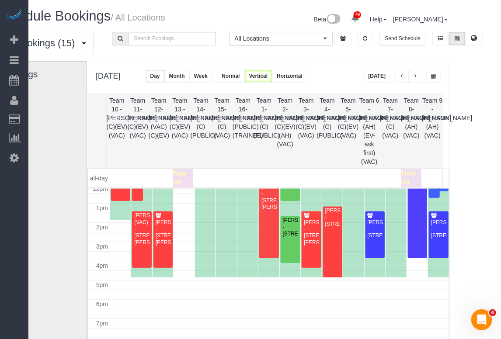
click at [431, 75] on span "button" at bounding box center [433, 76] width 5 height 5
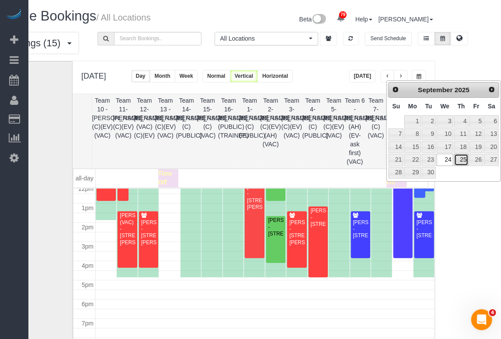
click at [464, 159] on link "25" at bounding box center [461, 160] width 14 height 12
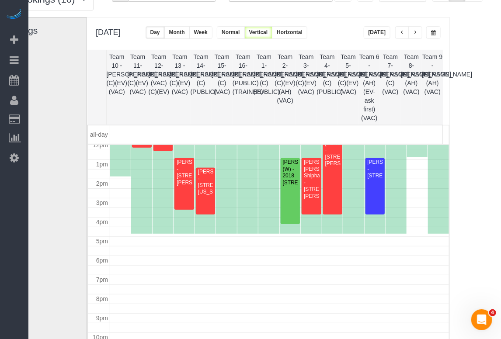
scroll to position [17, 0]
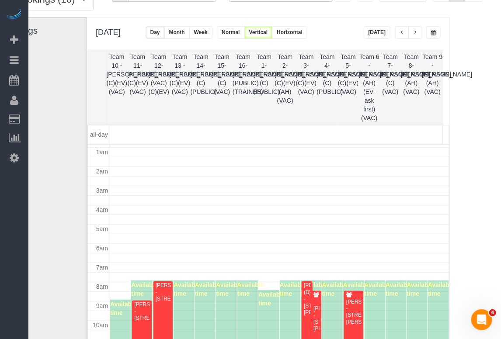
click at [426, 29] on button "button" at bounding box center [433, 32] width 14 height 13
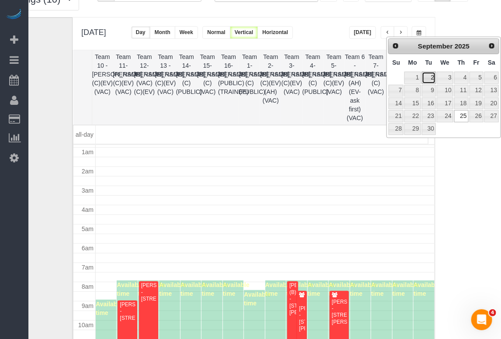
click at [429, 78] on link "2" at bounding box center [429, 78] width 14 height 12
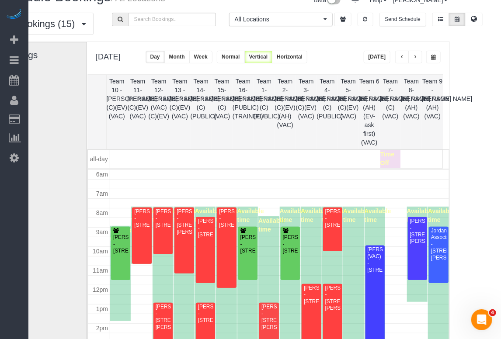
scroll to position [0, 57]
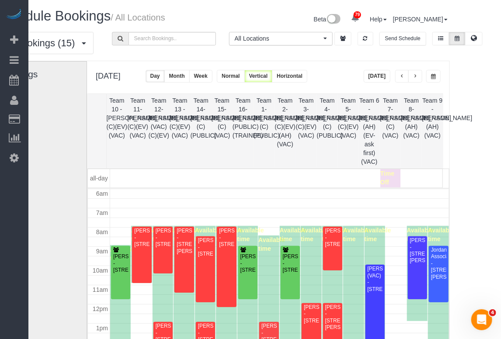
click at [431, 76] on span "button" at bounding box center [433, 76] width 5 height 5
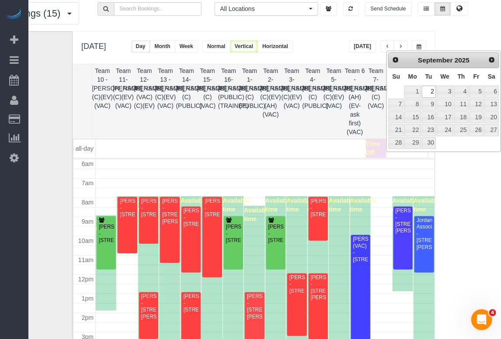
scroll to position [44, 57]
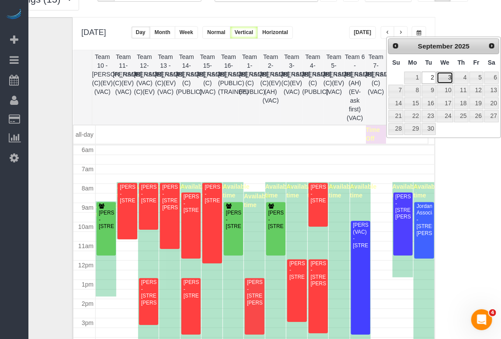
click at [450, 76] on link "3" at bounding box center [445, 78] width 17 height 12
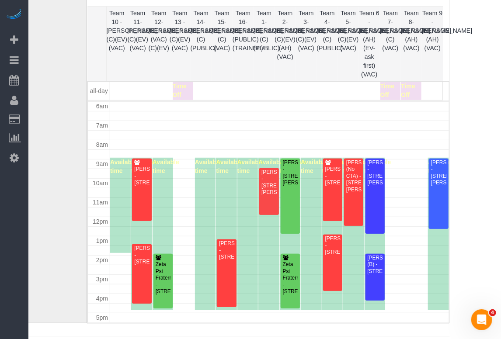
scroll to position [0, 57]
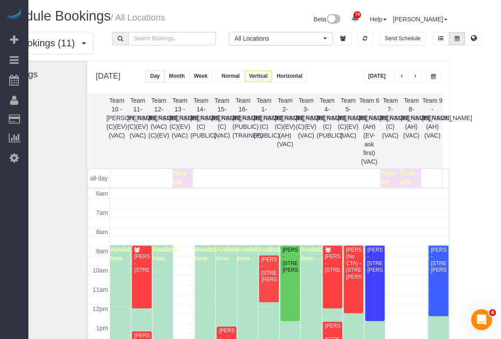
click at [426, 75] on button "button" at bounding box center [433, 76] width 14 height 13
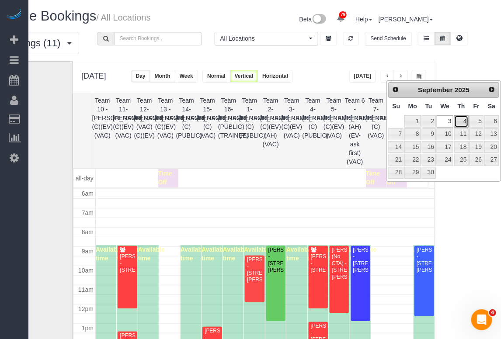
click at [466, 122] on link "4" at bounding box center [461, 121] width 14 height 12
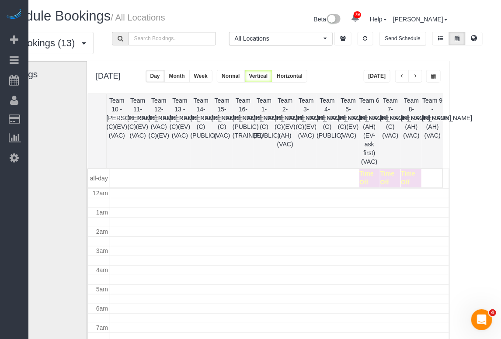
click at [426, 73] on button "button" at bounding box center [433, 76] width 14 height 13
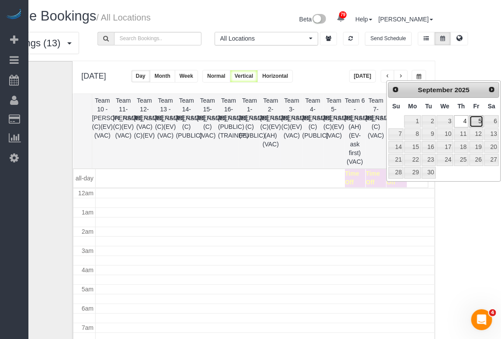
click at [474, 121] on link "5" at bounding box center [476, 121] width 14 height 12
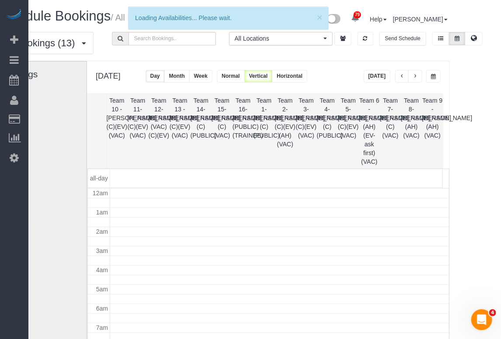
scroll to position [115, 0]
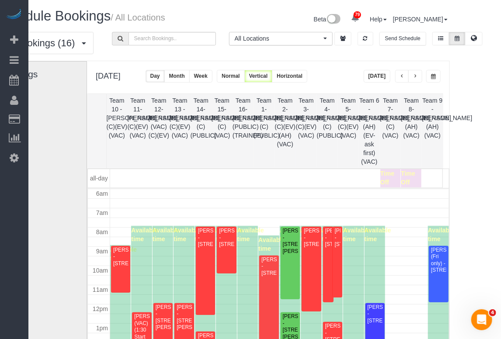
click at [431, 77] on span "button" at bounding box center [433, 76] width 5 height 5
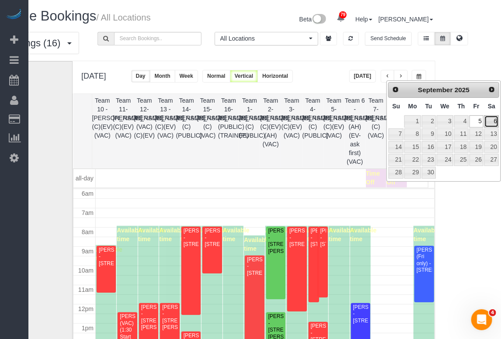
click at [492, 121] on link "6" at bounding box center [491, 121] width 14 height 12
type input "**********"
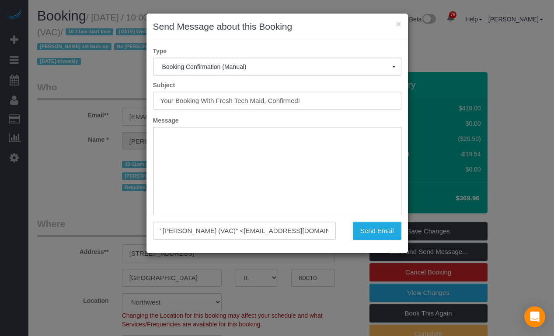
select select "IL"
select select "3"
select select "2"
select select "1"
select select "number:64"
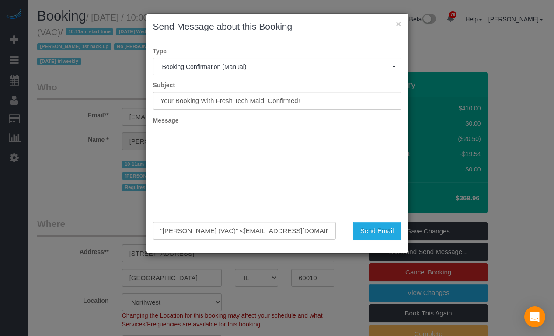
select select "number:139"
select select "number:104"
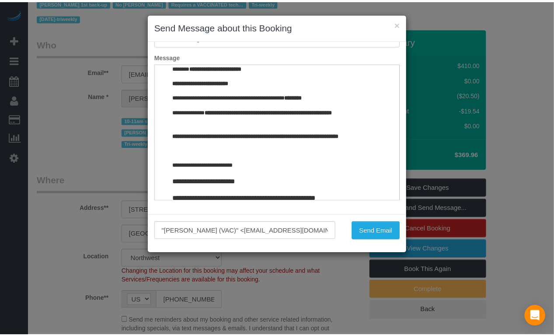
scroll to position [994, 0]
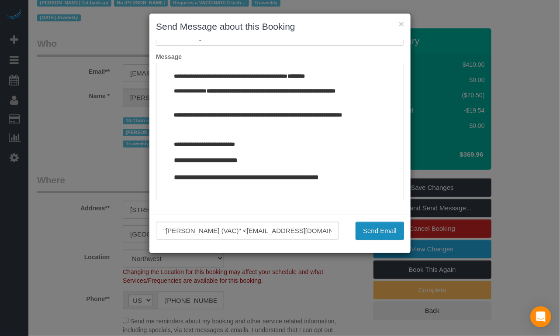
click at [395, 229] on button "Send Email" at bounding box center [380, 231] width 49 height 18
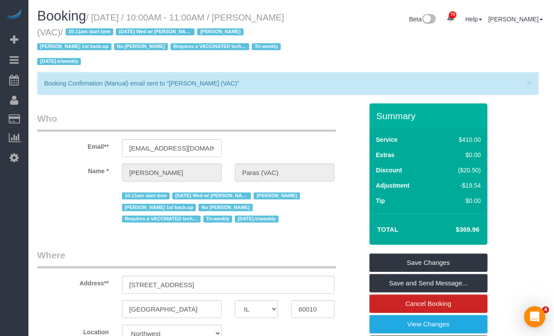
scroll to position [0, 0]
click at [264, 128] on legend "Who" at bounding box center [186, 122] width 298 height 20
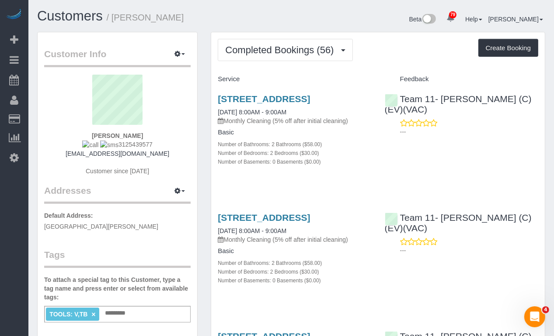
drag, startPoint x: 146, startPoint y: 144, endPoint x: 110, endPoint y: 142, distance: 36.3
click at [110, 142] on div "[PERSON_NAME] 3125439577 [EMAIL_ADDRESS][DOMAIN_NAME] Customer since [DATE]" at bounding box center [117, 130] width 146 height 110
copy span "3125439577"
drag, startPoint x: 281, startPoint y: 102, endPoint x: 295, endPoint y: 106, distance: 14.9
click at [295, 104] on link "[STREET_ADDRESS]" at bounding box center [264, 99] width 92 height 10
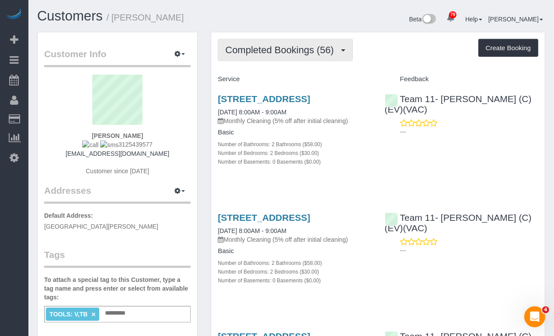
click at [252, 54] on span "Completed Bookings (56)" at bounding box center [281, 50] width 113 height 11
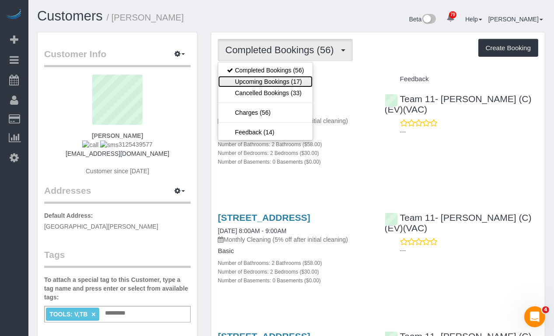
click at [263, 76] on link "Upcoming Bookings (17)" at bounding box center [265, 81] width 94 height 11
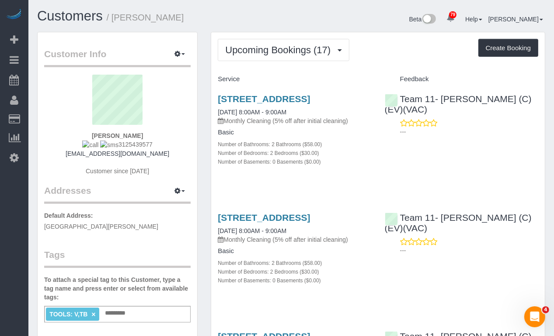
copy span "3125439577"
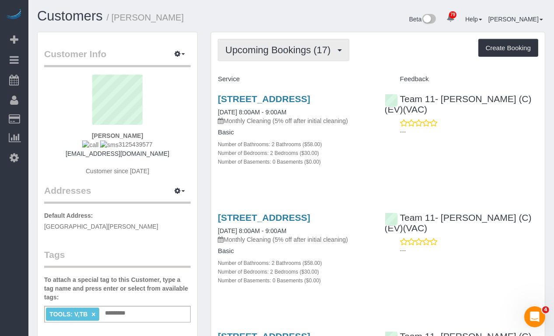
click at [309, 52] on span "Upcoming Bookings (17)" at bounding box center [280, 50] width 110 height 11
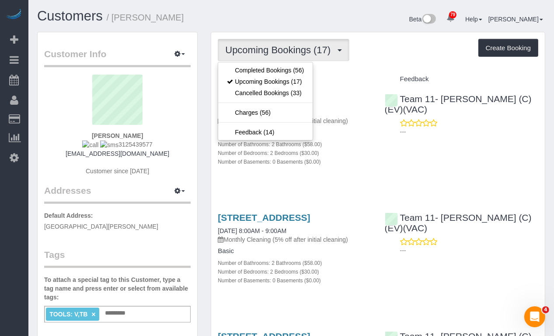
click at [366, 50] on div "Upcoming Bookings (17) Completed Bookings (56) Upcoming Bookings (17) Cancelled…" at bounding box center [378, 50] width 320 height 22
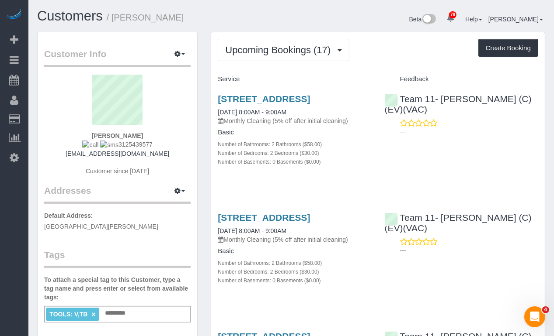
drag, startPoint x: 470, startPoint y: 205, endPoint x: 462, endPoint y: 205, distance: 7.4
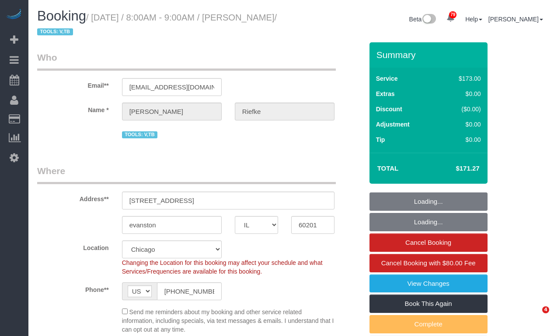
select select "IL"
select select "spot1"
select select "number:1"
select select "number:66"
select select "number:139"
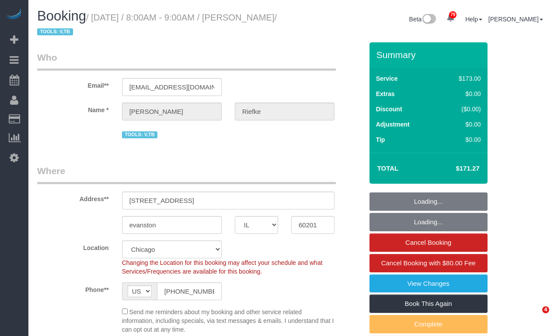
select select "2"
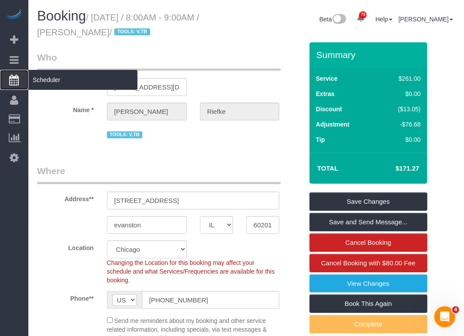
click at [45, 76] on span "Scheduler" at bounding box center [82, 80] width 109 height 20
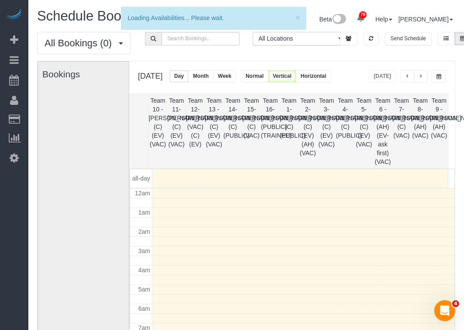
scroll to position [115, 0]
